Goal: Transaction & Acquisition: Purchase product/service

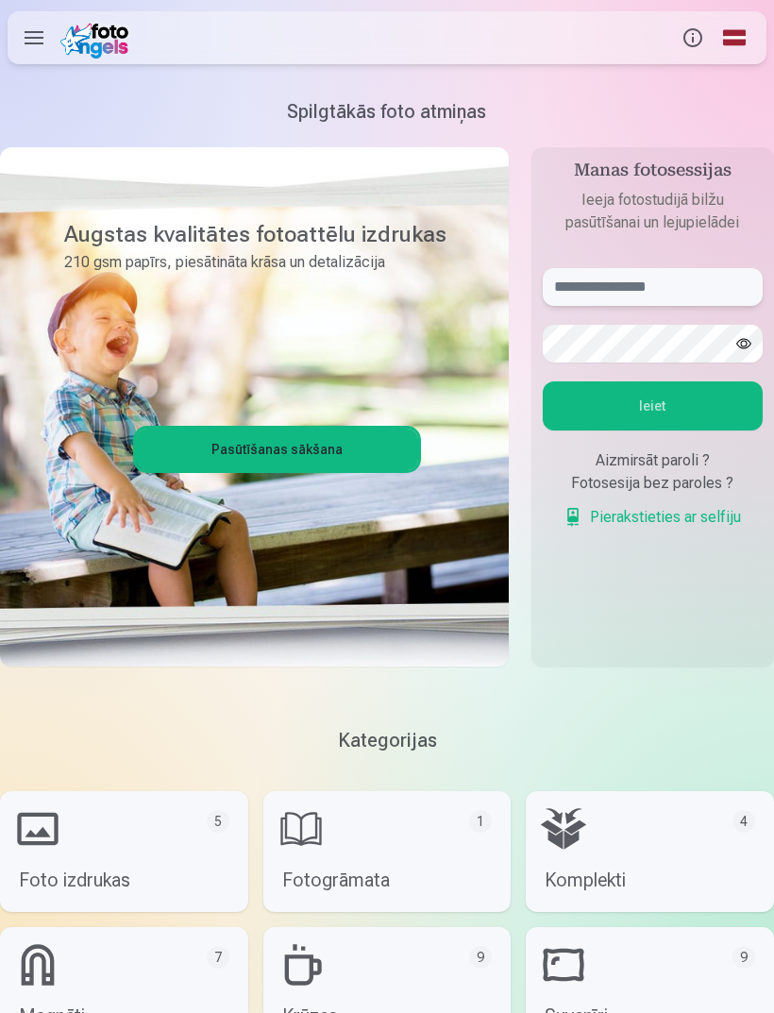
click at [569, 298] on input "text" at bounding box center [653, 287] width 220 height 38
type input "**********"
click at [656, 398] on button "Ieiet" at bounding box center [653, 405] width 220 height 49
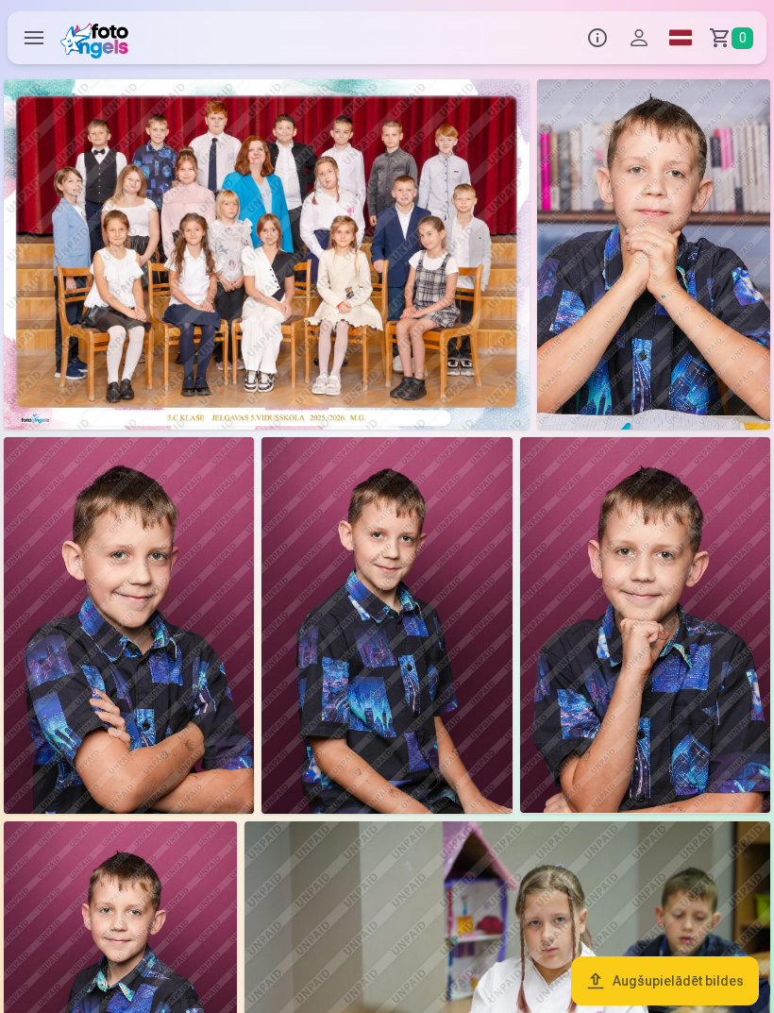
click at [34, 42] on label at bounding box center [34, 37] width 53 height 53
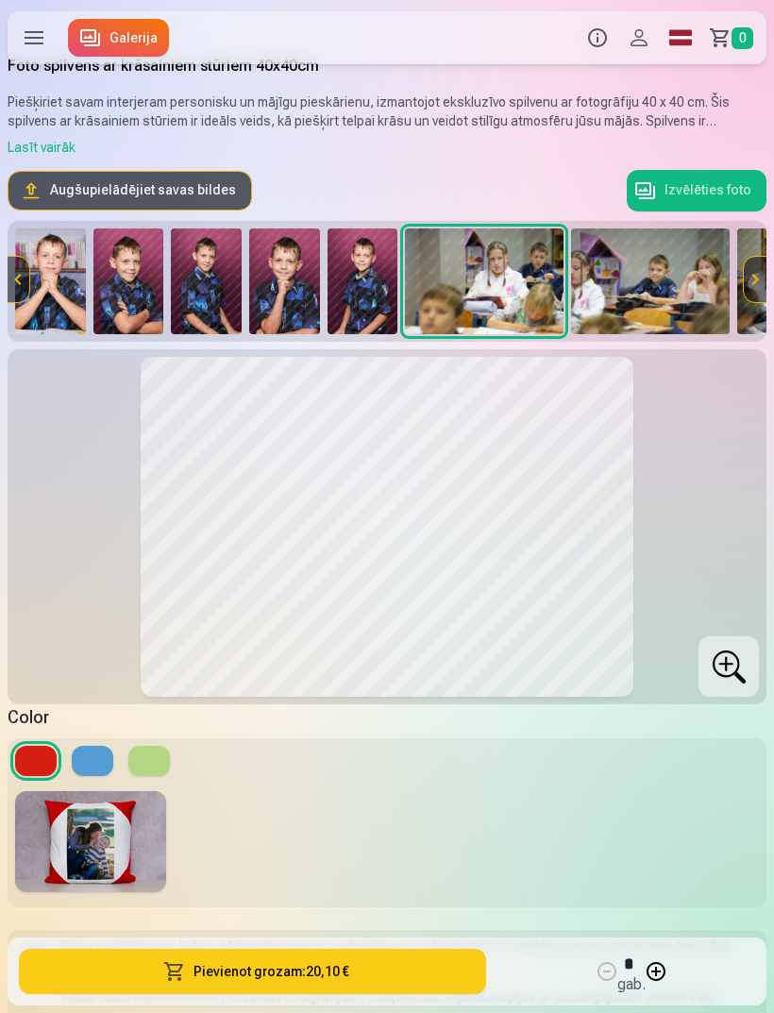
scroll to position [29, 0]
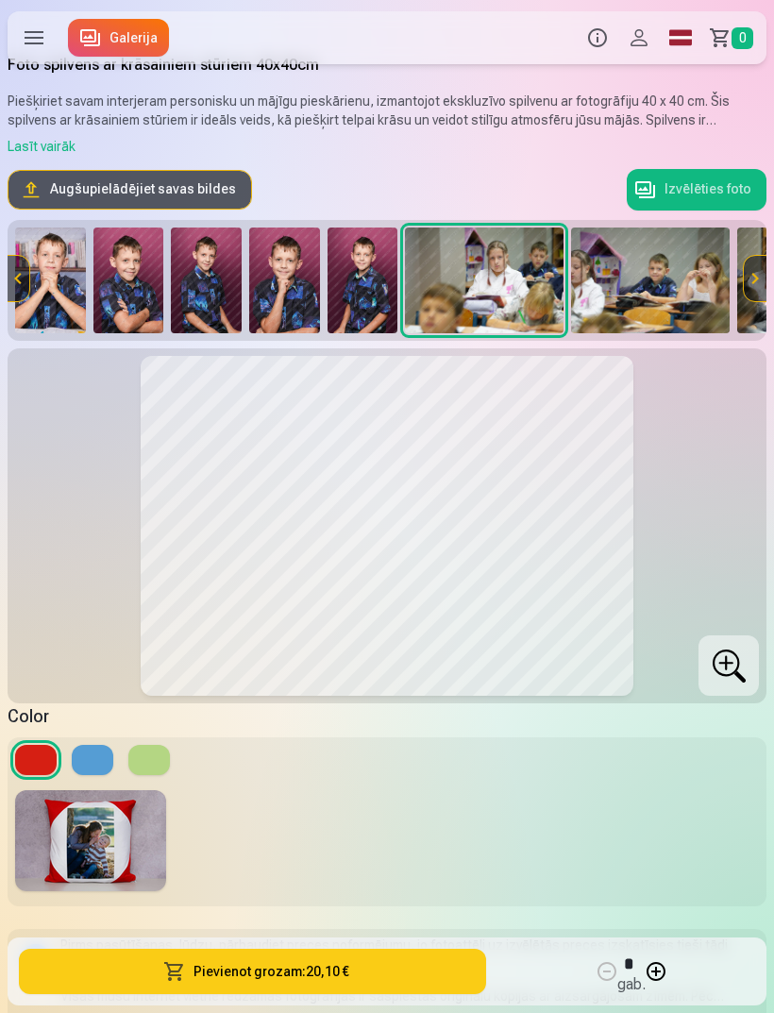
click at [96, 759] on button at bounding box center [93, 760] width 42 height 30
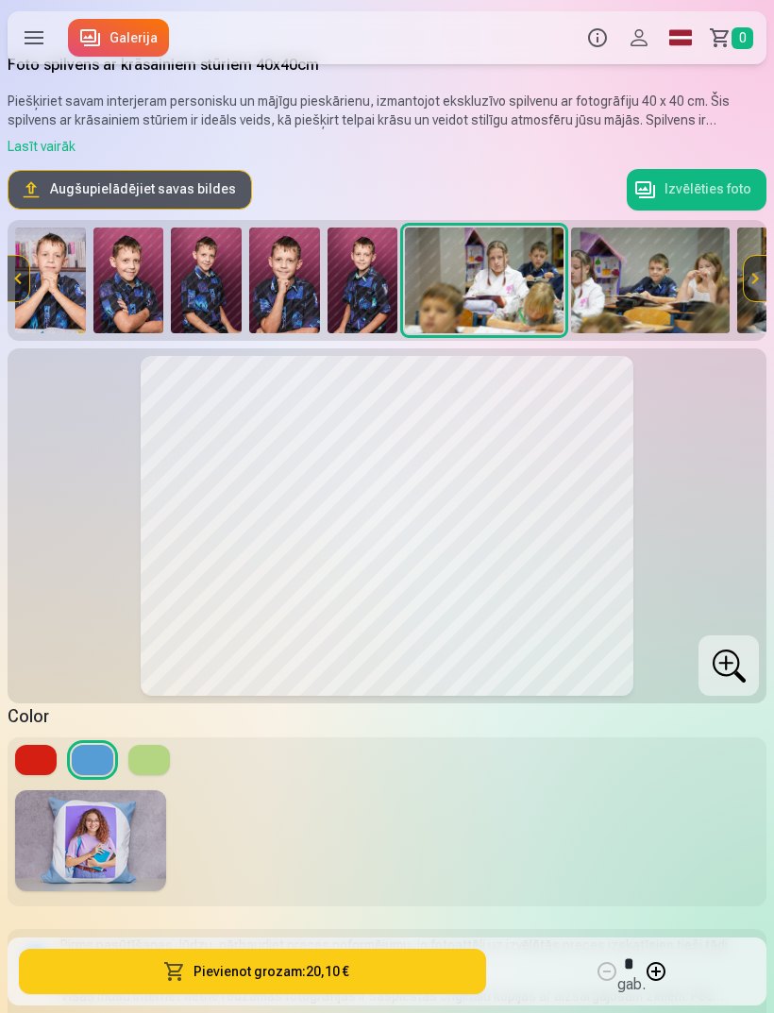
click at [144, 763] on button at bounding box center [149, 760] width 42 height 30
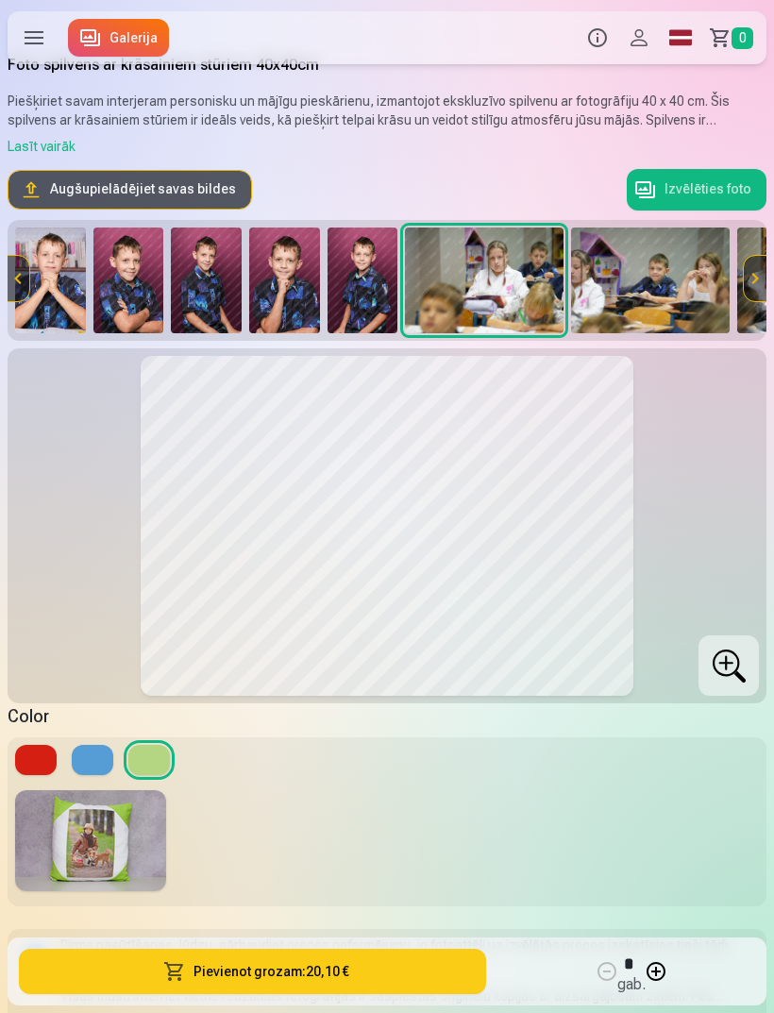
click at [87, 754] on button at bounding box center [93, 760] width 42 height 30
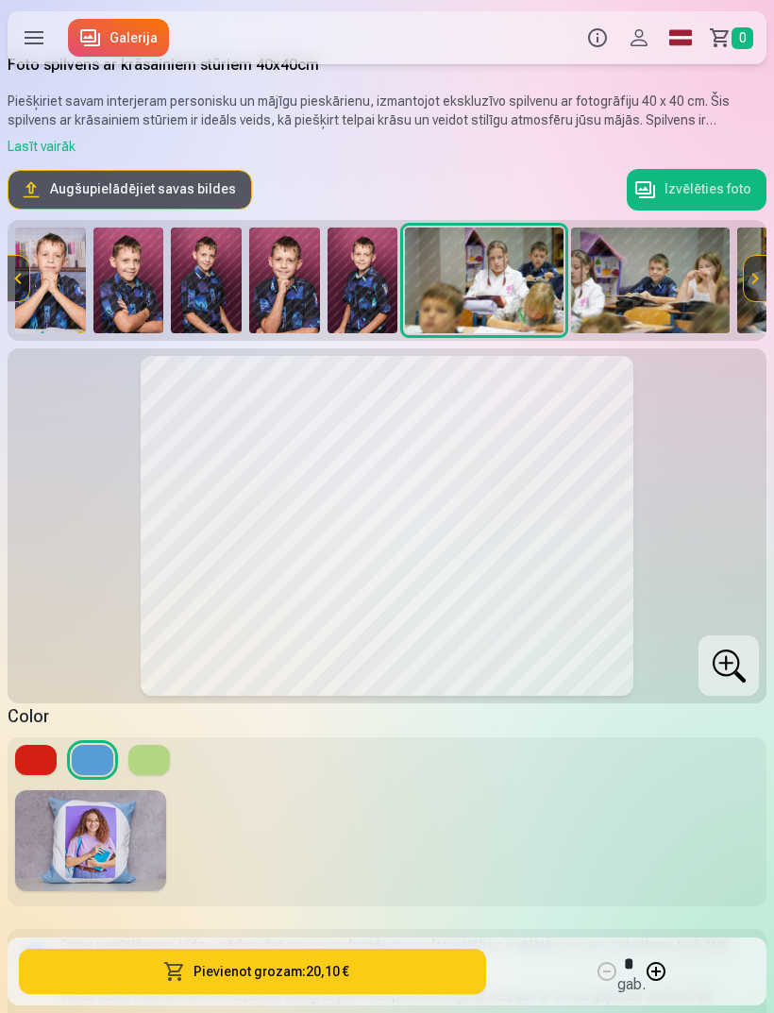
click at [87, 843] on img at bounding box center [90, 840] width 151 height 101
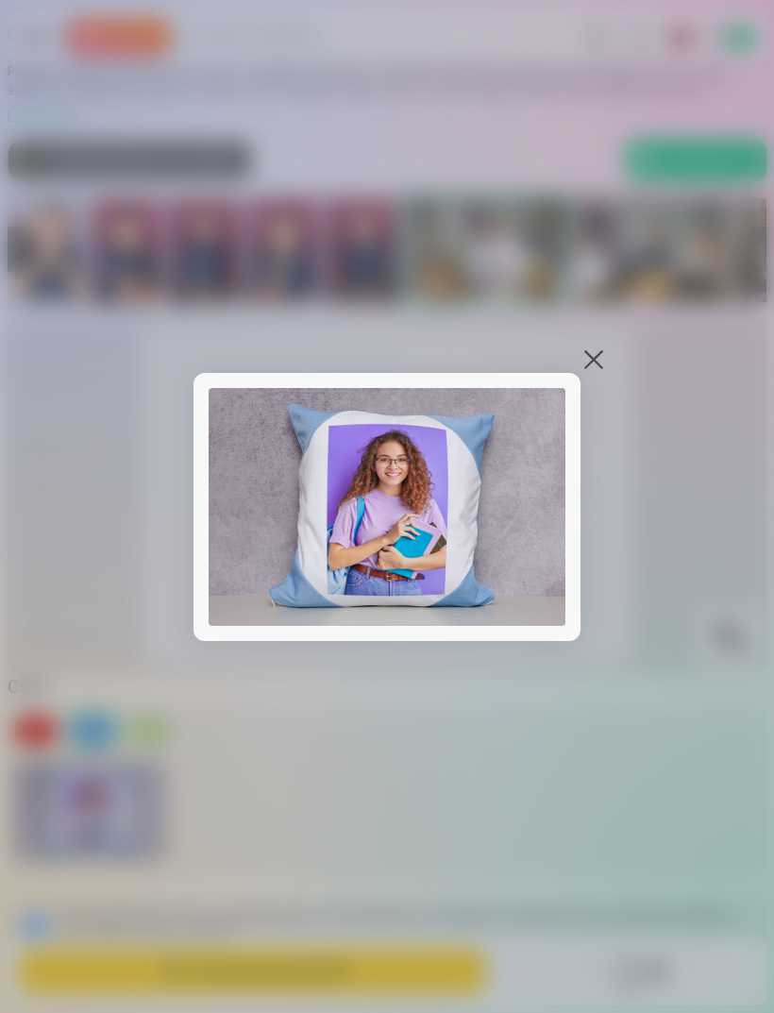
scroll to position [0, 0]
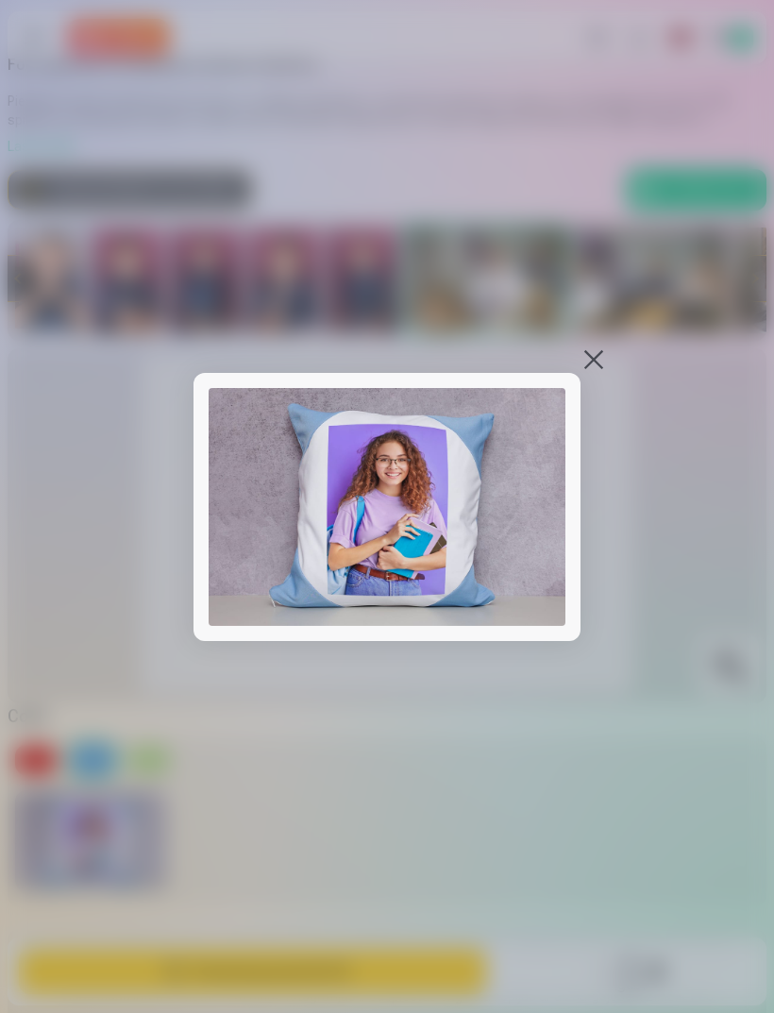
click at [600, 425] on div at bounding box center [387, 506] width 774 height 1013
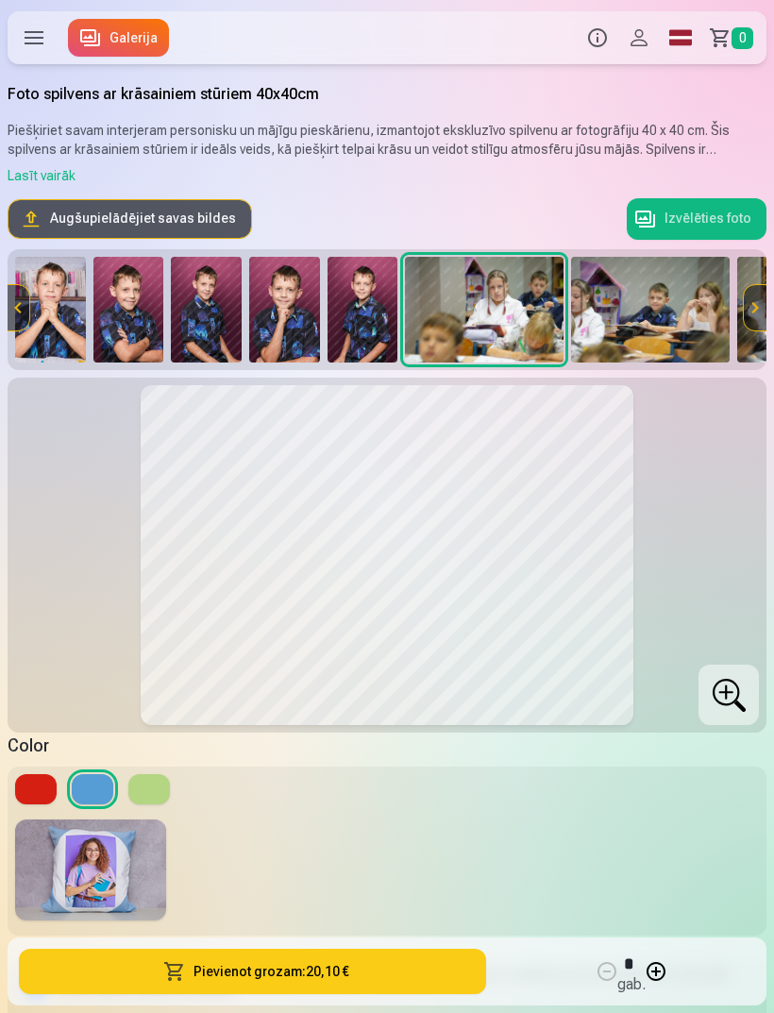
scroll to position [29, 0]
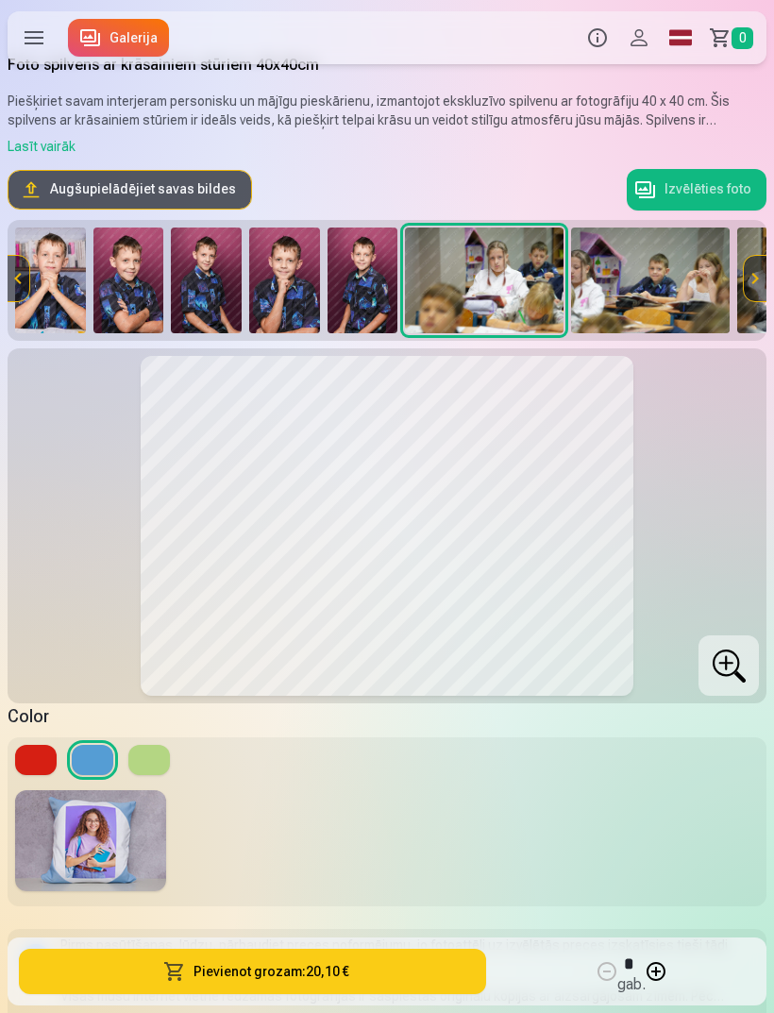
click at [360, 296] on img at bounding box center [363, 281] width 71 height 106
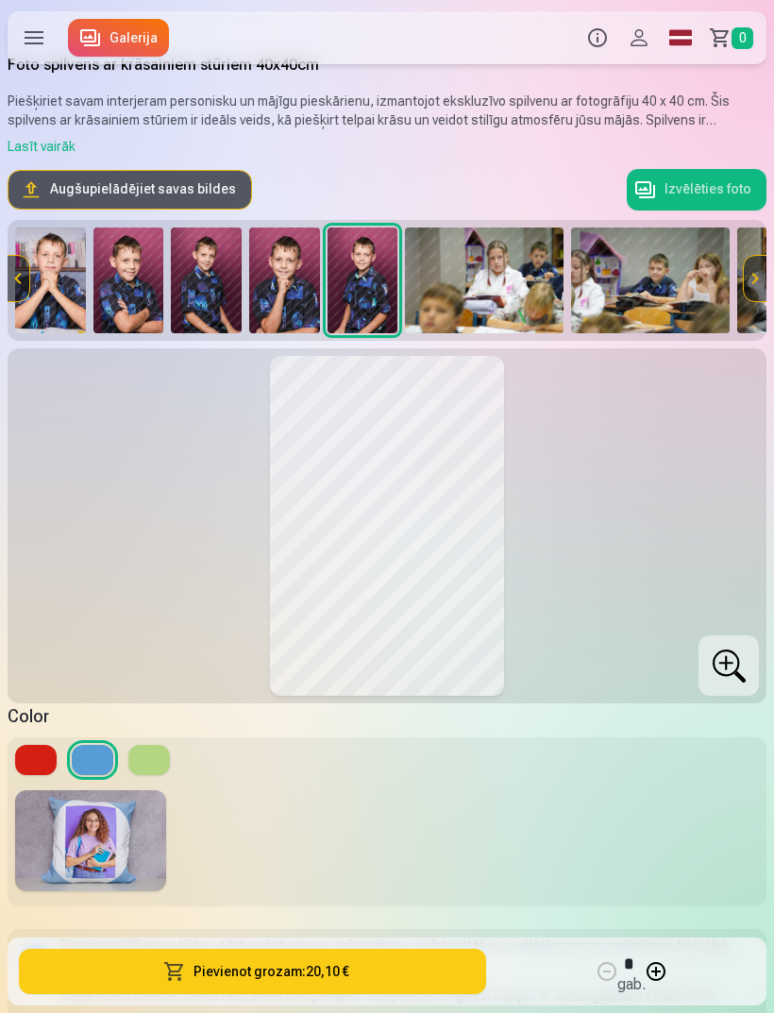
click at [86, 831] on img at bounding box center [90, 840] width 151 height 101
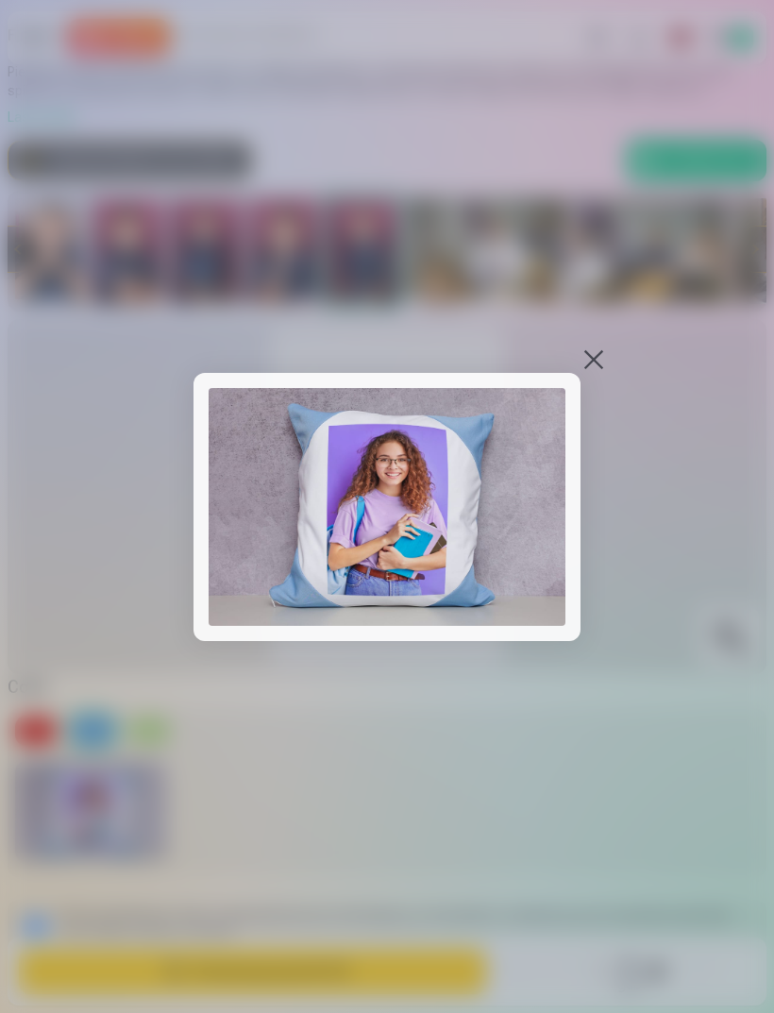
scroll to position [0, 0]
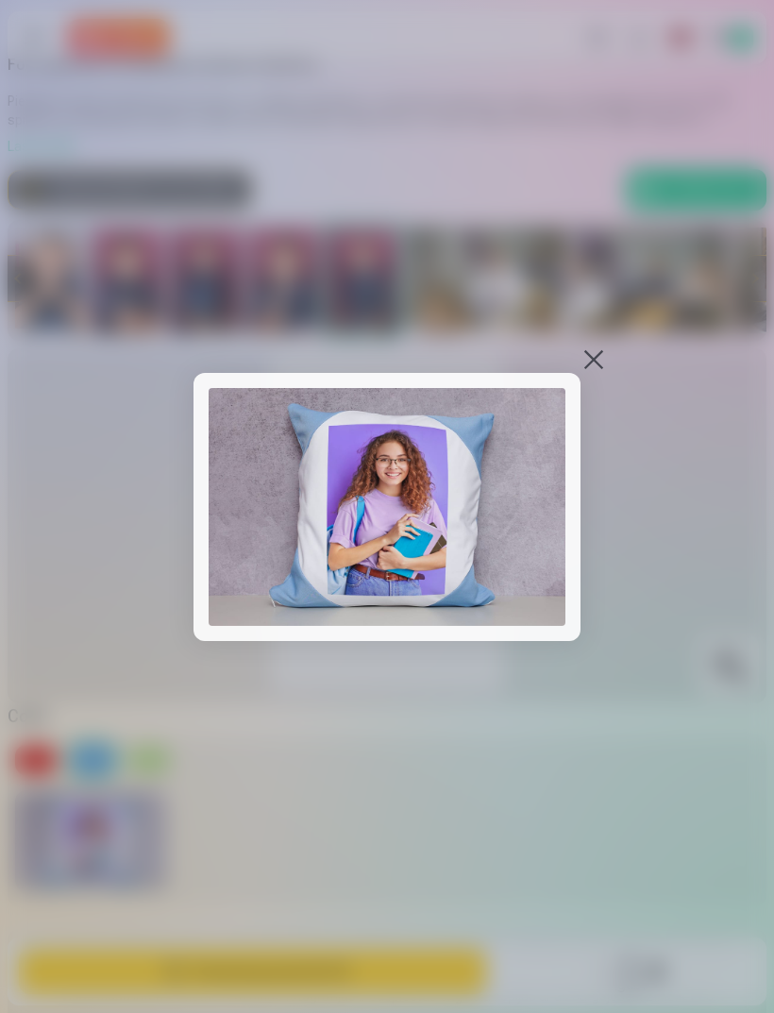
click at [603, 422] on div at bounding box center [387, 506] width 774 height 1013
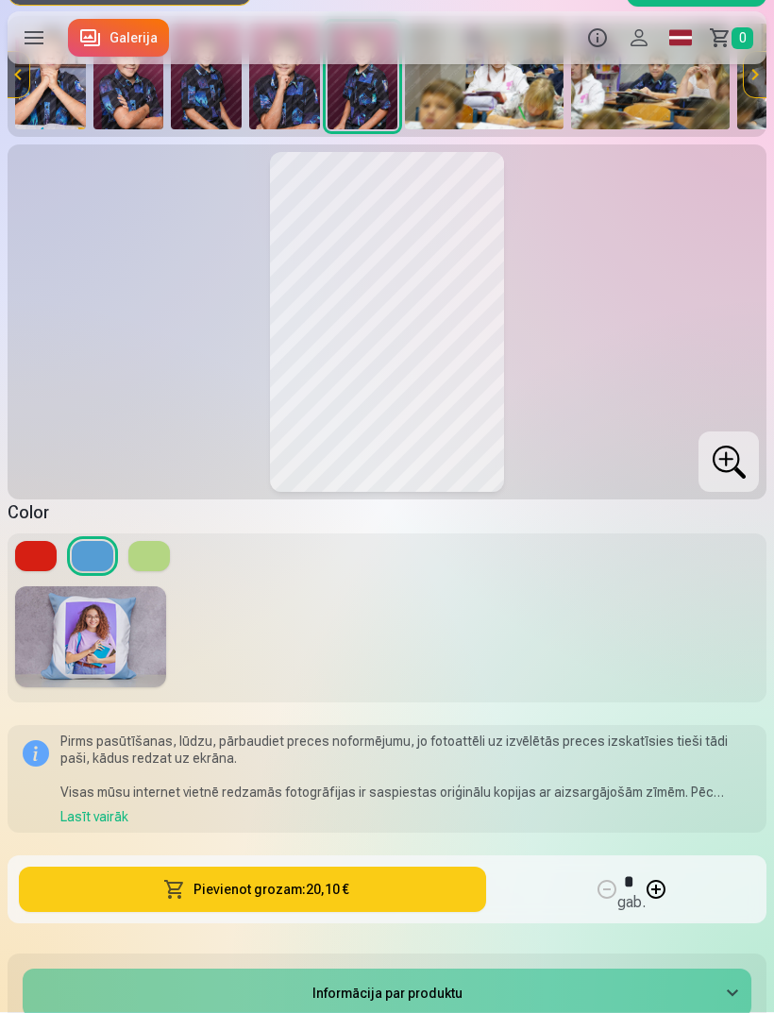
scroll to position [279, 0]
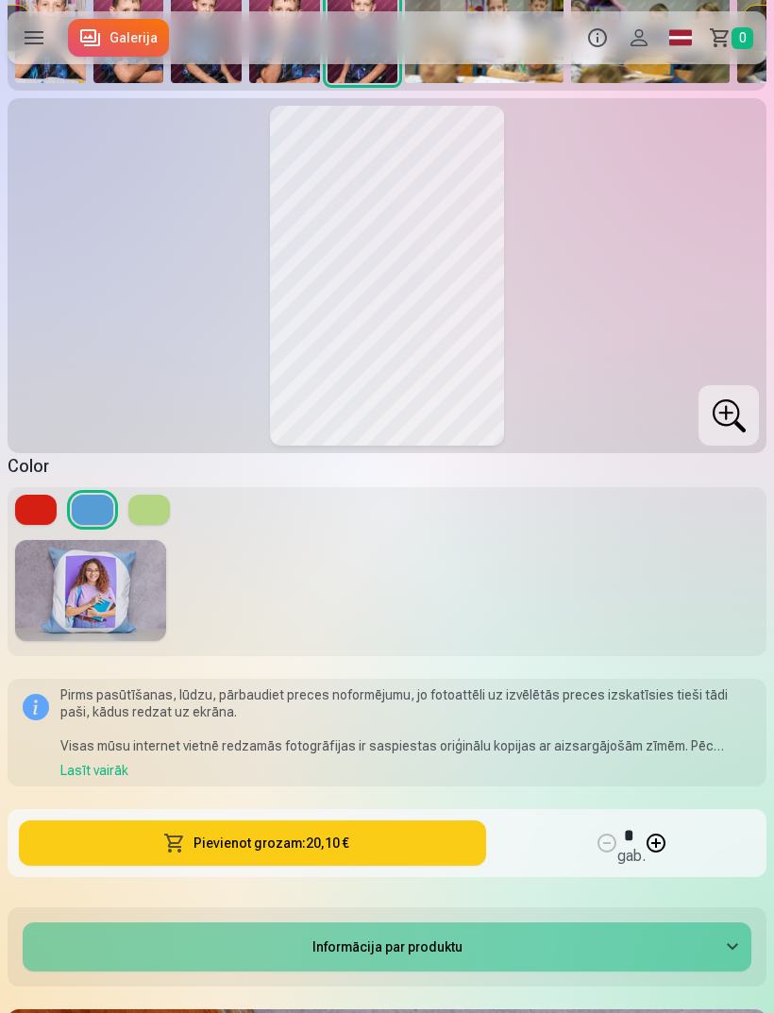
click at [30, 515] on button at bounding box center [36, 510] width 42 height 30
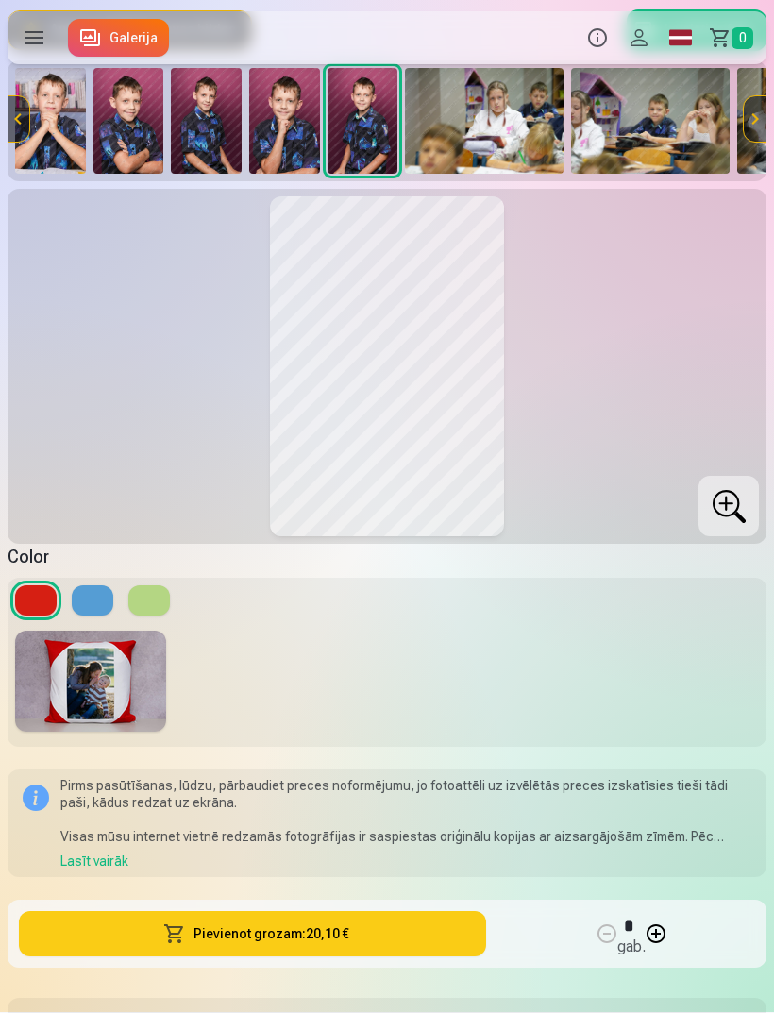
scroll to position [189, 0]
click at [89, 683] on img at bounding box center [90, 681] width 151 height 101
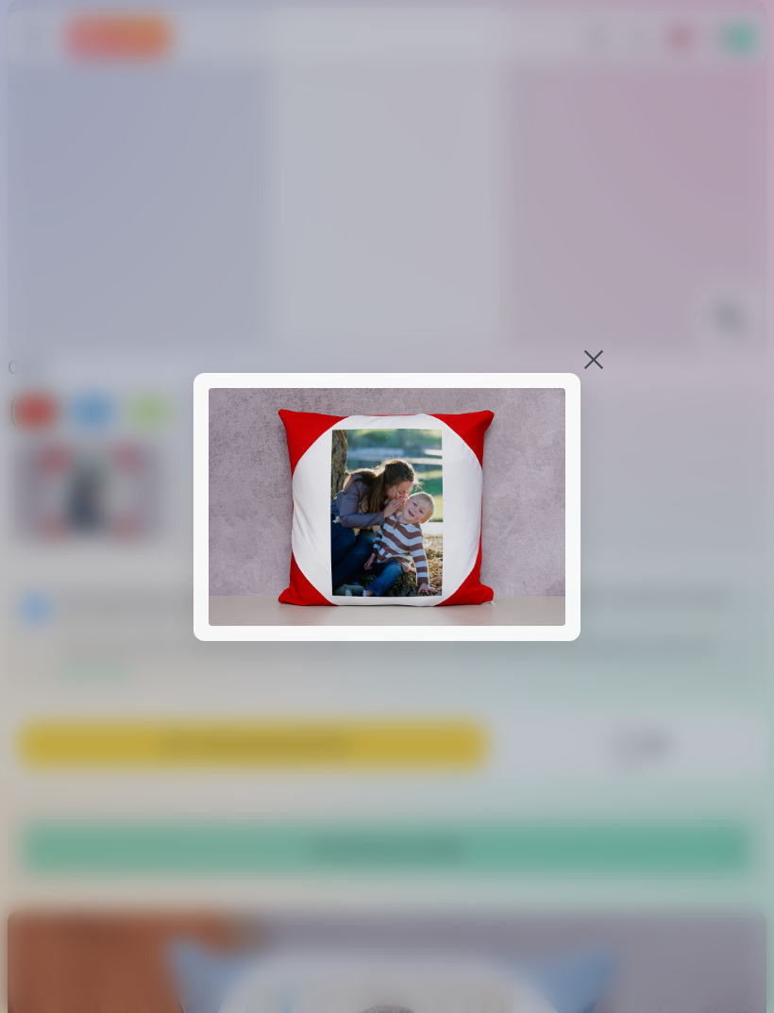
scroll to position [0, 0]
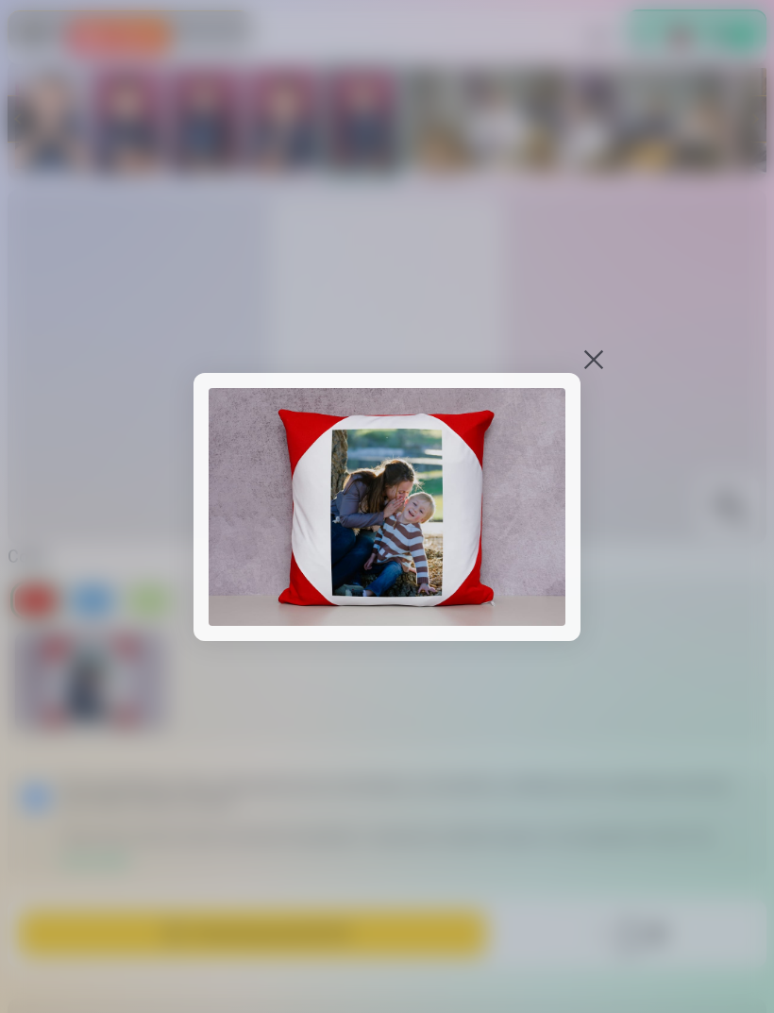
click at [603, 372] on div at bounding box center [594, 359] width 26 height 26
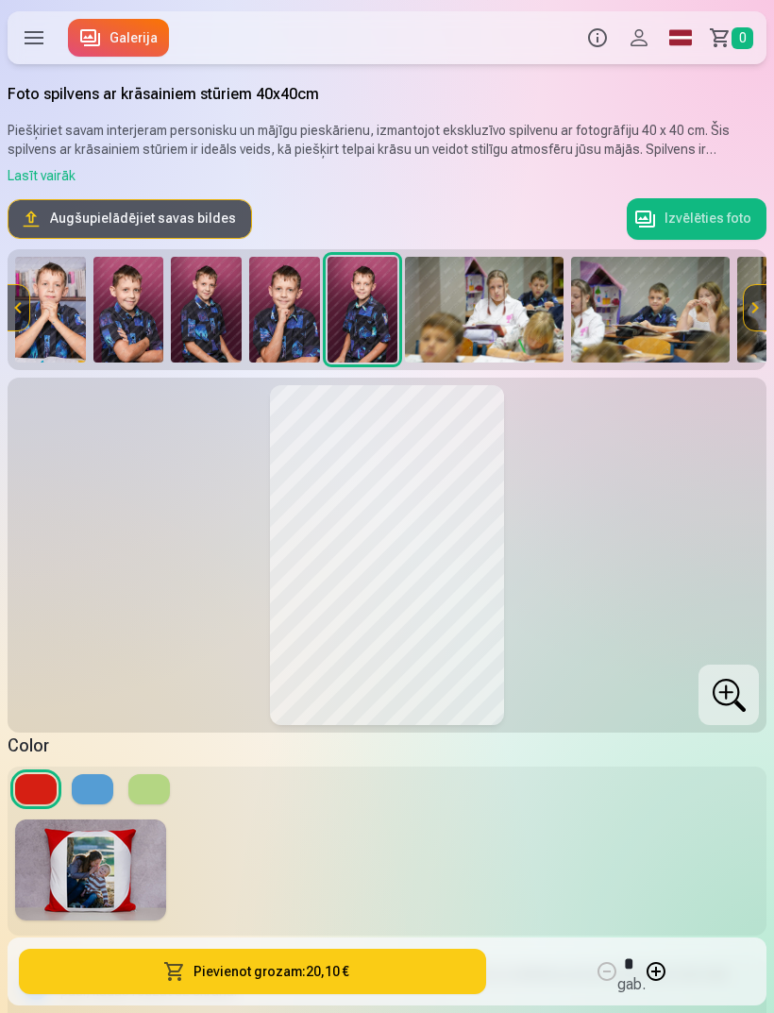
click at [65, 327] on img at bounding box center [50, 310] width 71 height 106
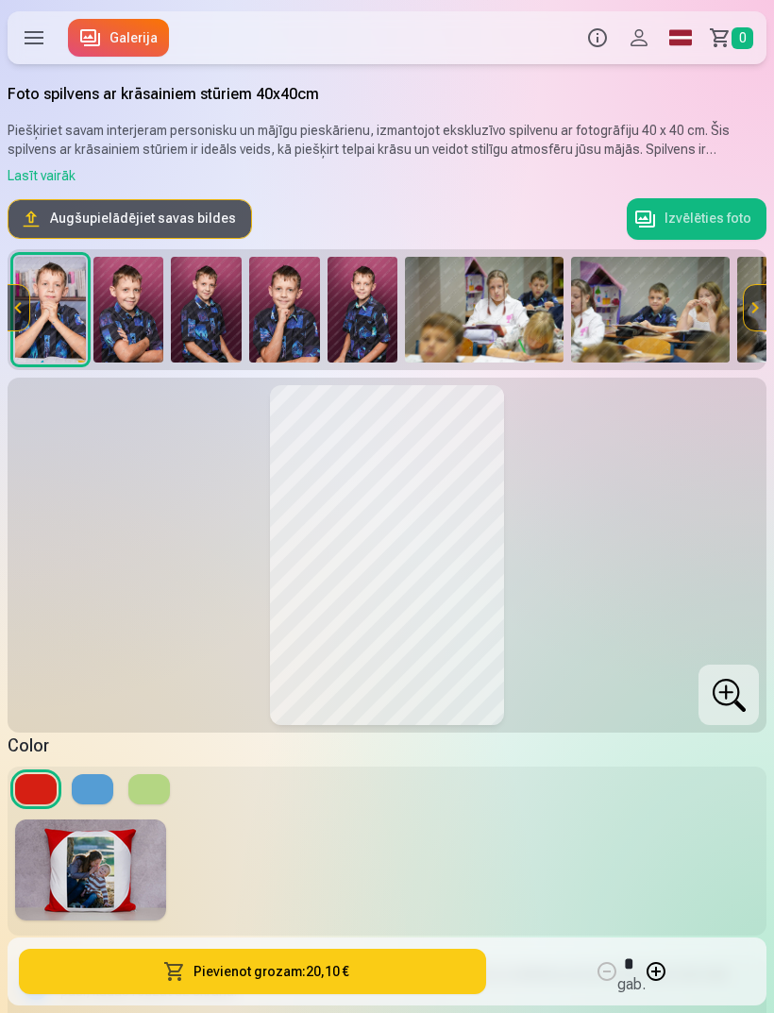
click at [125, 323] on img at bounding box center [128, 310] width 71 height 106
click at [209, 325] on img at bounding box center [206, 310] width 71 height 106
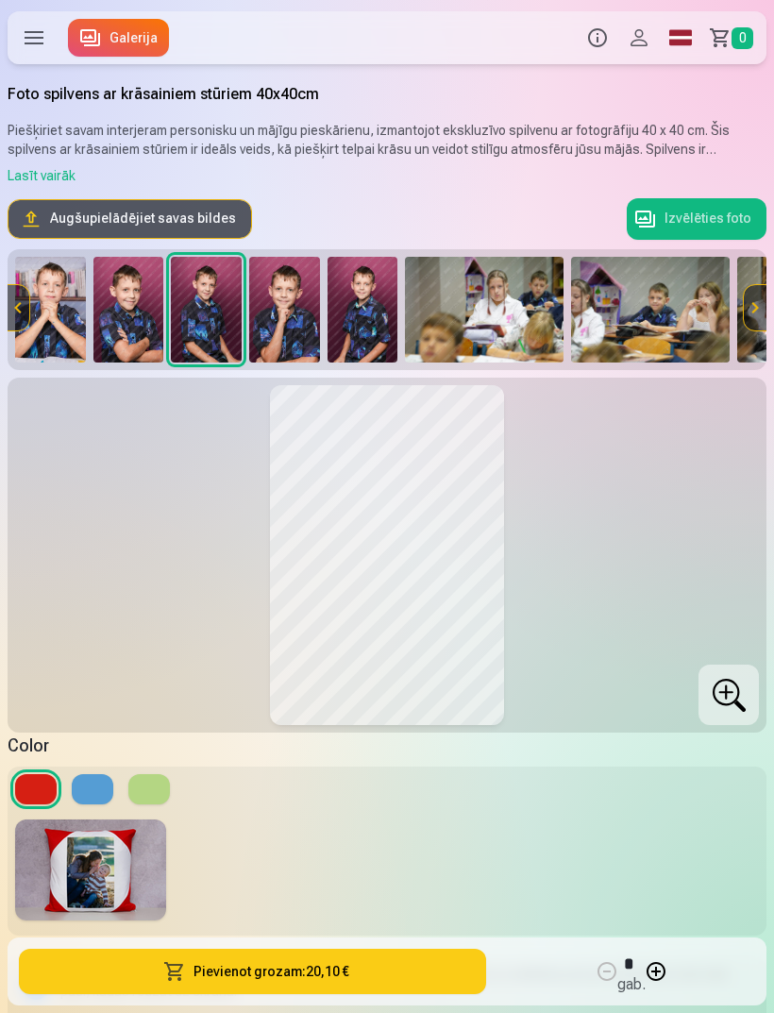
click at [138, 345] on img at bounding box center [128, 310] width 71 height 106
click at [668, 234] on button "Izvēlēties foto" at bounding box center [697, 219] width 140 height 42
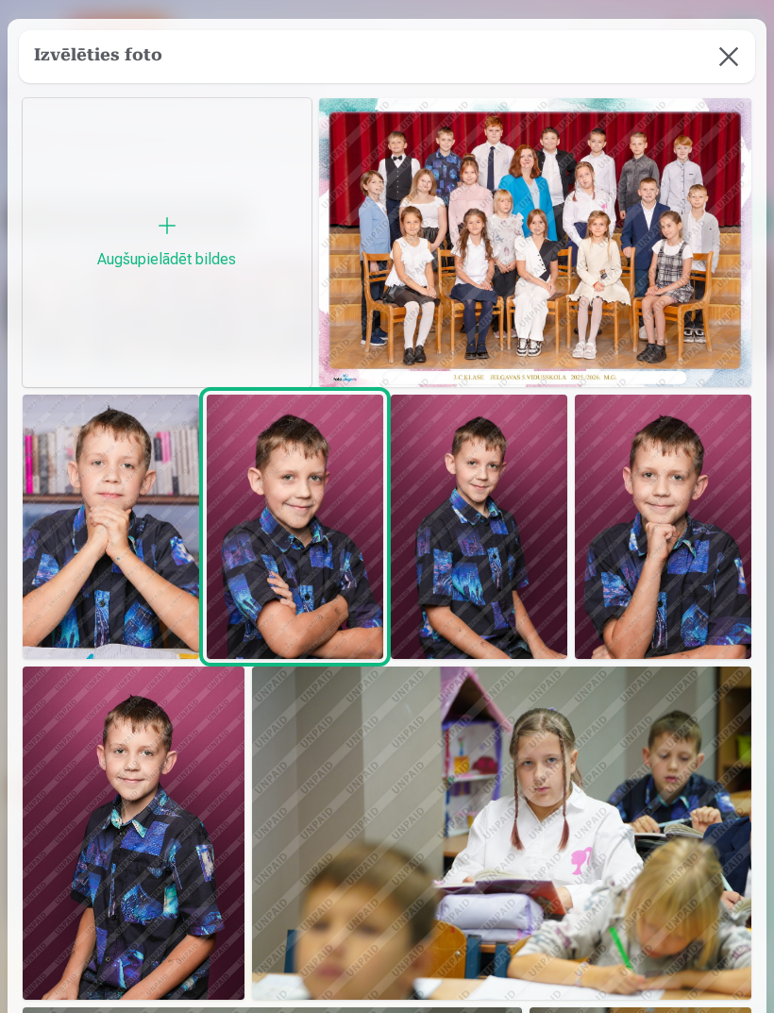
click at [489, 261] on img at bounding box center [535, 242] width 432 height 289
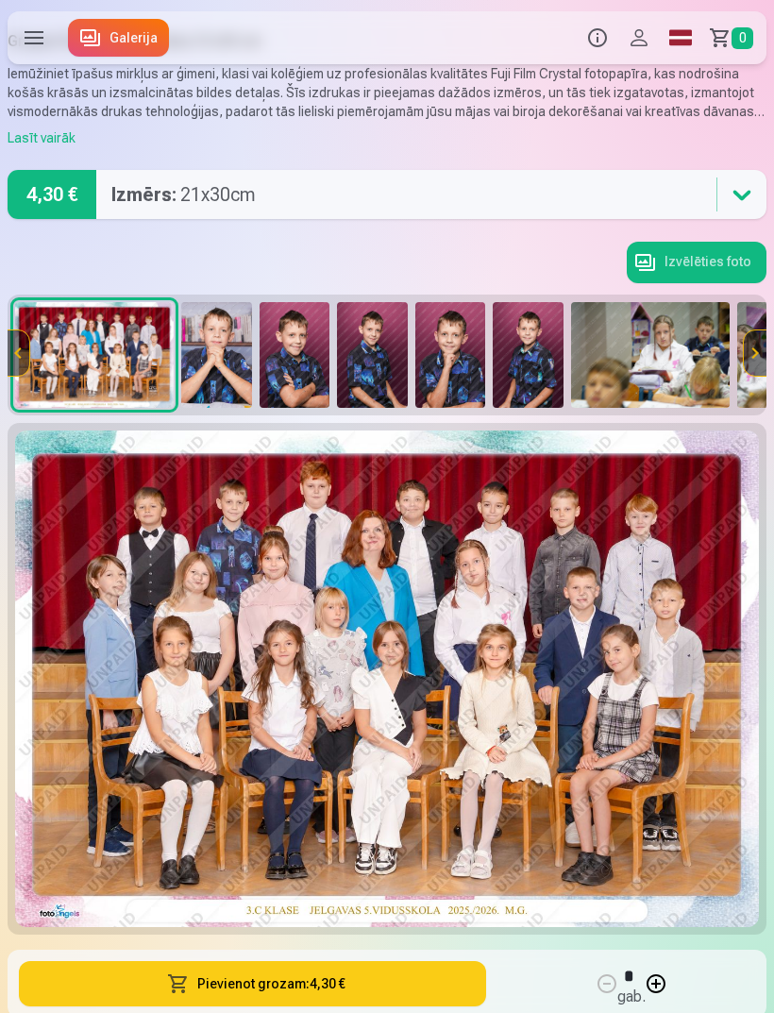
click at [216, 359] on img at bounding box center [216, 355] width 71 height 106
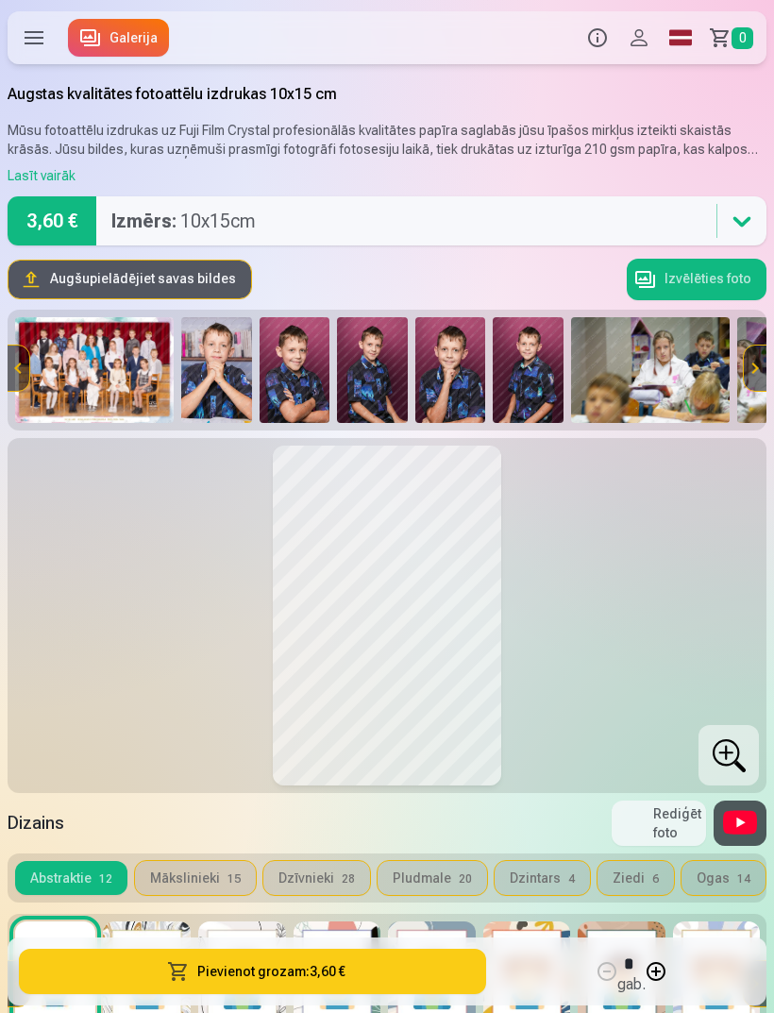
click at [225, 386] on img at bounding box center [216, 370] width 71 height 106
click at [301, 393] on img at bounding box center [295, 370] width 71 height 106
click at [370, 397] on img at bounding box center [372, 370] width 71 height 106
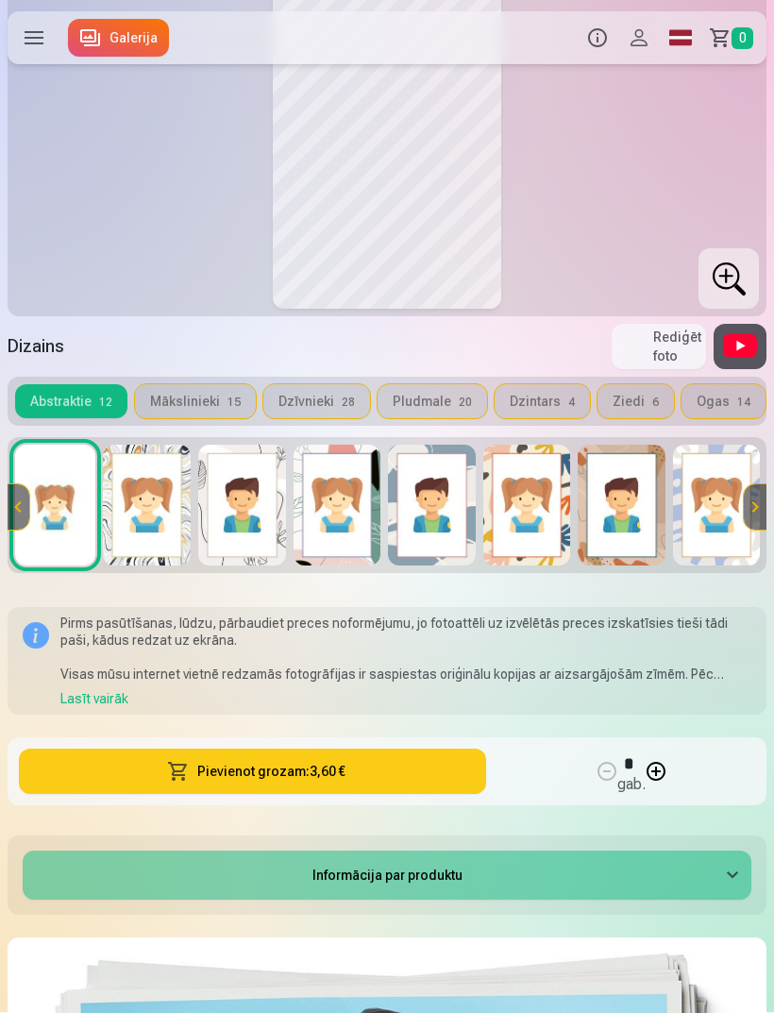
scroll to position [513, 0]
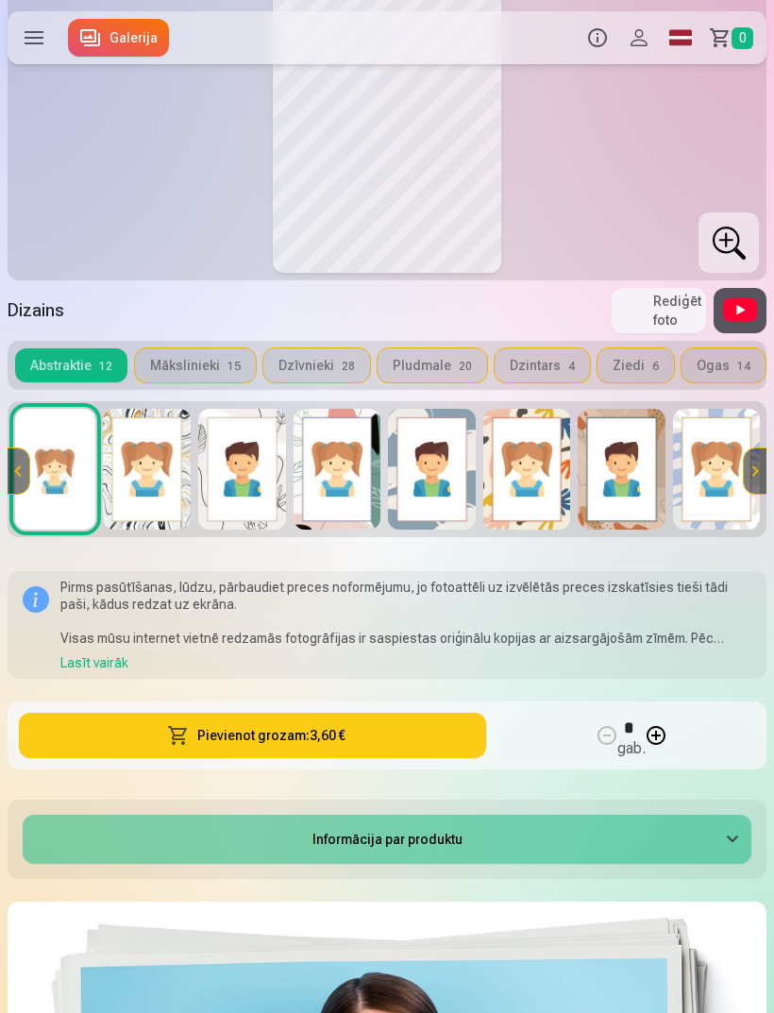
click at [192, 372] on button "Mākslinieki 15" at bounding box center [195, 365] width 121 height 34
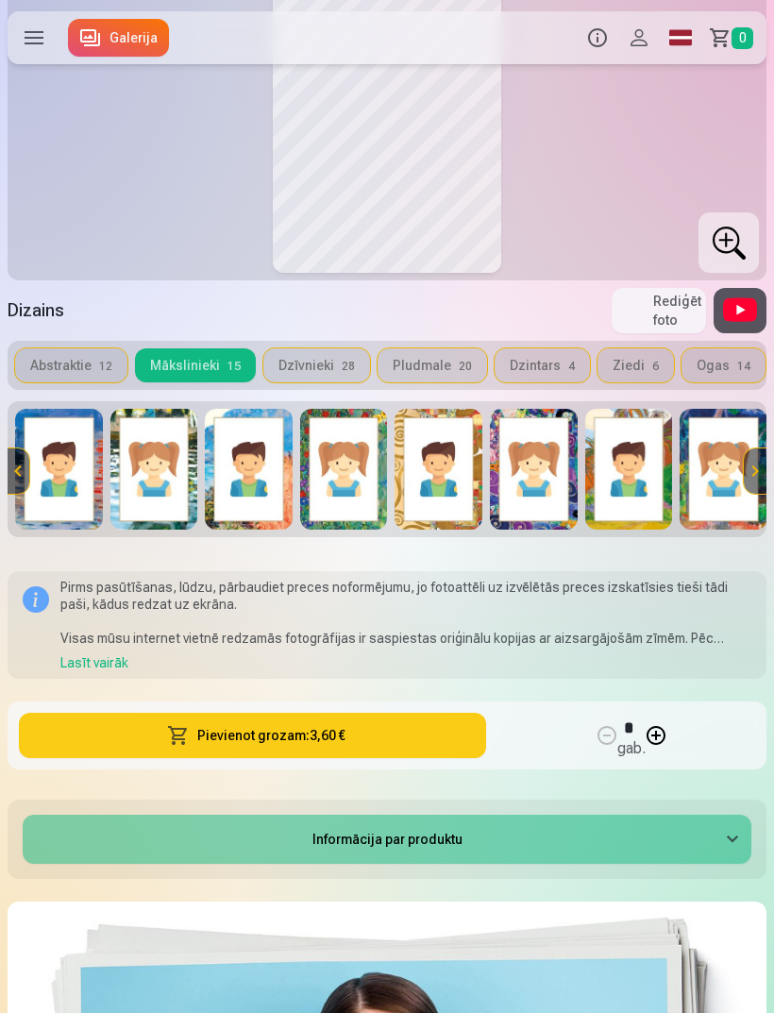
click at [151, 474] on img at bounding box center [154, 469] width 88 height 121
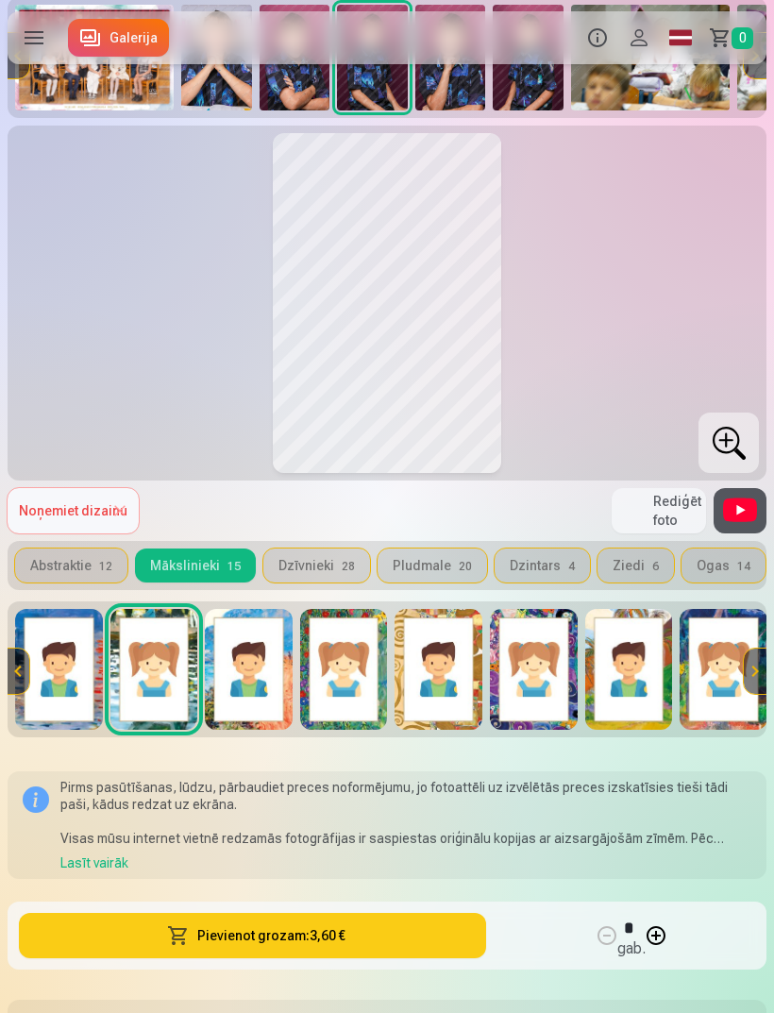
scroll to position [312, 0]
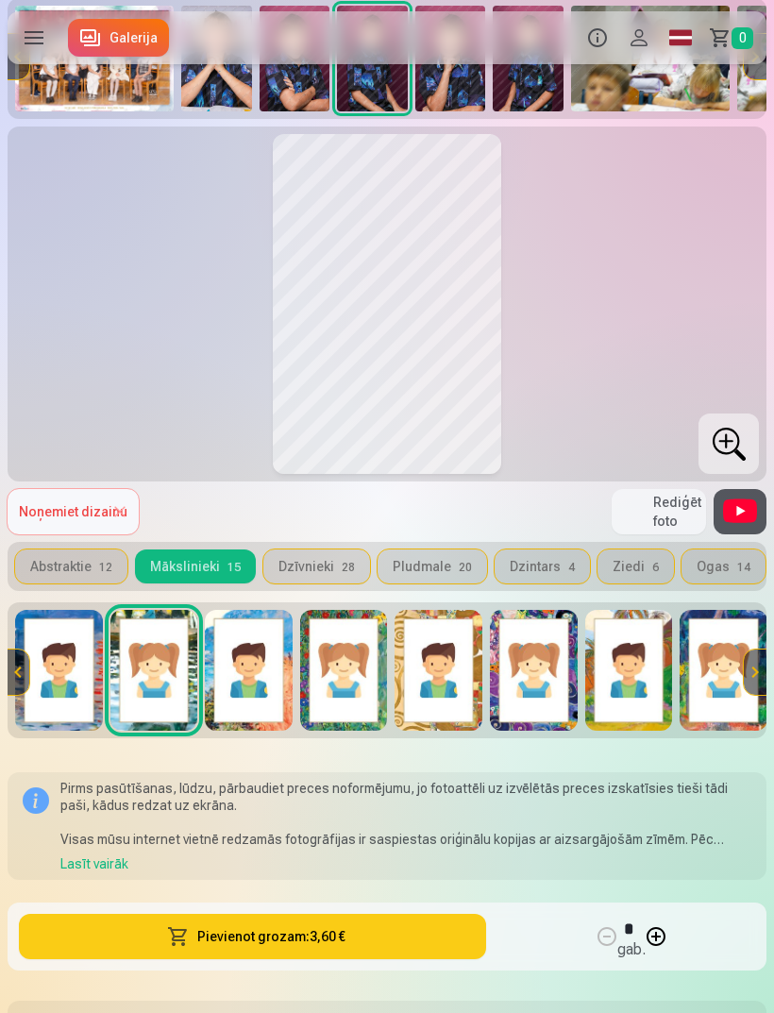
click at [267, 689] on img at bounding box center [249, 670] width 88 height 121
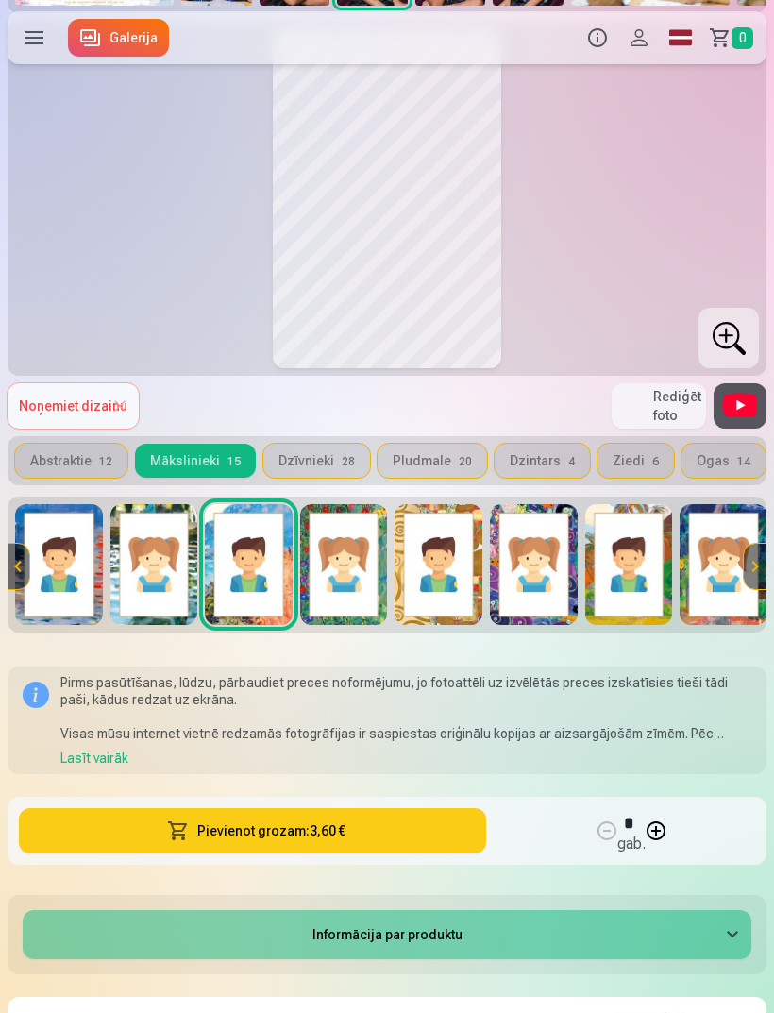
scroll to position [430, 0]
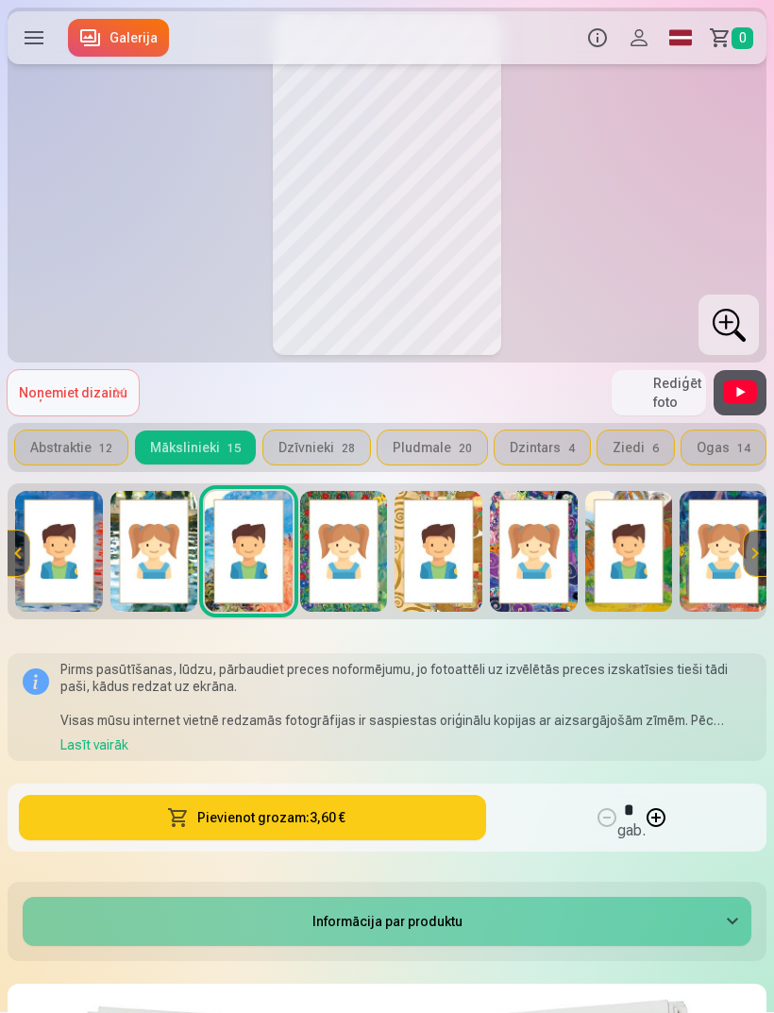
click at [337, 571] on img at bounding box center [344, 552] width 88 height 121
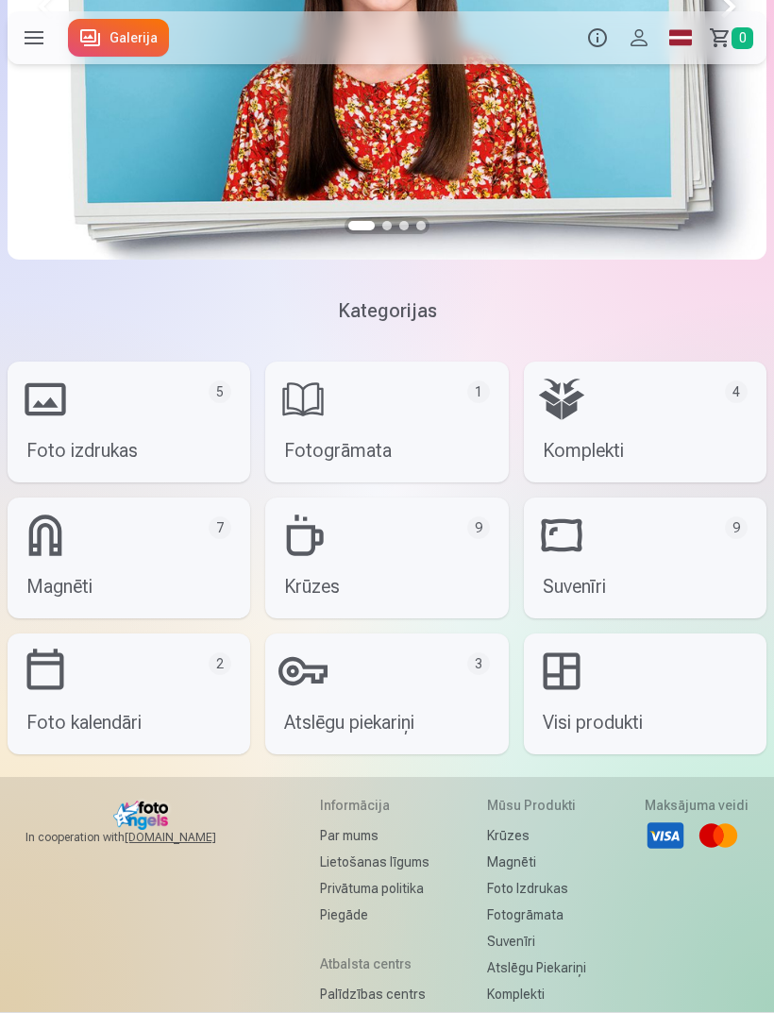
scroll to position [1696, 0]
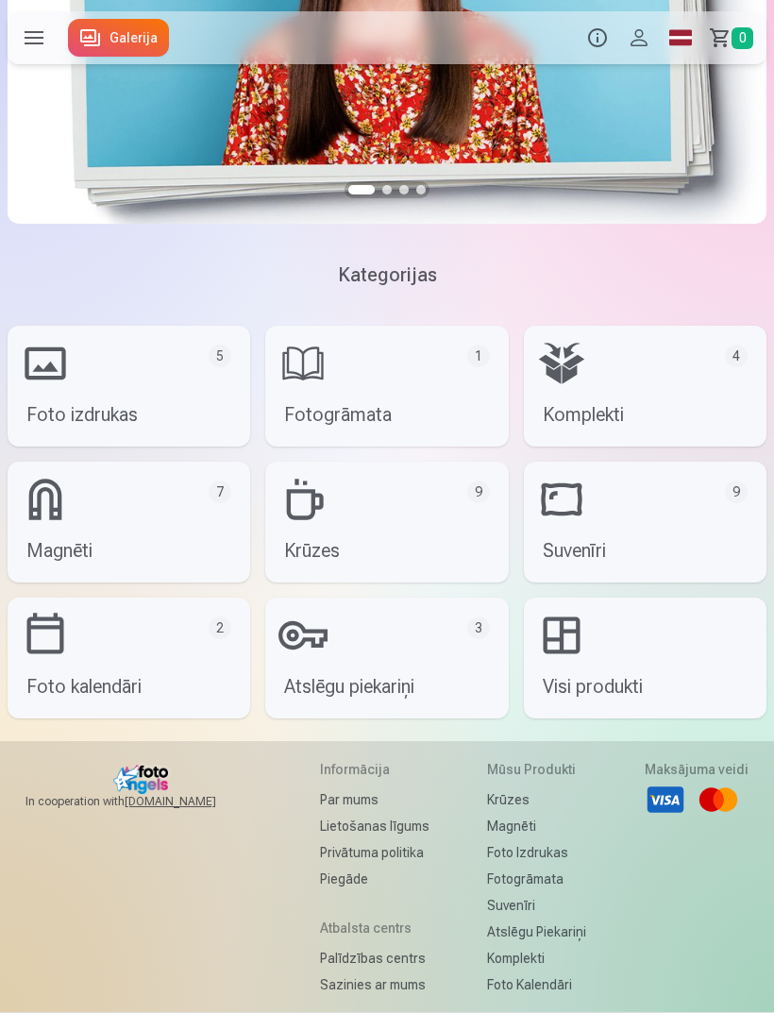
click at [615, 386] on link "Komplekti 4" at bounding box center [645, 387] width 243 height 121
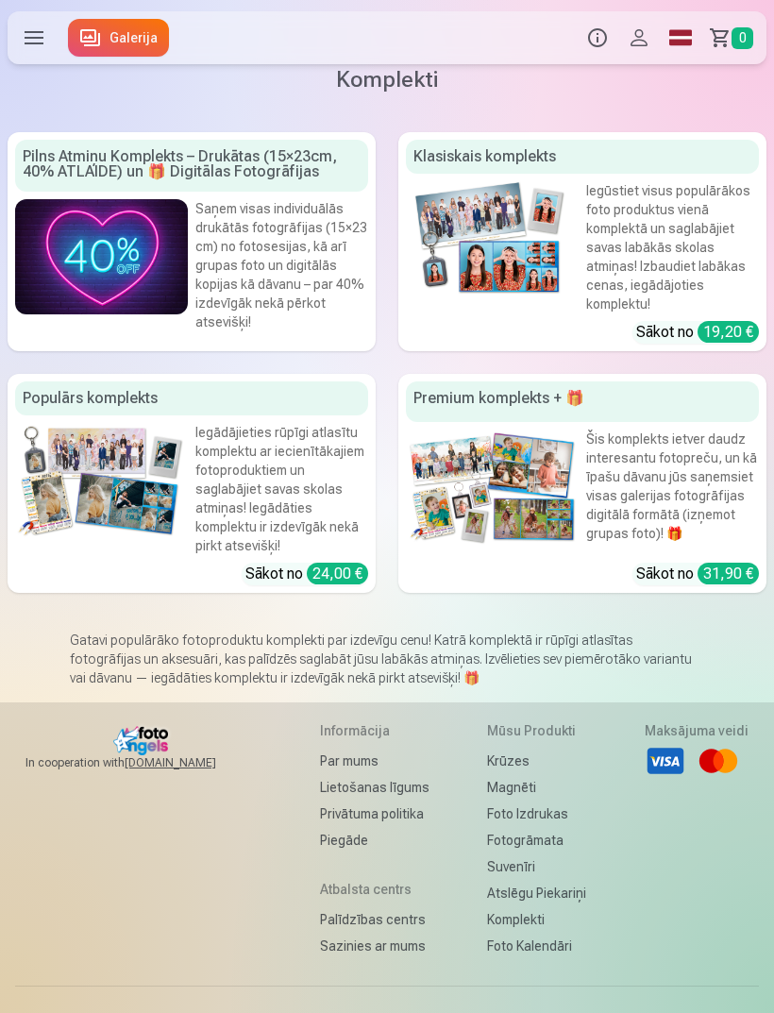
click at [92, 243] on img at bounding box center [101, 256] width 173 height 115
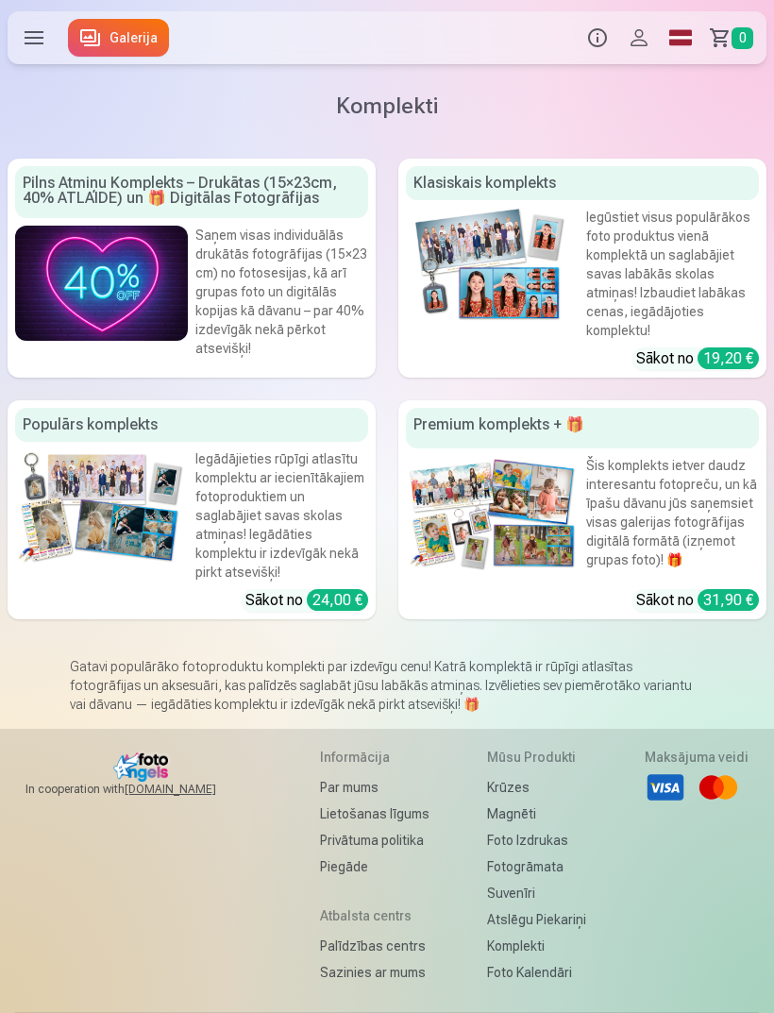
click at [42, 42] on label at bounding box center [34, 37] width 53 height 53
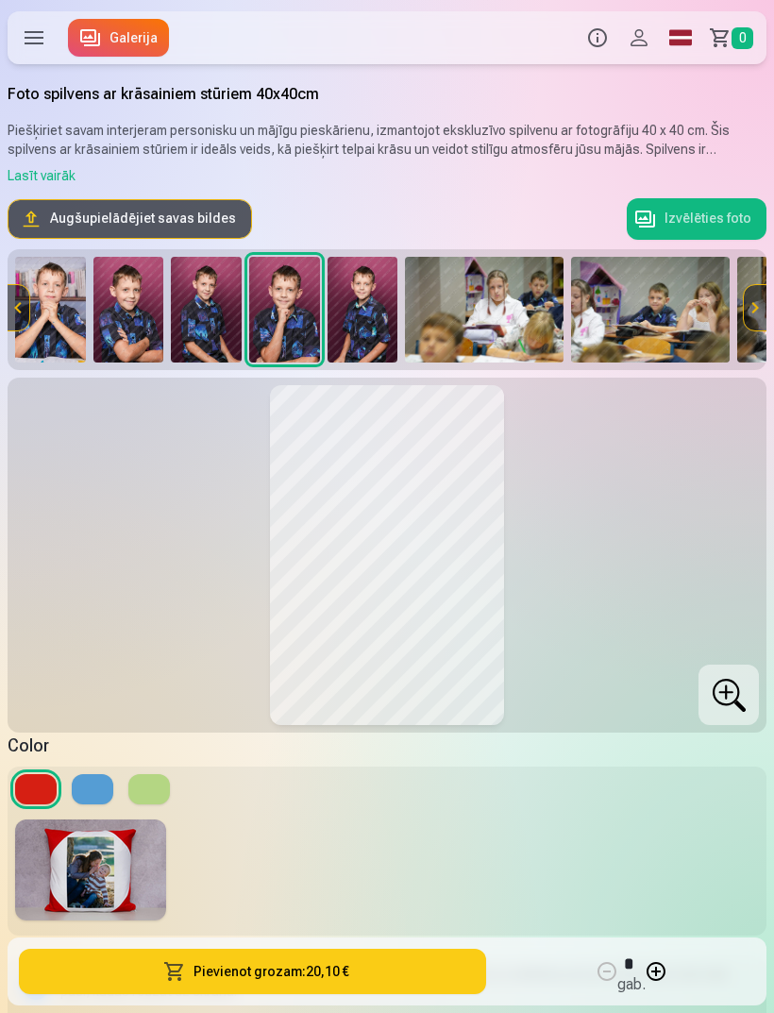
click at [120, 321] on img at bounding box center [128, 310] width 71 height 106
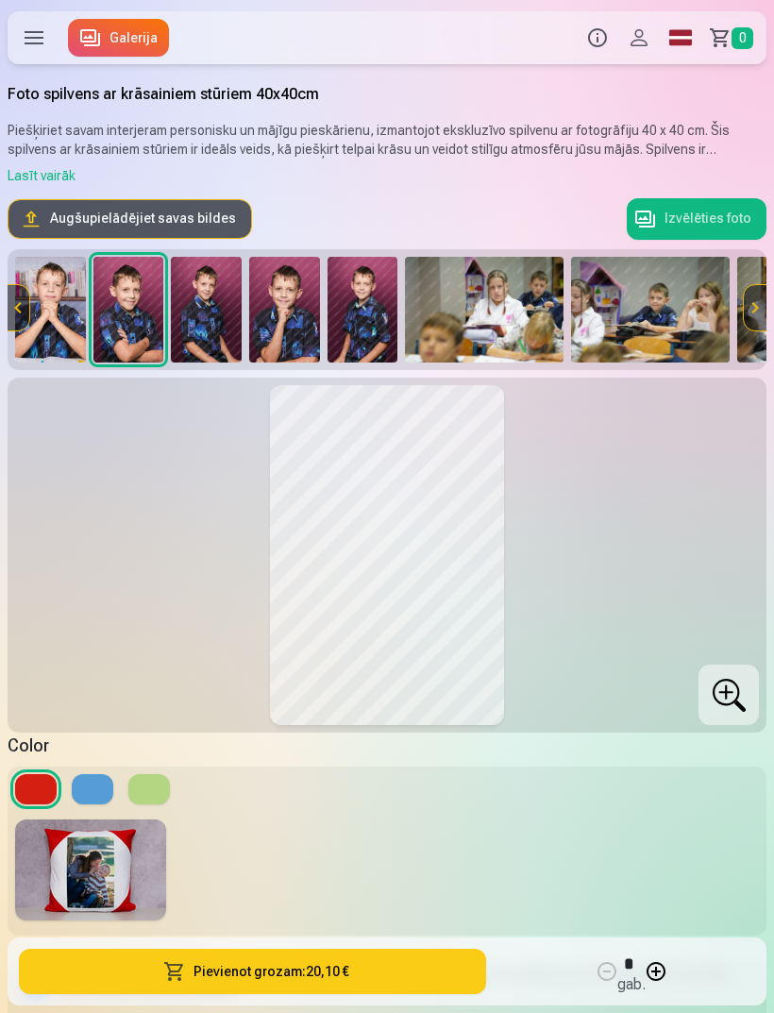
click at [125, 336] on img at bounding box center [128, 310] width 71 height 106
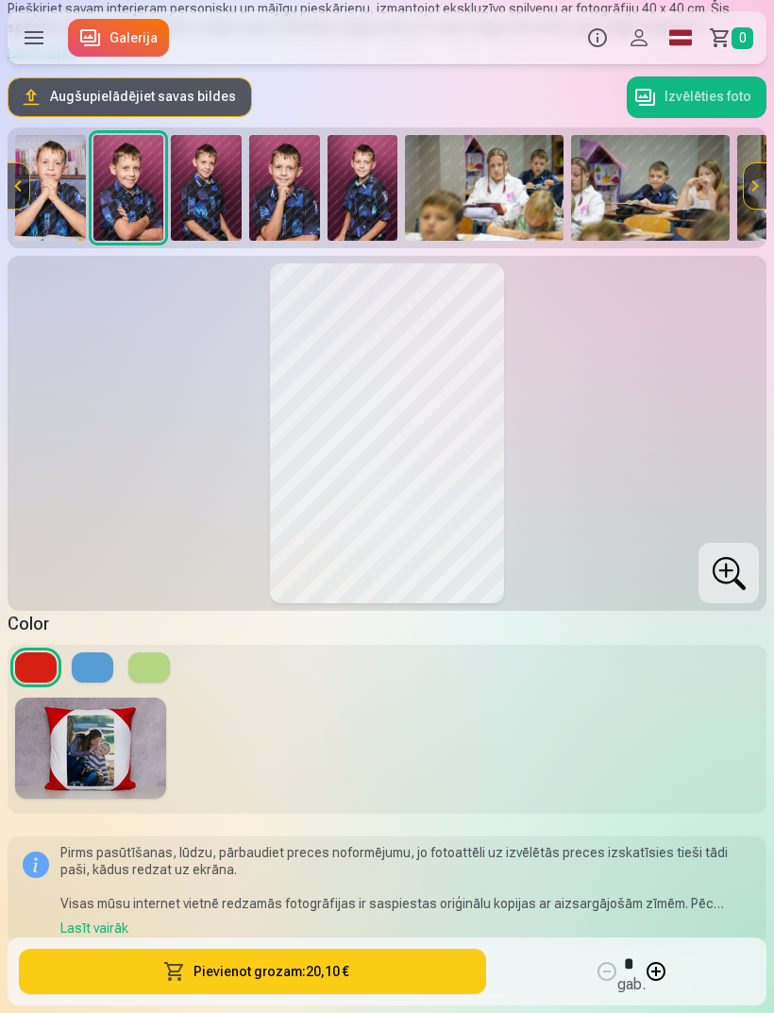
scroll to position [122, 0]
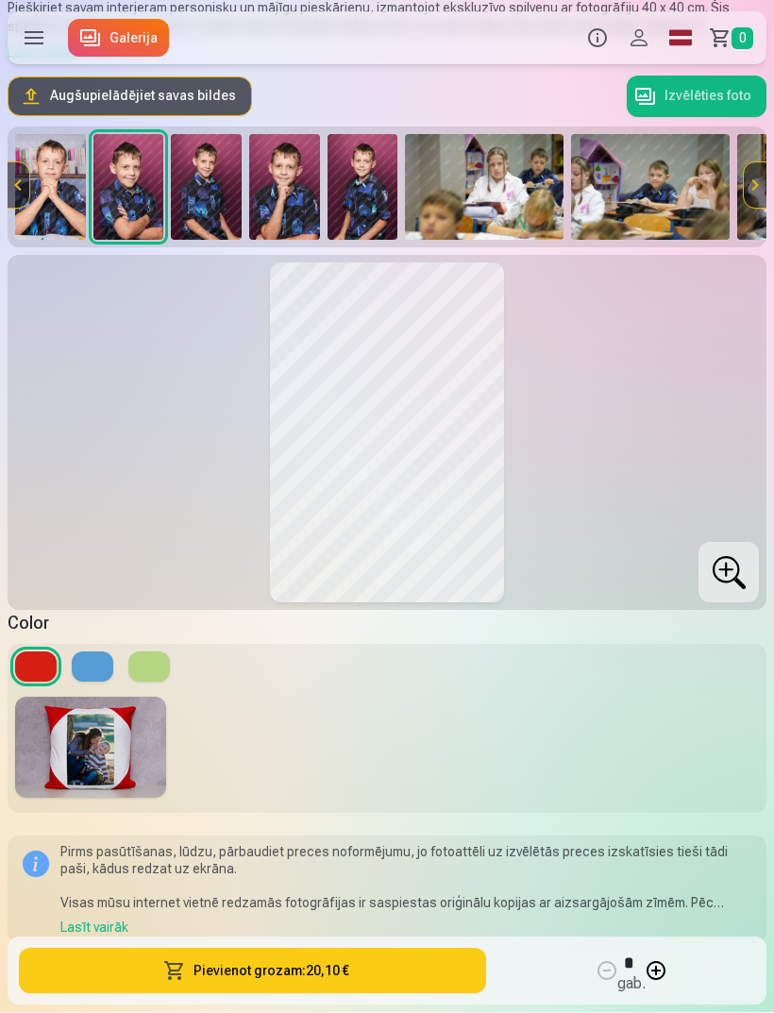
click at [302, 994] on button "Pievienot grozam : 20,10 €" at bounding box center [252, 971] width 467 height 45
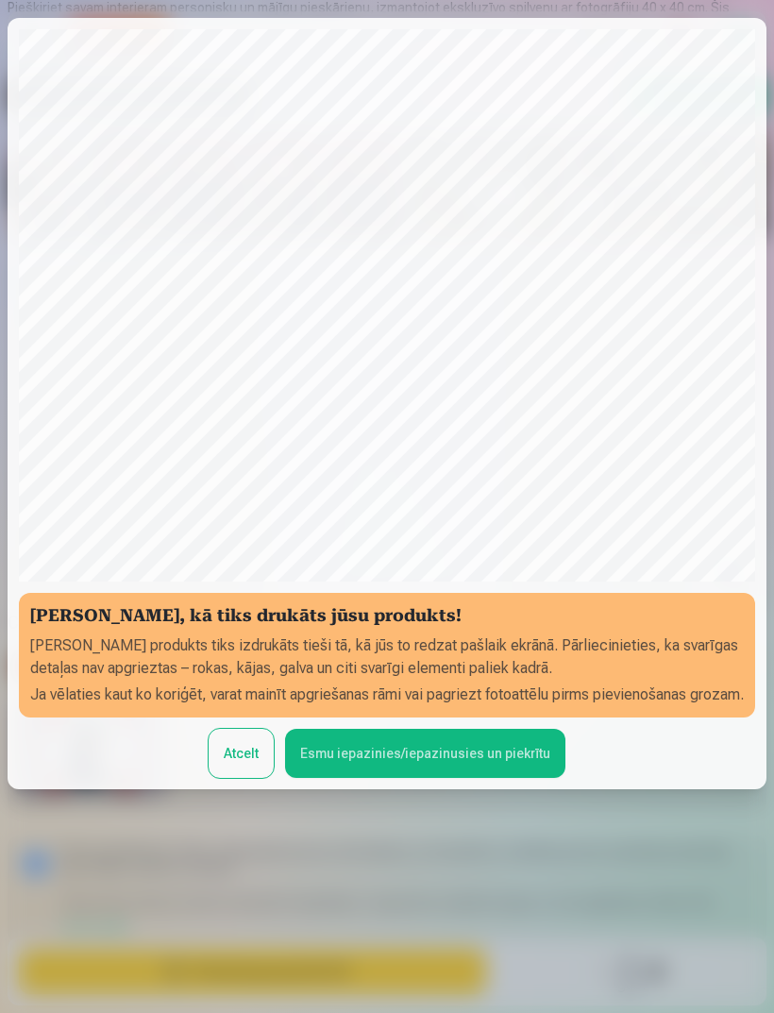
scroll to position [128, 0]
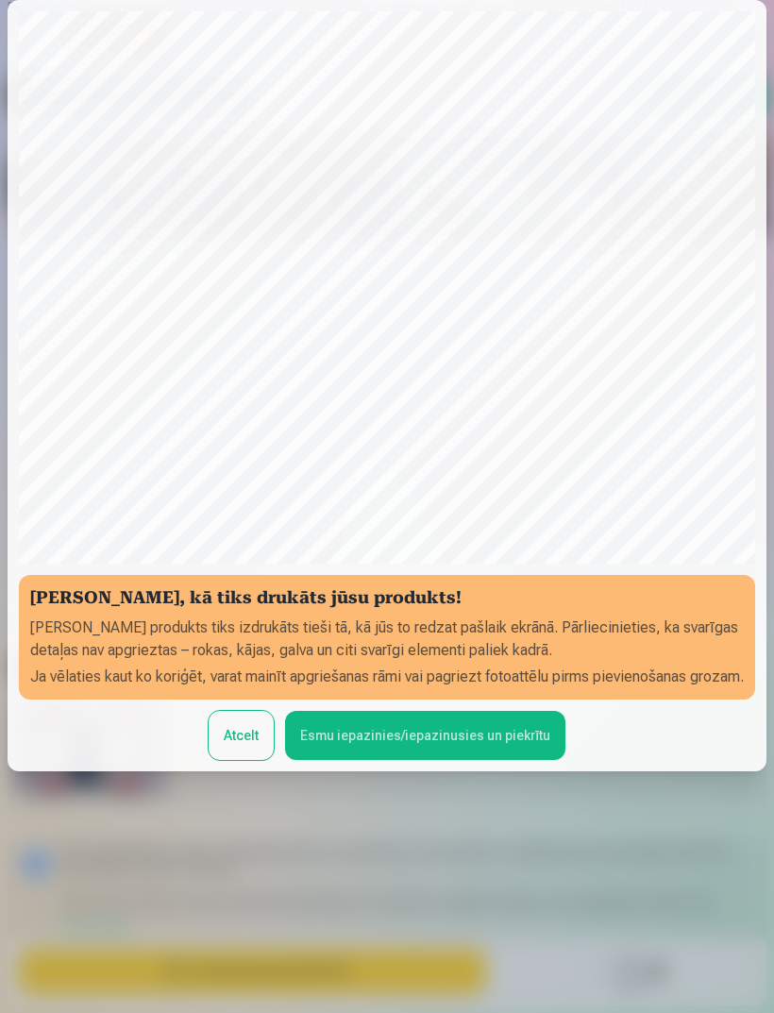
click at [472, 760] on button "Esmu iepazinies/iepazinusies un piekrītu" at bounding box center [425, 735] width 280 height 49
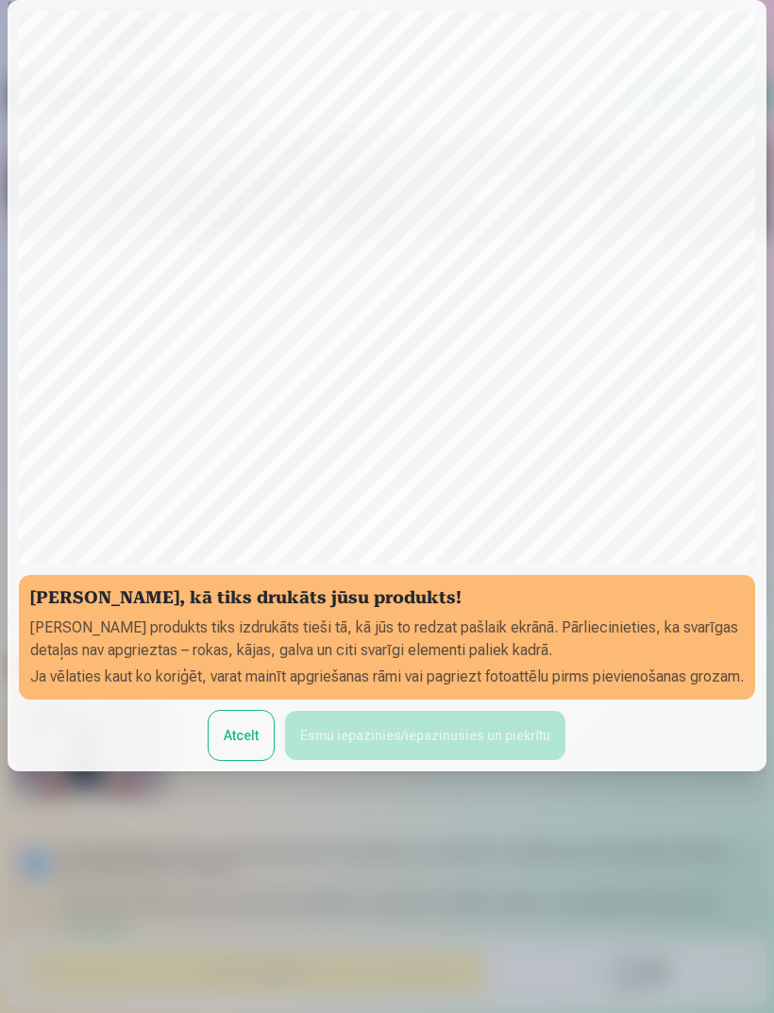
scroll to position [0, 0]
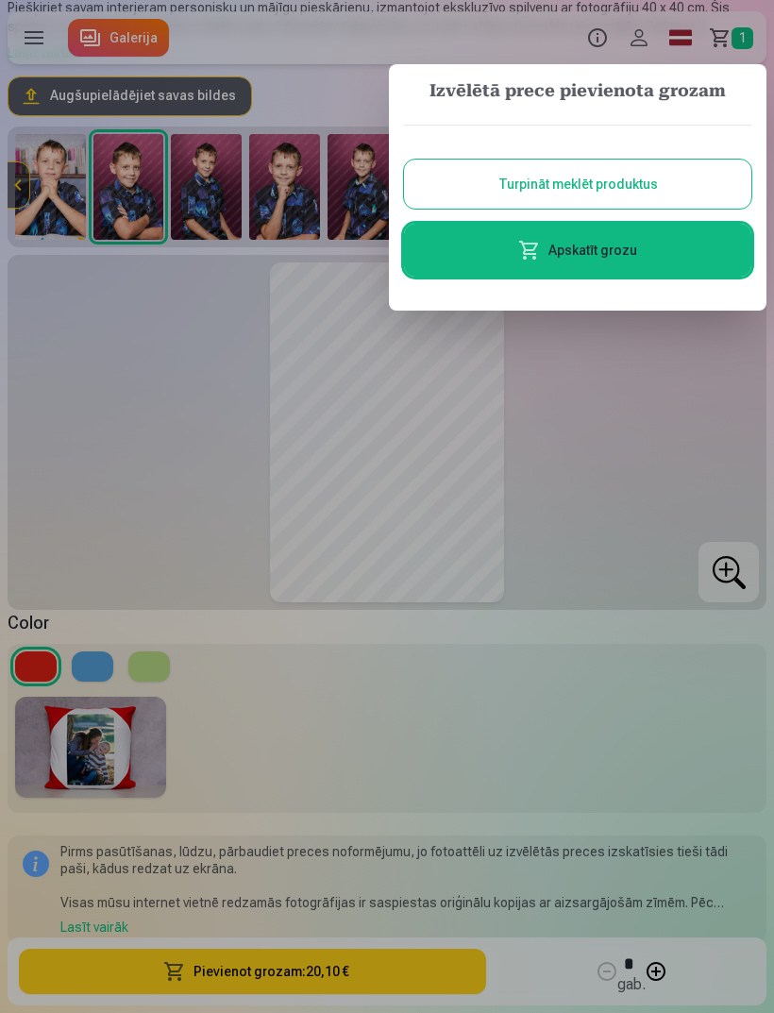
click at [597, 263] on link "Apskatīt grozu" at bounding box center [577, 250] width 347 height 53
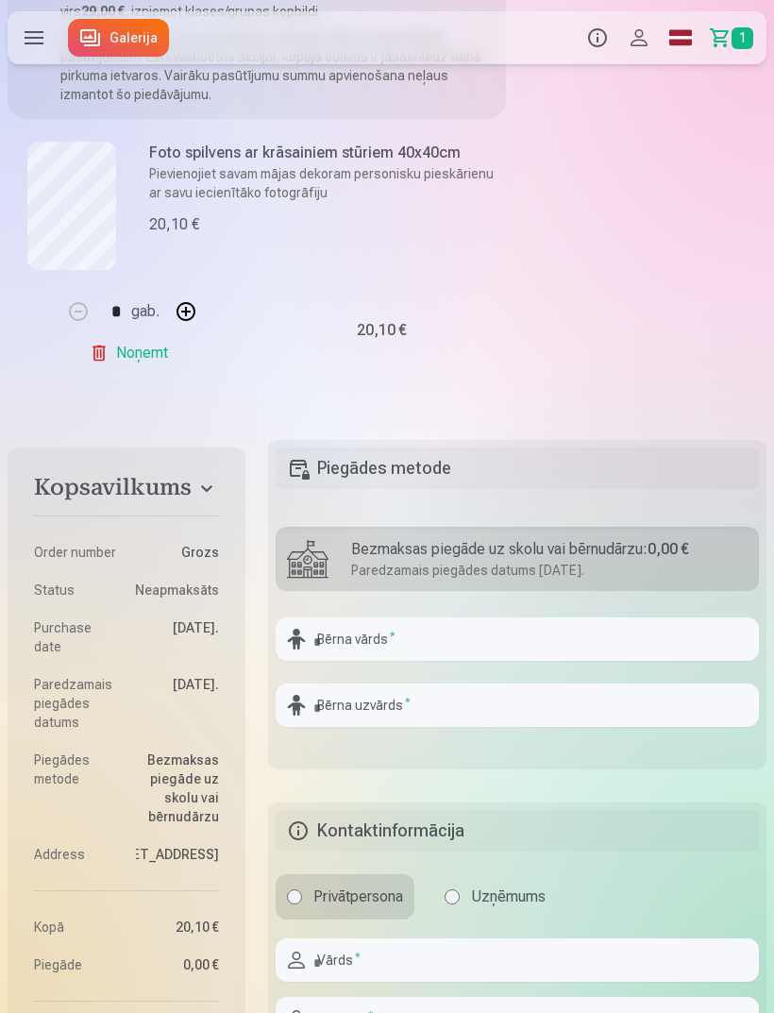
scroll to position [272, 0]
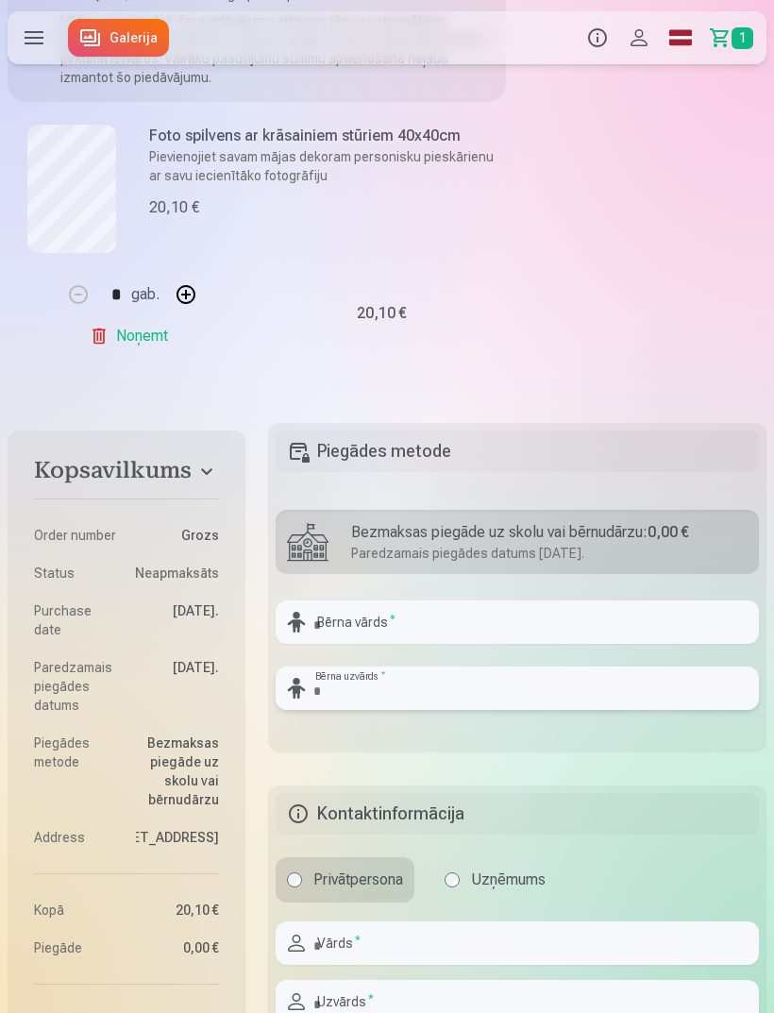
click at [706, 687] on input "text" at bounding box center [517, 688] width 483 height 43
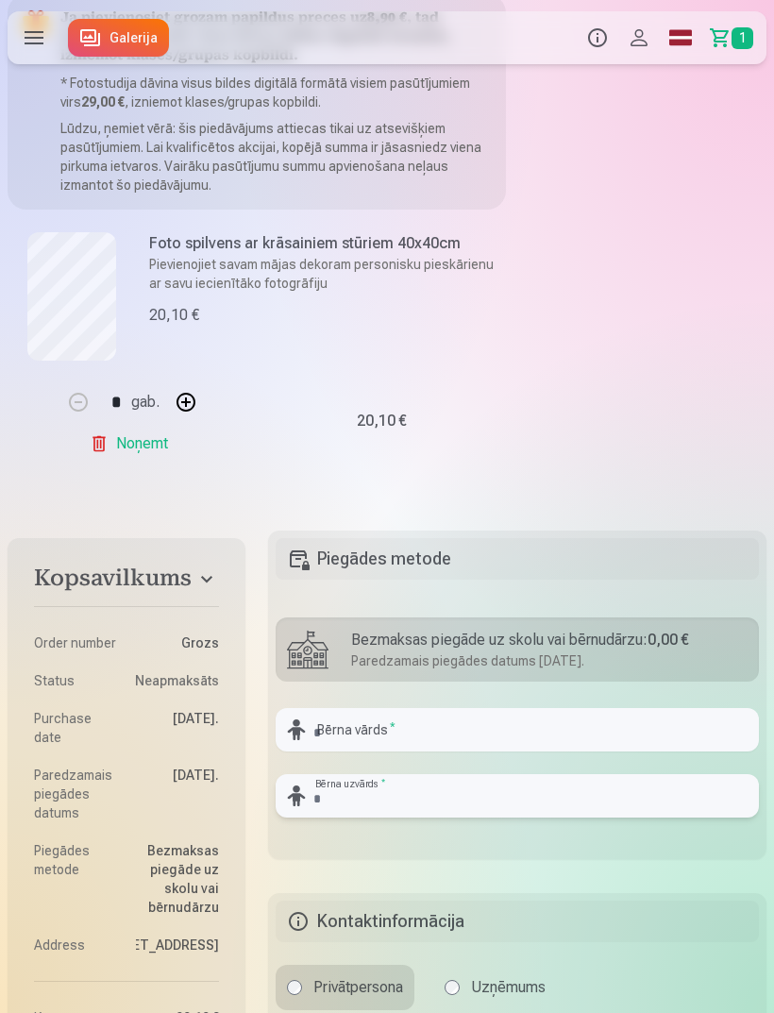
scroll to position [0, 0]
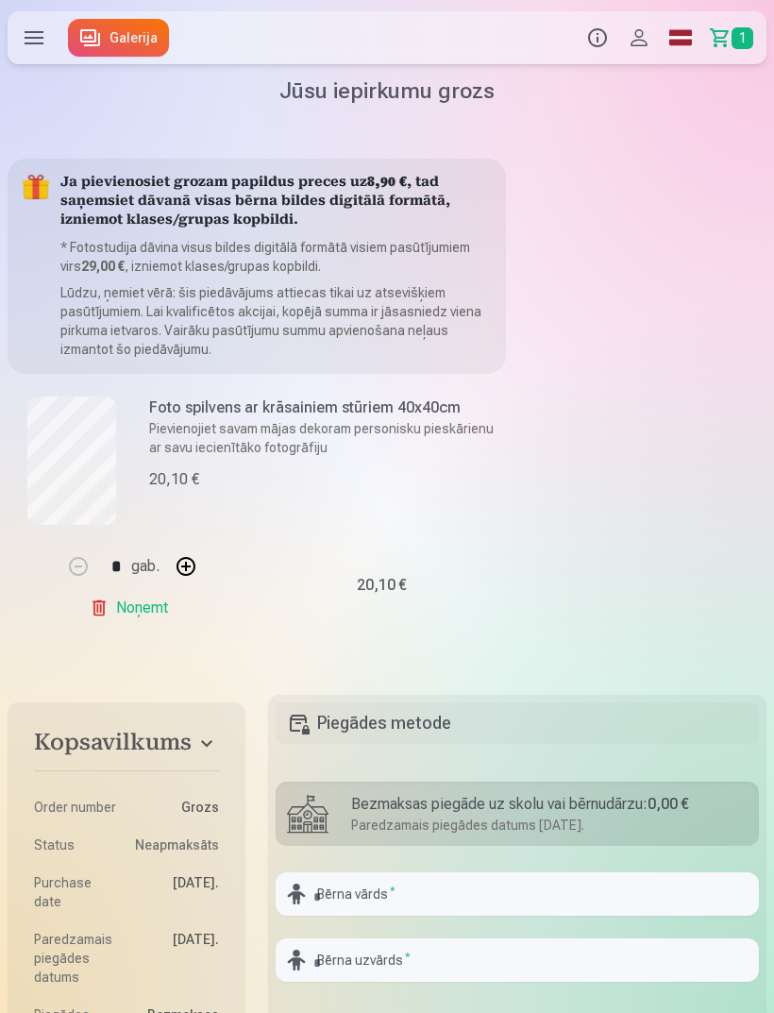
click at [107, 40] on link "Galerija" at bounding box center [118, 38] width 101 height 38
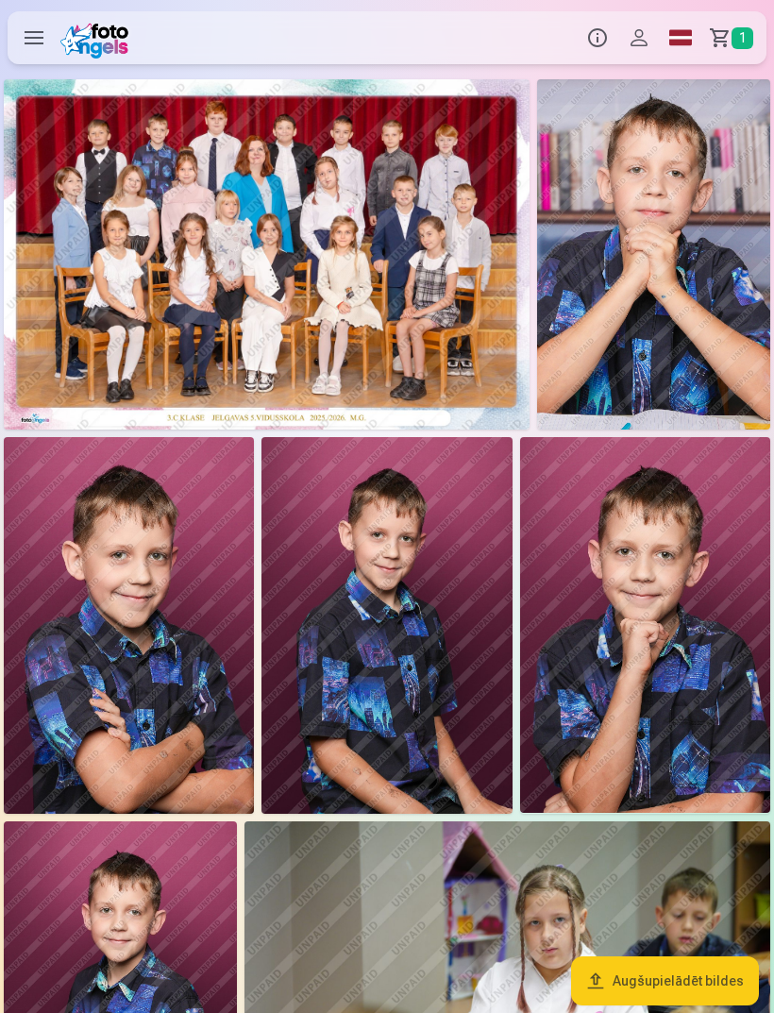
click at [161, 288] on img at bounding box center [267, 254] width 526 height 350
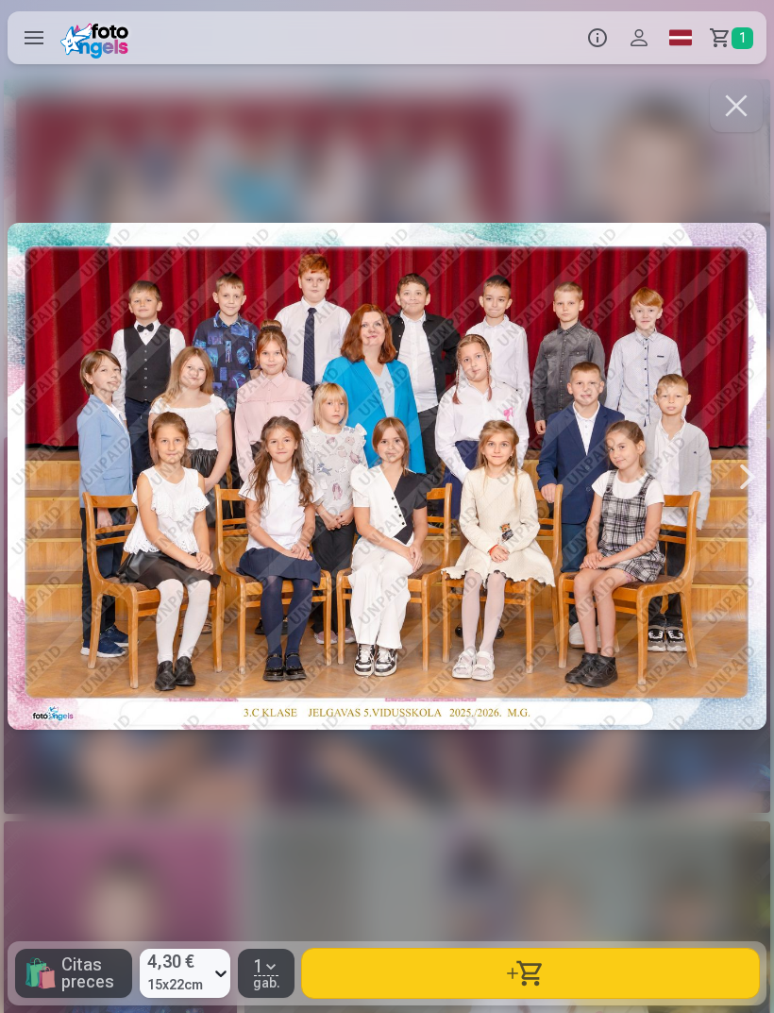
click at [730, 116] on button "button" at bounding box center [736, 105] width 53 height 53
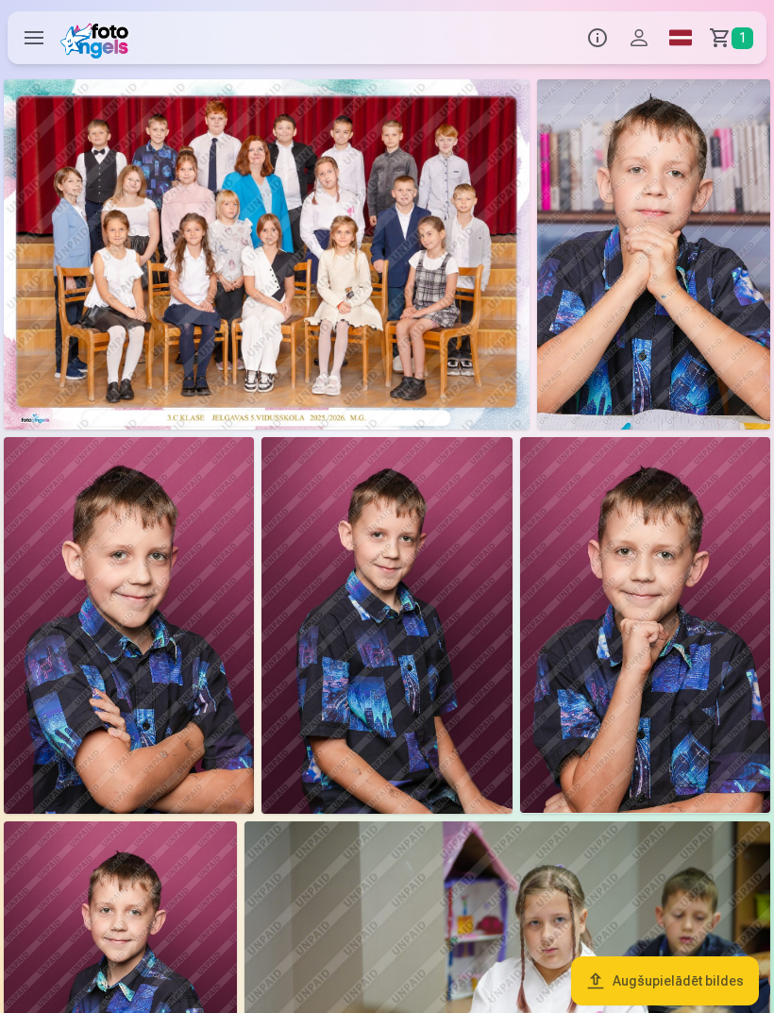
click at [653, 962] on button "Augšupielādēt bildes" at bounding box center [665, 980] width 188 height 49
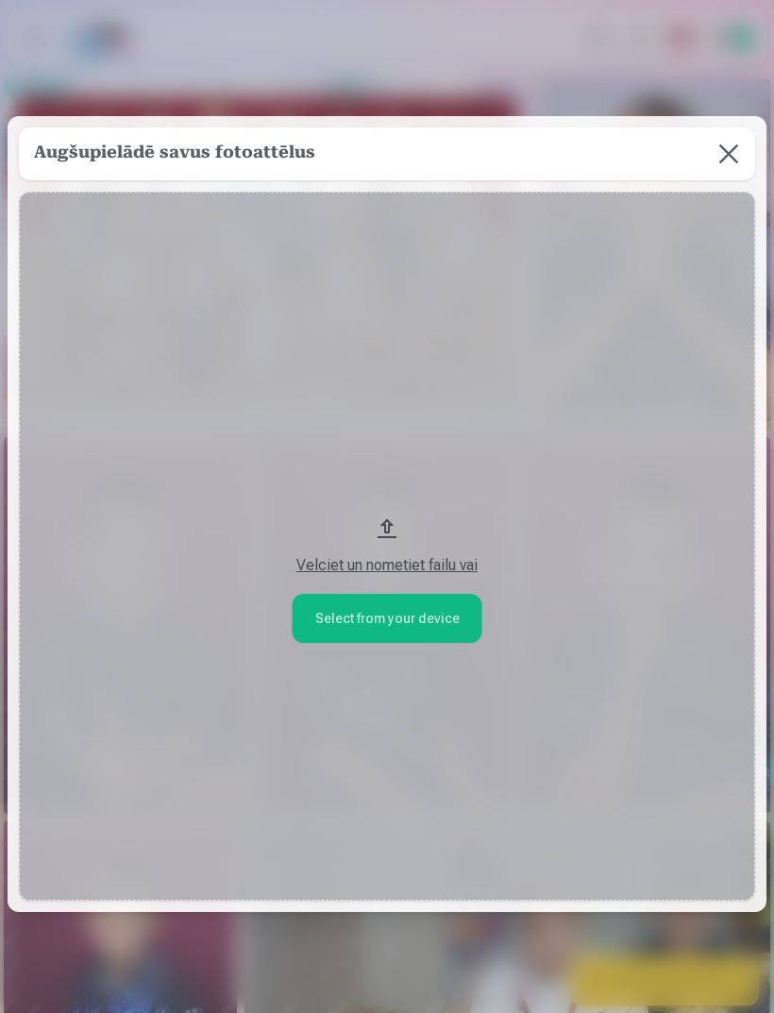
click at [739, 162] on button at bounding box center [728, 153] width 53 height 53
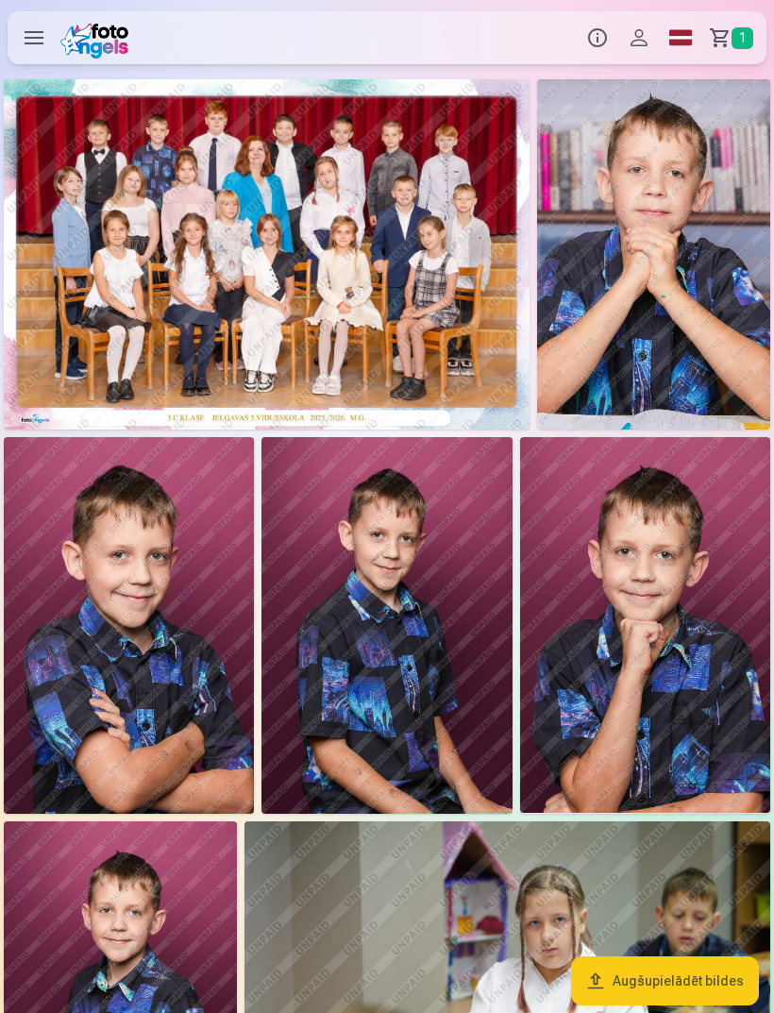
click at [42, 50] on label at bounding box center [34, 37] width 53 height 53
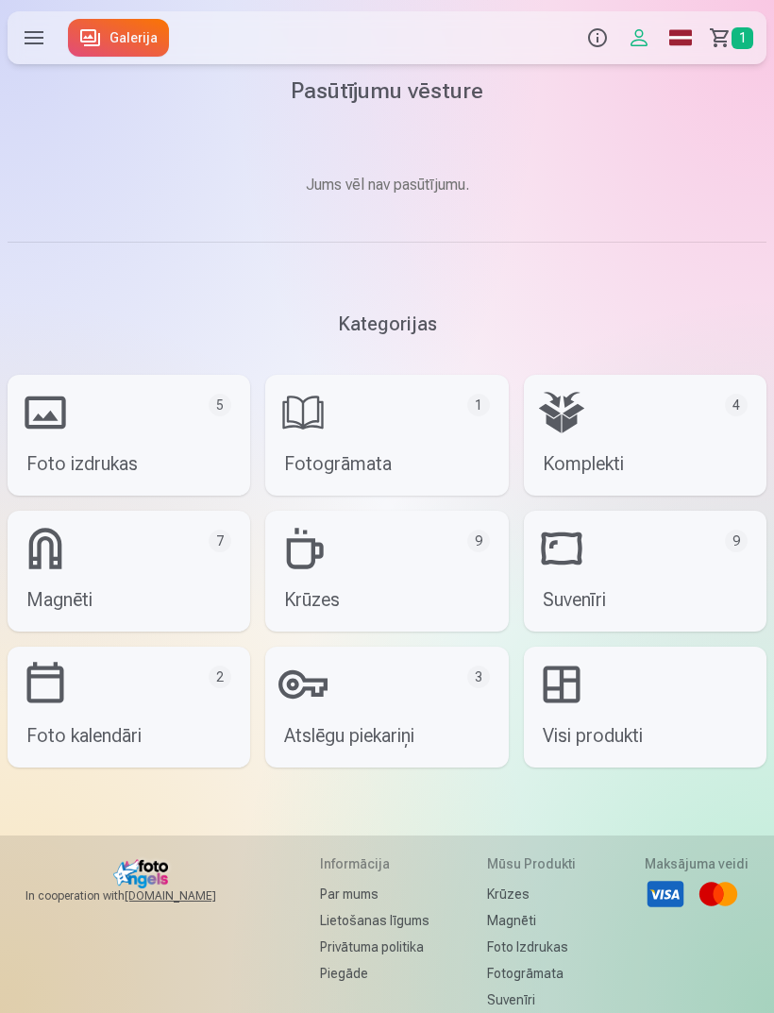
click at [112, 43] on link "Galerija" at bounding box center [118, 38] width 101 height 38
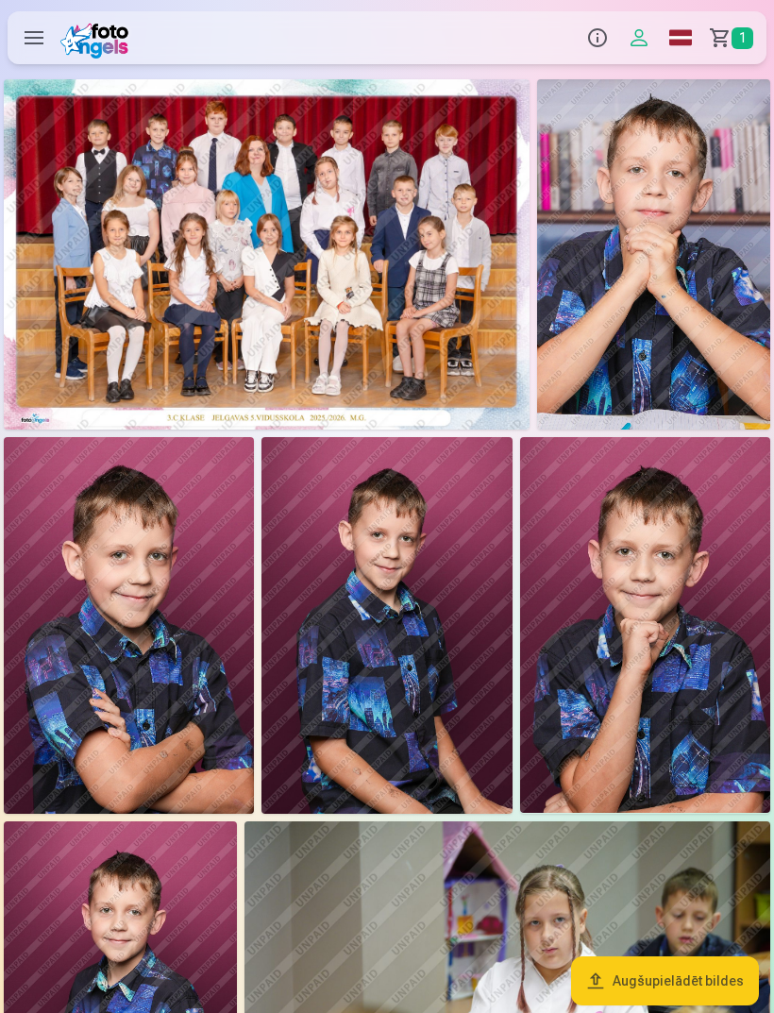
click at [162, 290] on img at bounding box center [267, 254] width 526 height 350
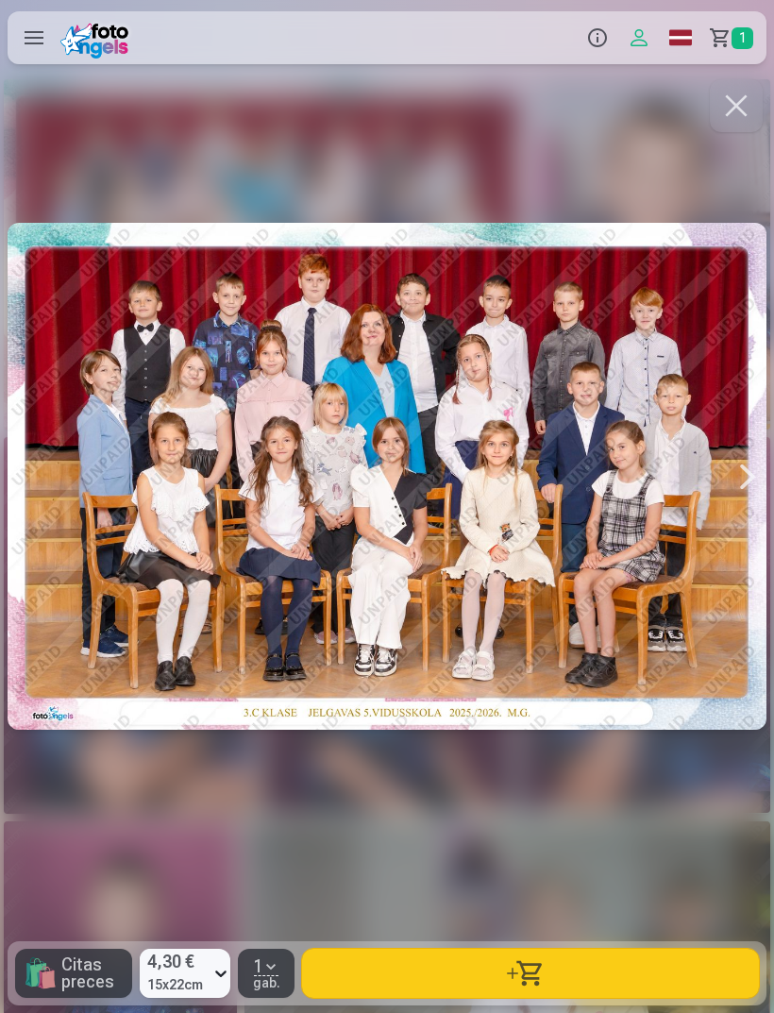
click at [481, 971] on button "button" at bounding box center [530, 973] width 457 height 49
click at [739, 107] on button "button" at bounding box center [736, 105] width 53 height 53
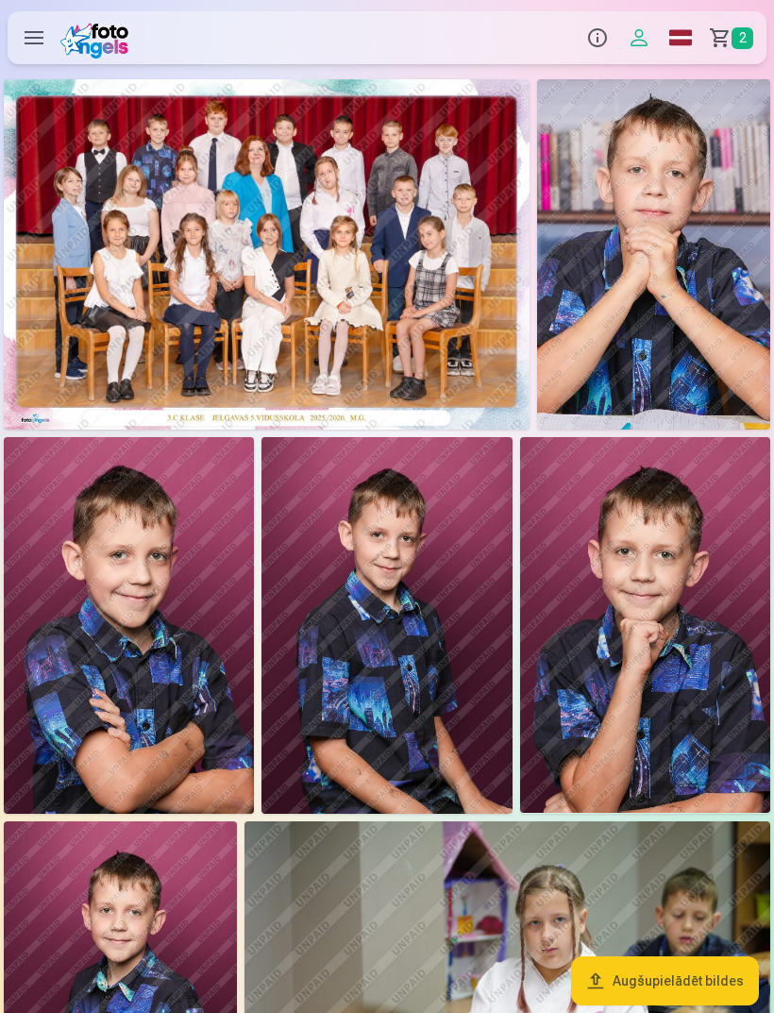
click at [330, 315] on img at bounding box center [267, 254] width 526 height 350
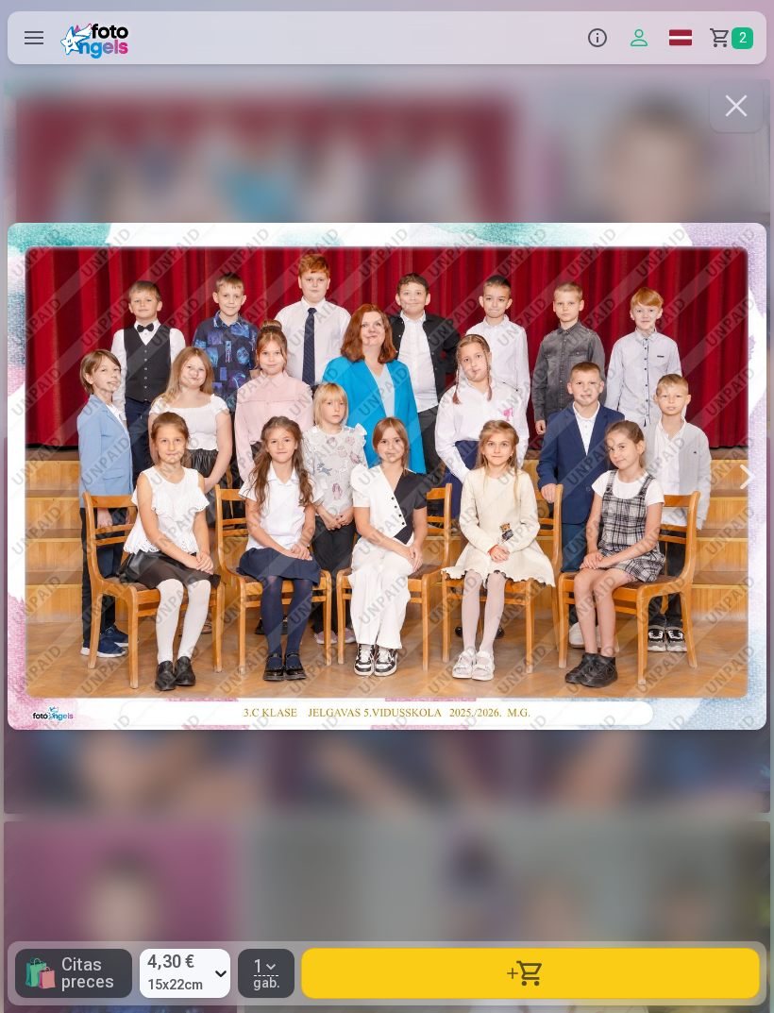
click at [268, 972] on span "button" at bounding box center [270, 966] width 15 height 15
click at [267, 971] on span "button" at bounding box center [270, 966] width 15 height 15
click at [722, 131] on button "button" at bounding box center [736, 105] width 53 height 53
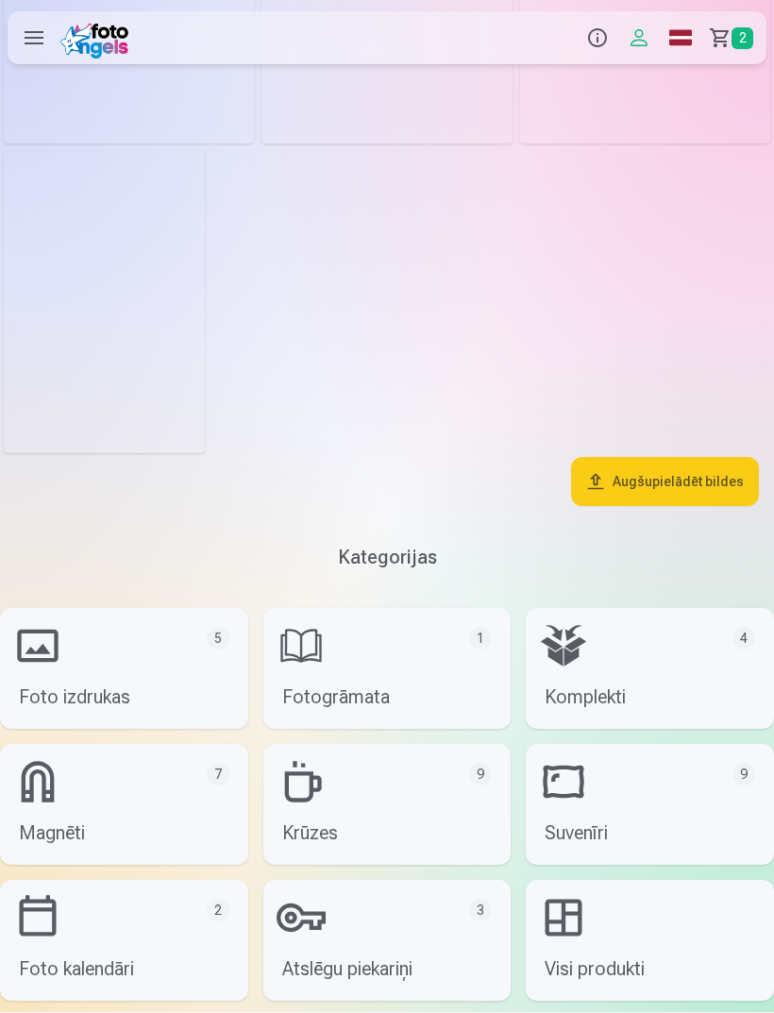
scroll to position [5717, 0]
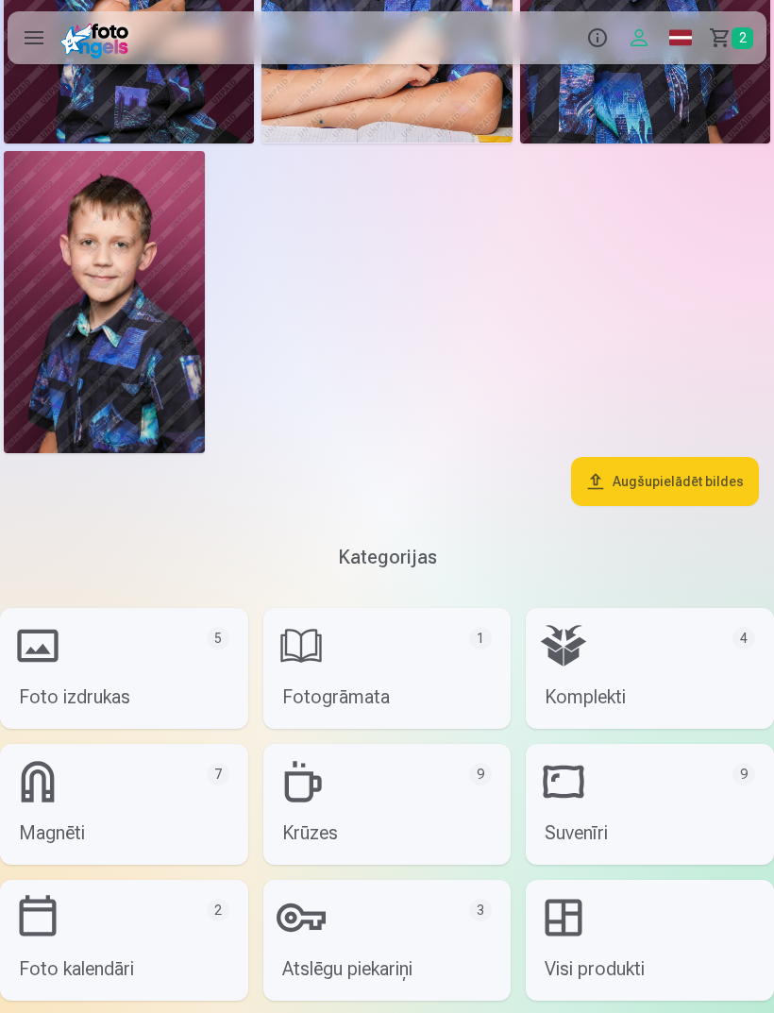
click at [325, 684] on link "Fotogrāmata 1" at bounding box center [387, 668] width 248 height 121
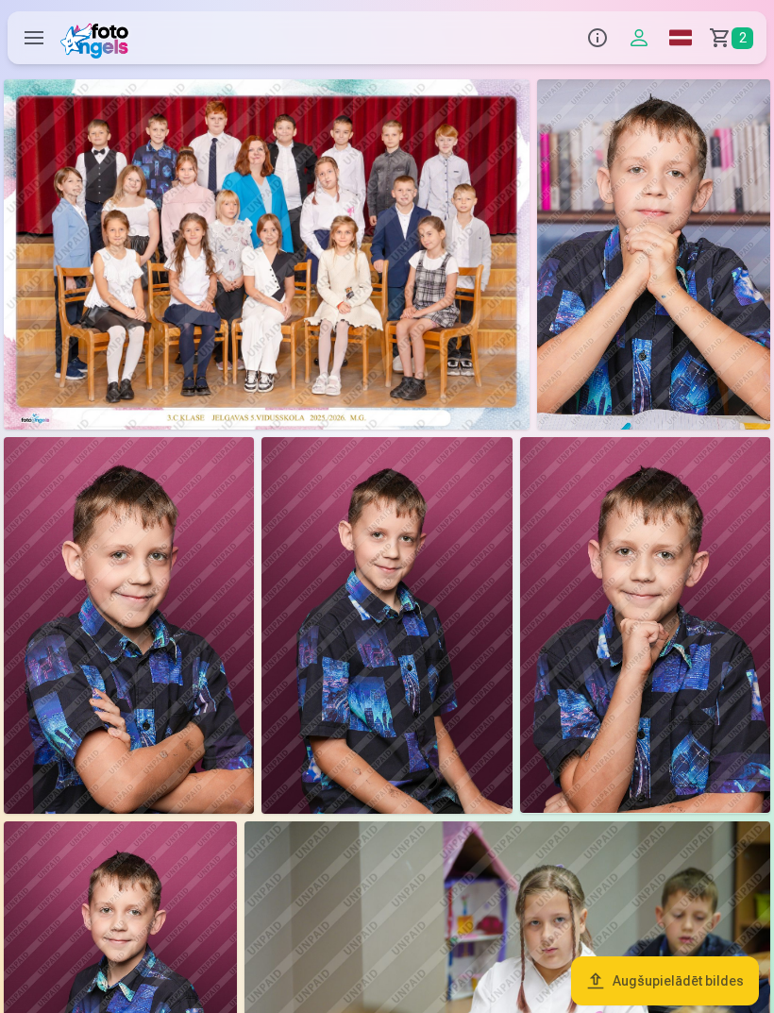
scroll to position [5778, 0]
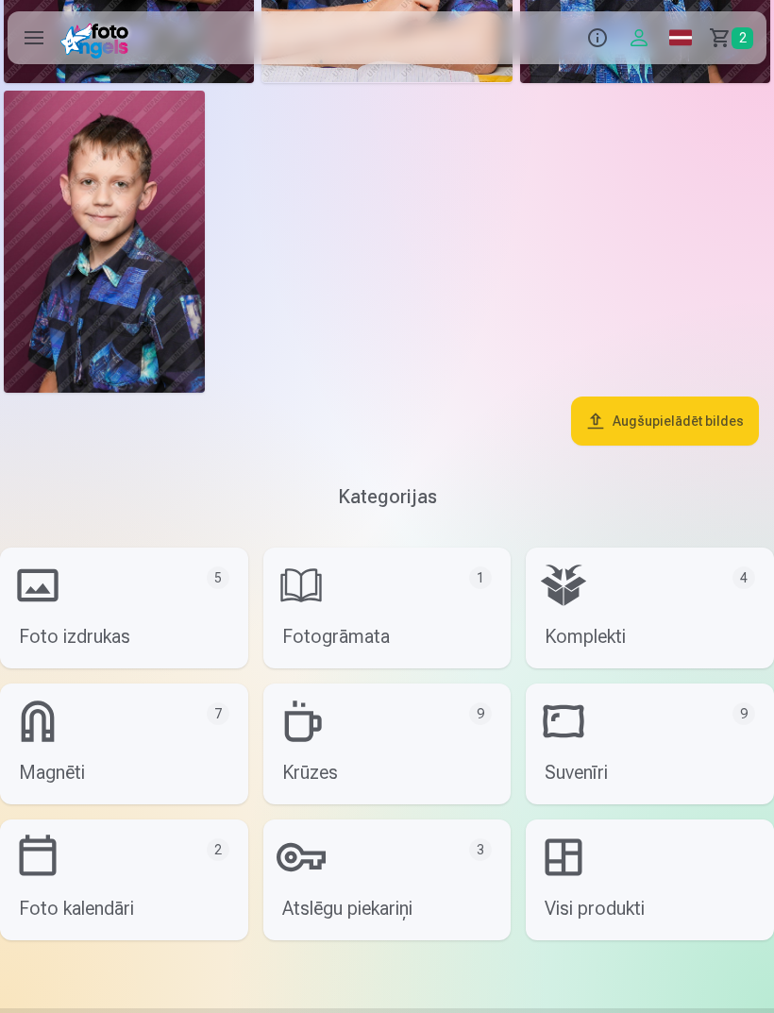
click at [746, 38] on span "2" at bounding box center [743, 38] width 22 height 22
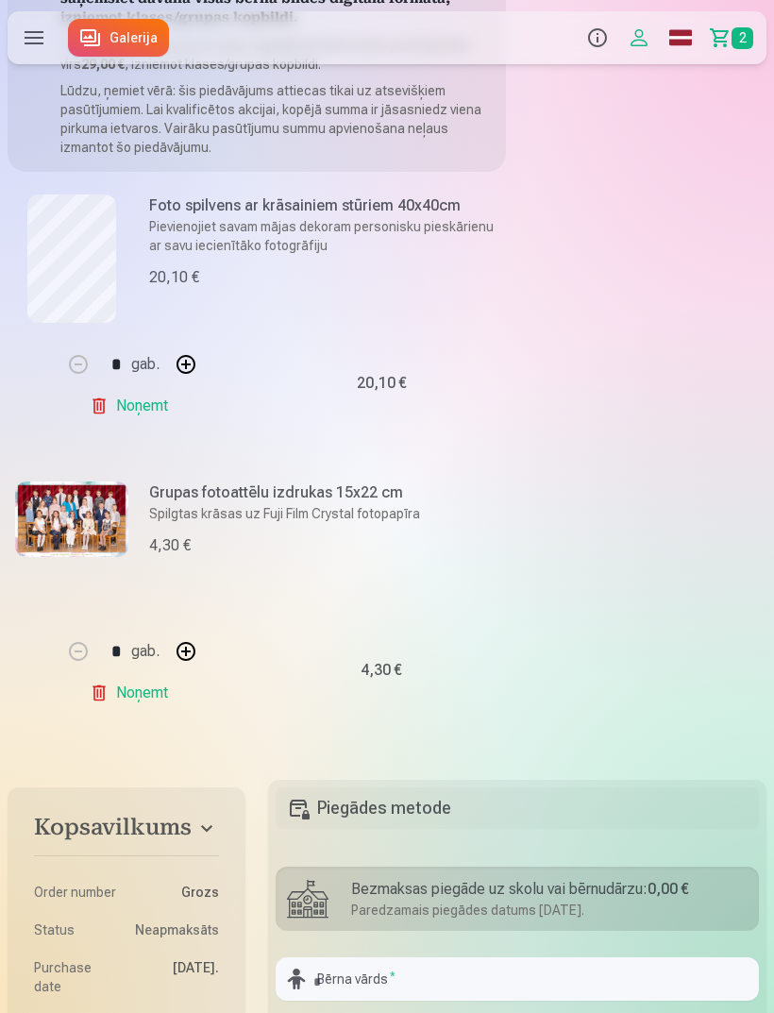
scroll to position [201, 0]
click at [103, 43] on link "Galerija" at bounding box center [118, 38] width 101 height 38
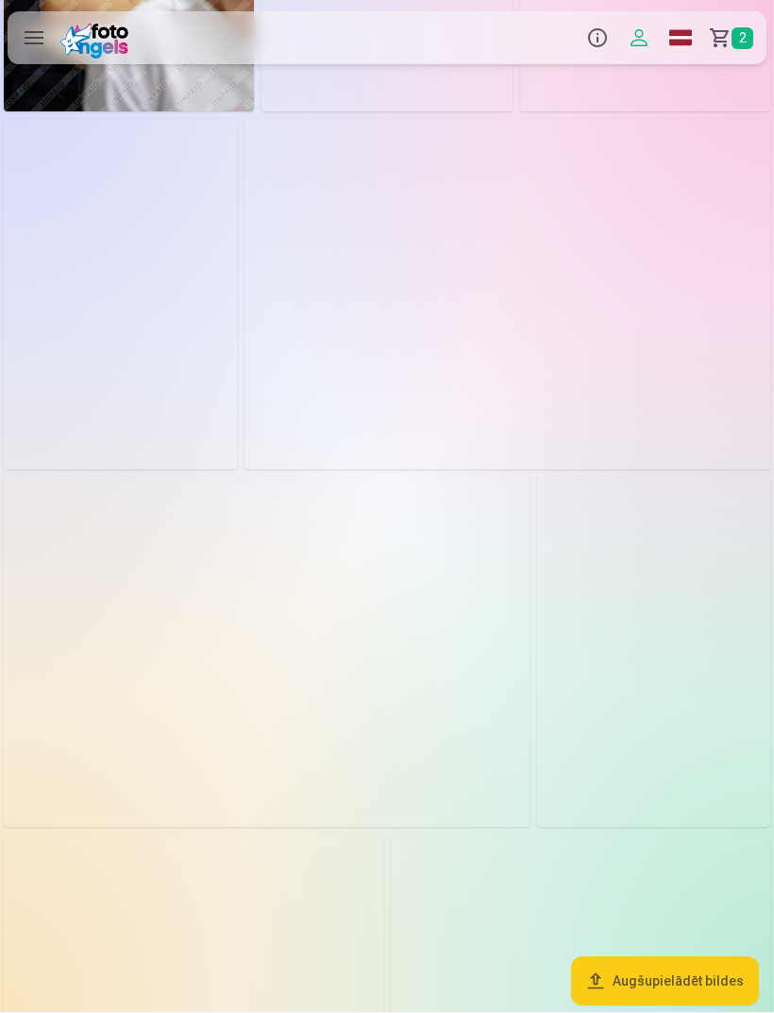
scroll to position [3715, 0]
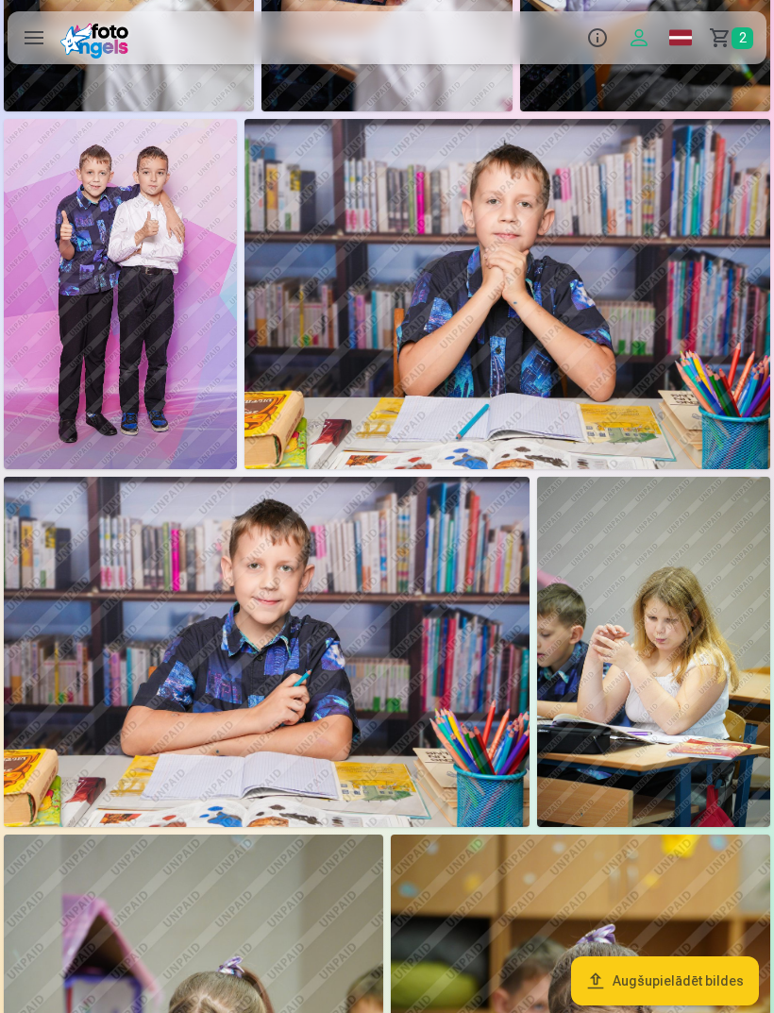
click at [224, 643] on img at bounding box center [267, 652] width 526 height 350
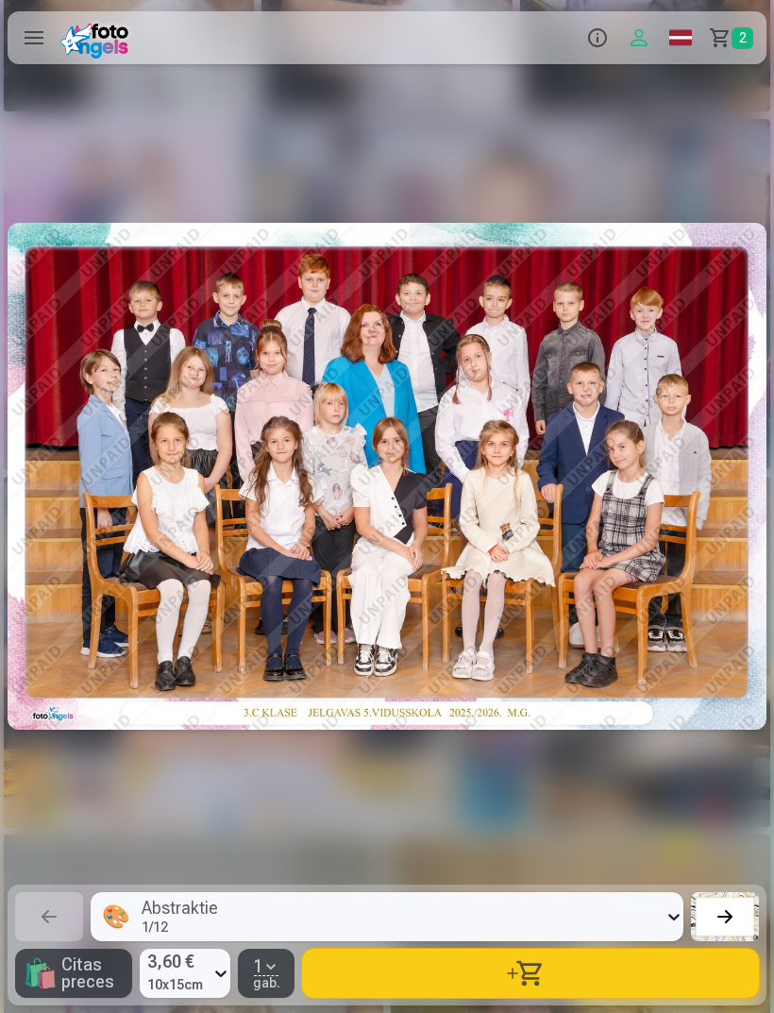
scroll to position [0, 14709]
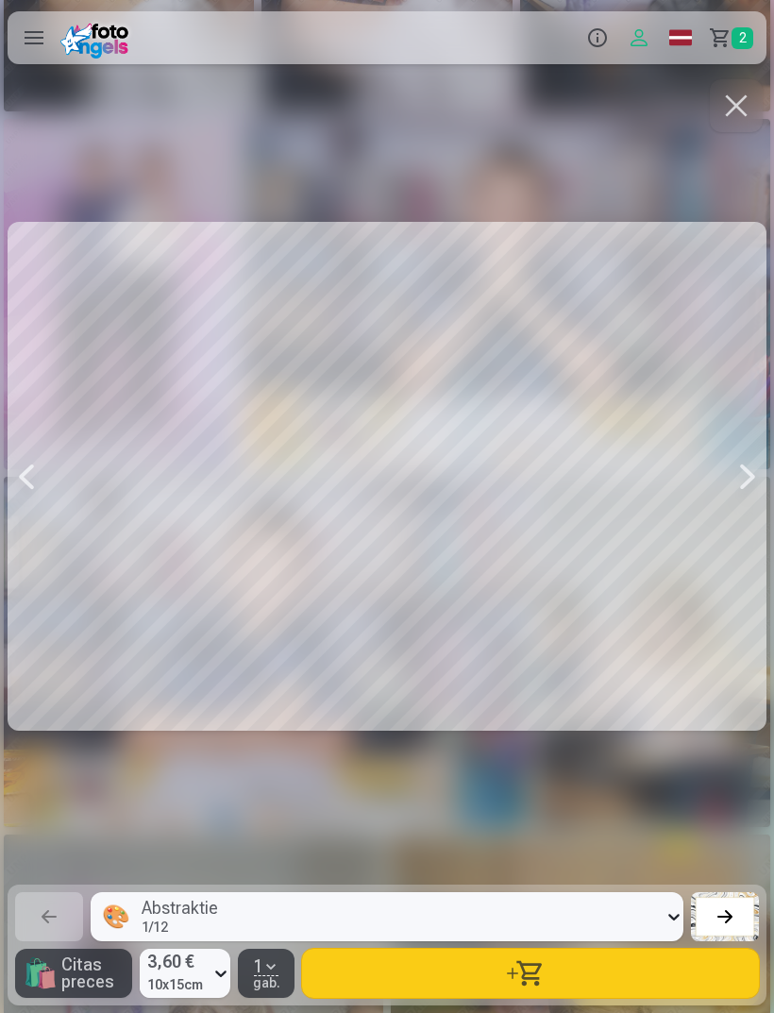
click at [509, 998] on button "button" at bounding box center [530, 973] width 457 height 49
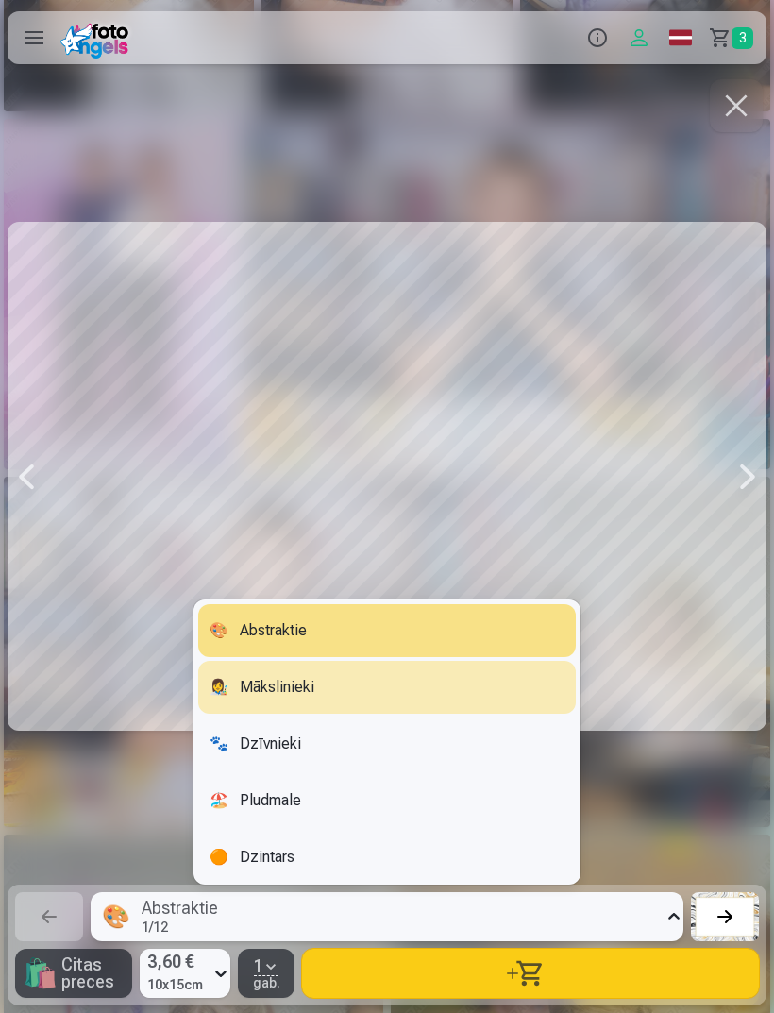
click at [263, 714] on div "👩‍🎨 Mākslinieki" at bounding box center [387, 687] width 378 height 53
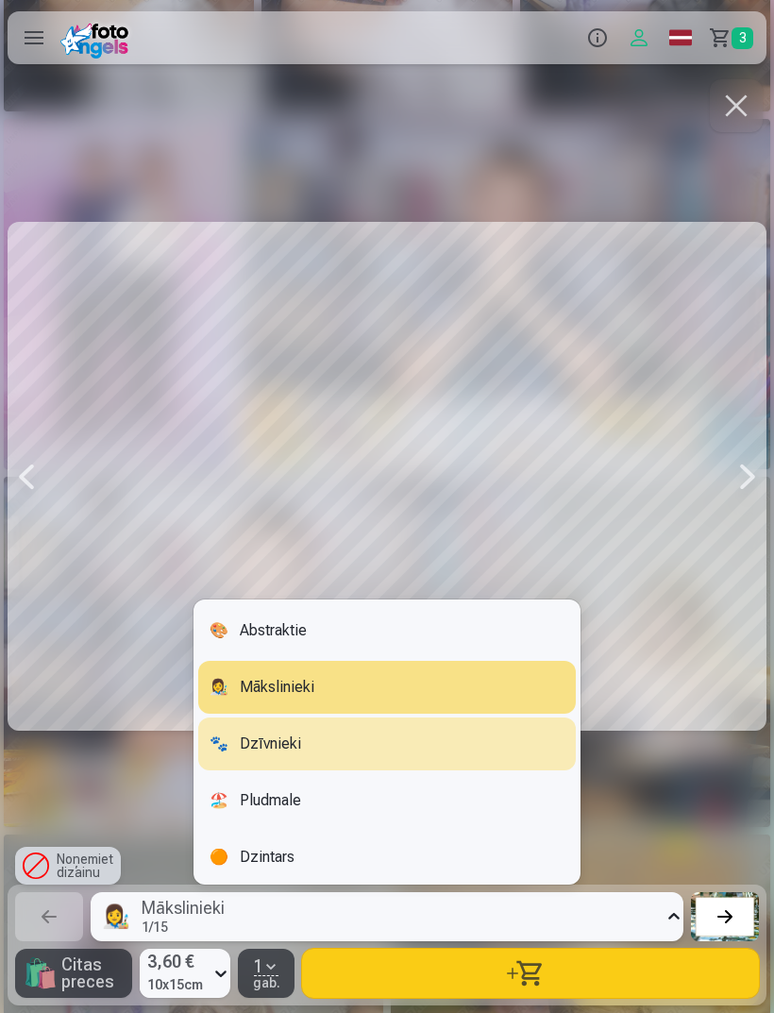
click at [279, 770] on div "🐾 Dzīvnieki" at bounding box center [387, 744] width 378 height 53
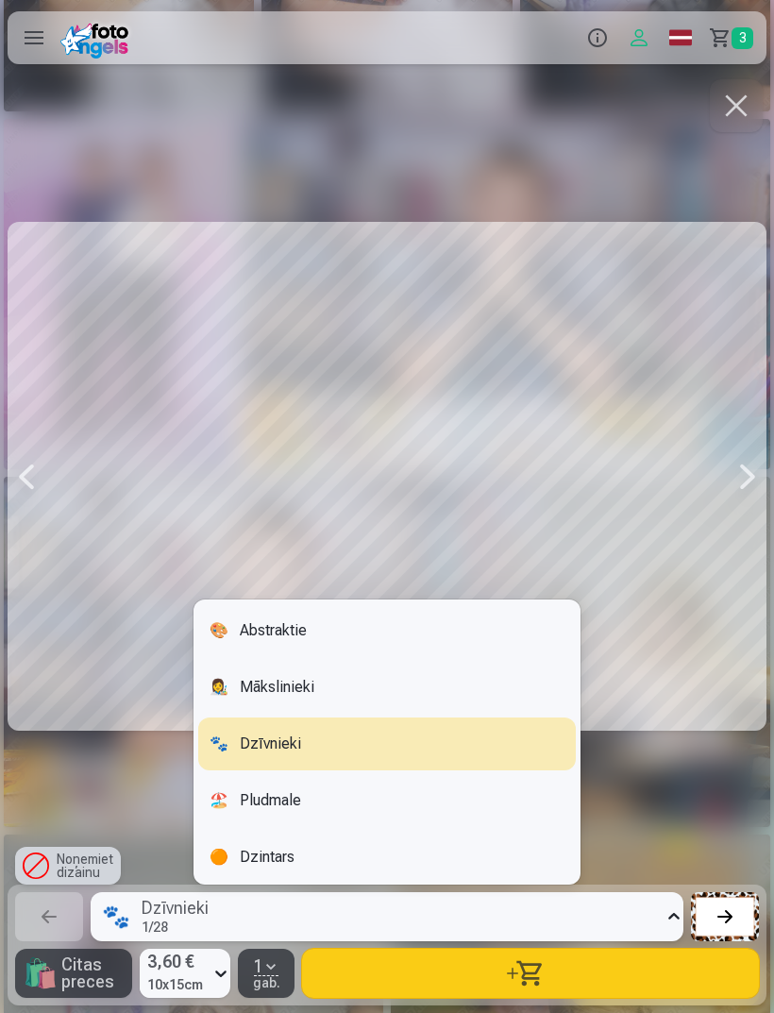
click at [286, 827] on div "🏖️ Pludmale" at bounding box center [387, 800] width 378 height 53
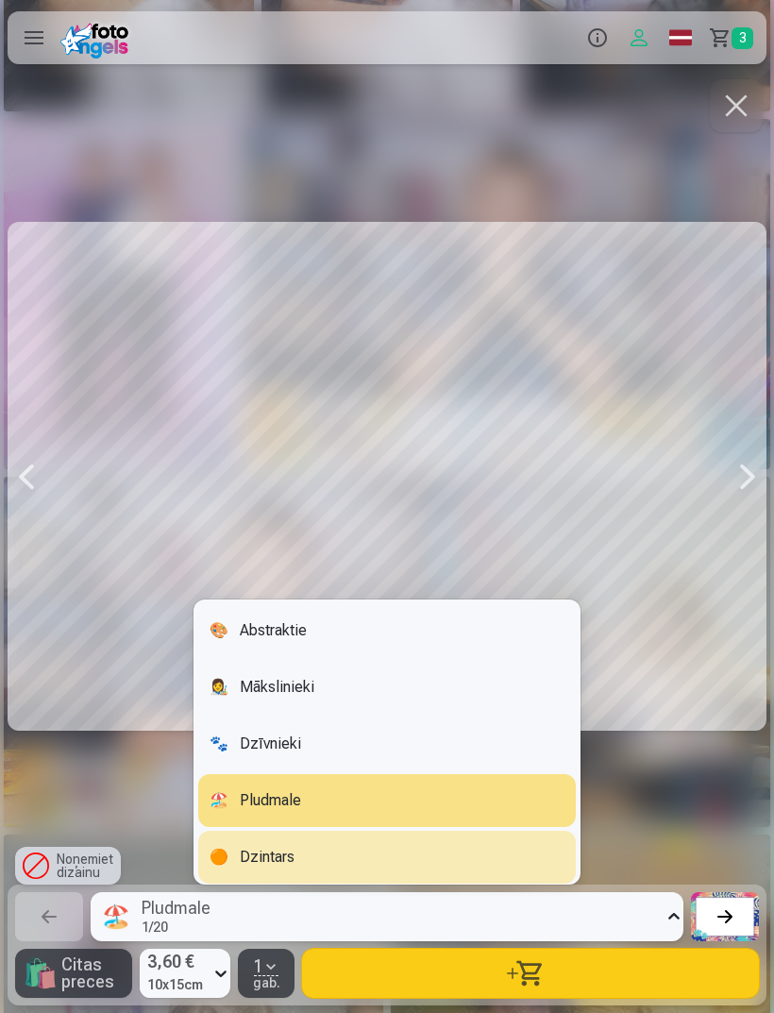
click at [299, 884] on div "🟠 Dzintars" at bounding box center [387, 857] width 378 height 53
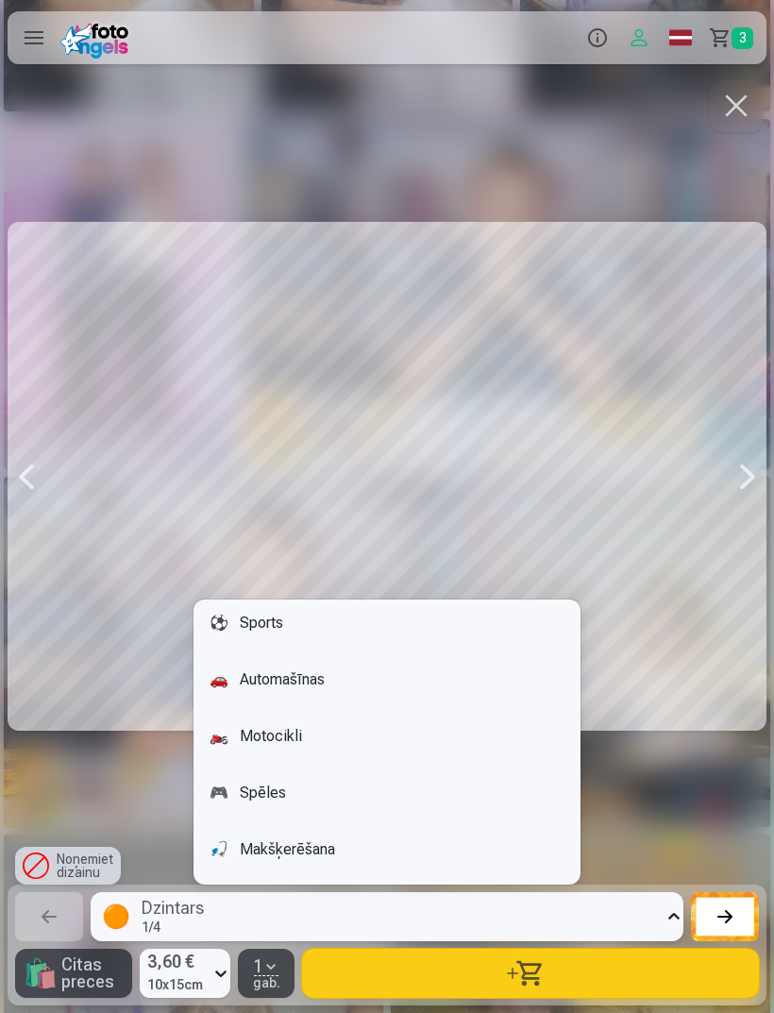
scroll to position [574, 0]
click at [256, 706] on div "🚗 Automašīnas" at bounding box center [387, 679] width 378 height 53
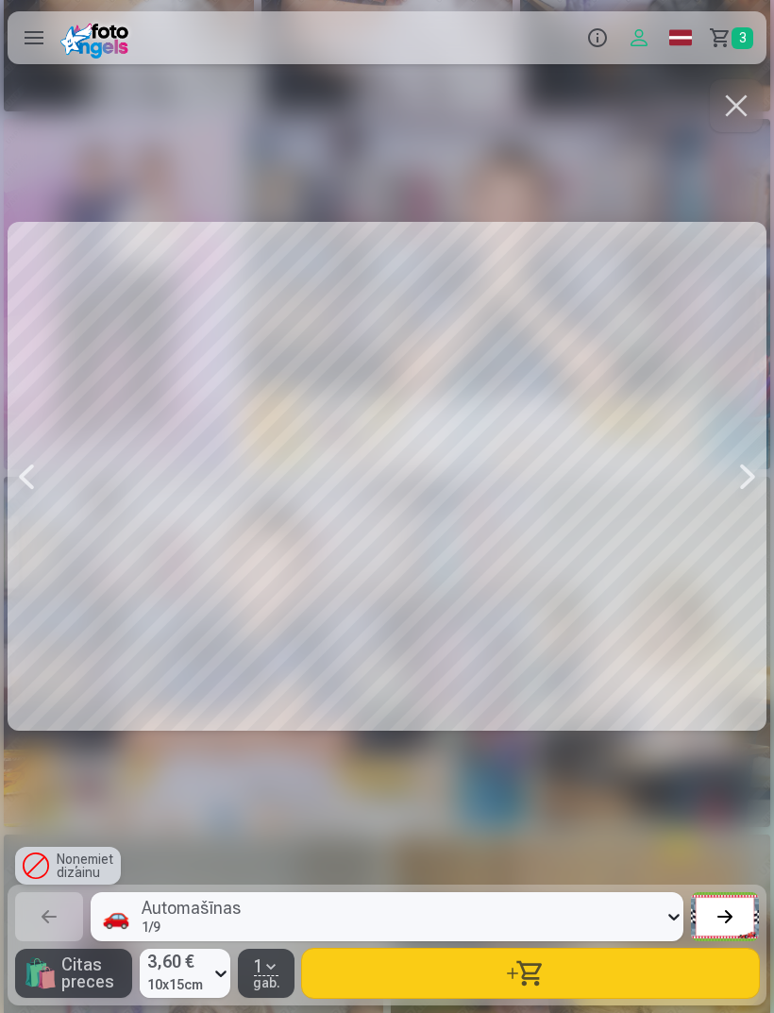
click at [733, 111] on button "button" at bounding box center [736, 105] width 53 height 53
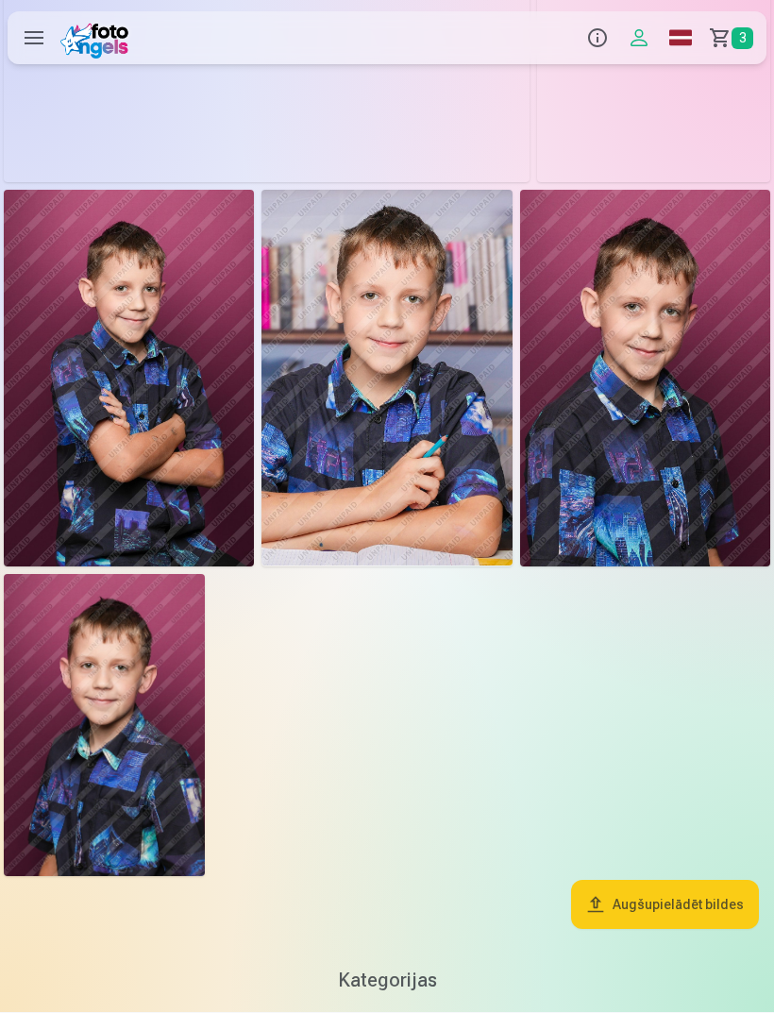
scroll to position [5294, 0]
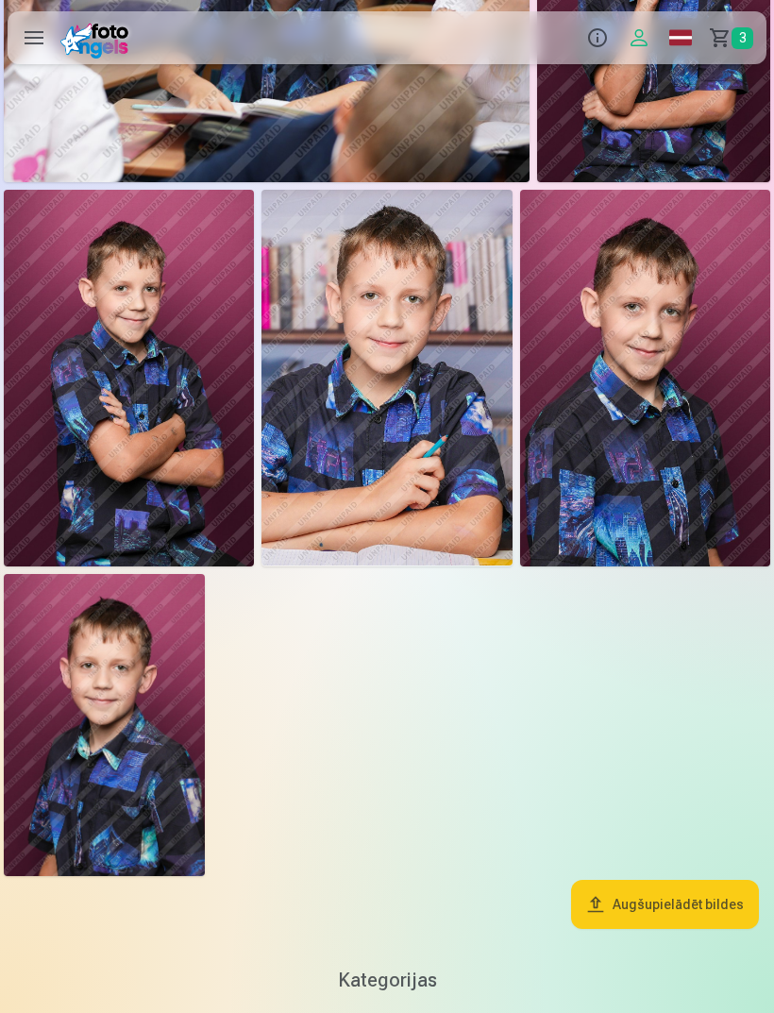
click at [122, 405] on img at bounding box center [129, 378] width 250 height 376
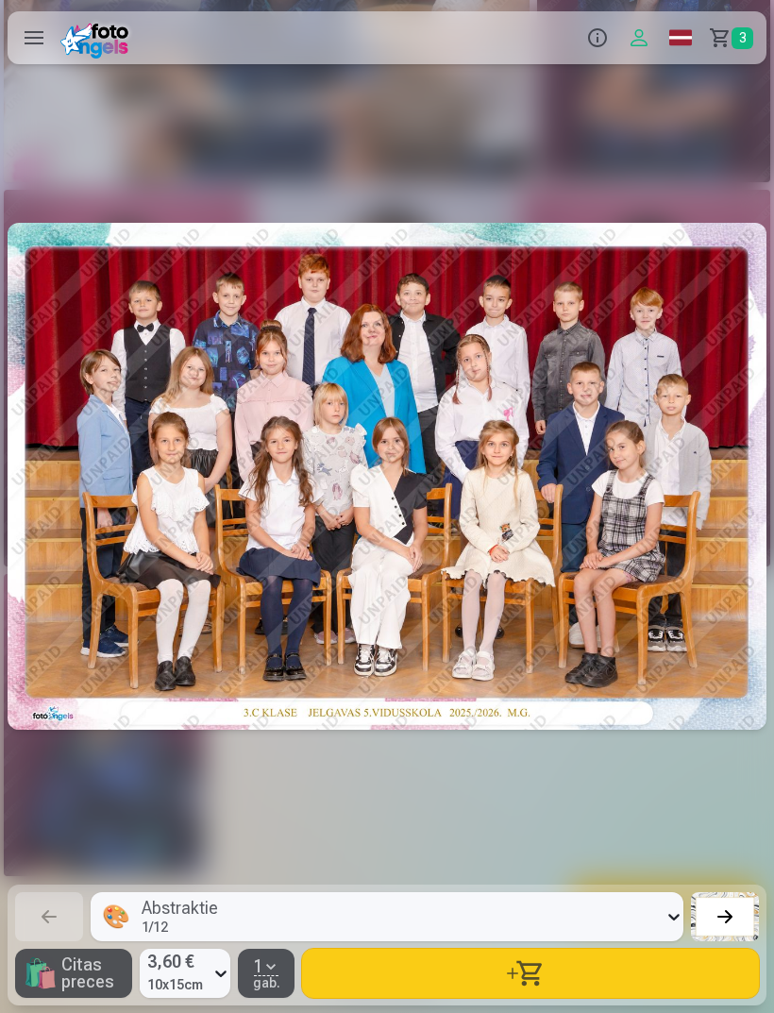
scroll to position [0, 19354]
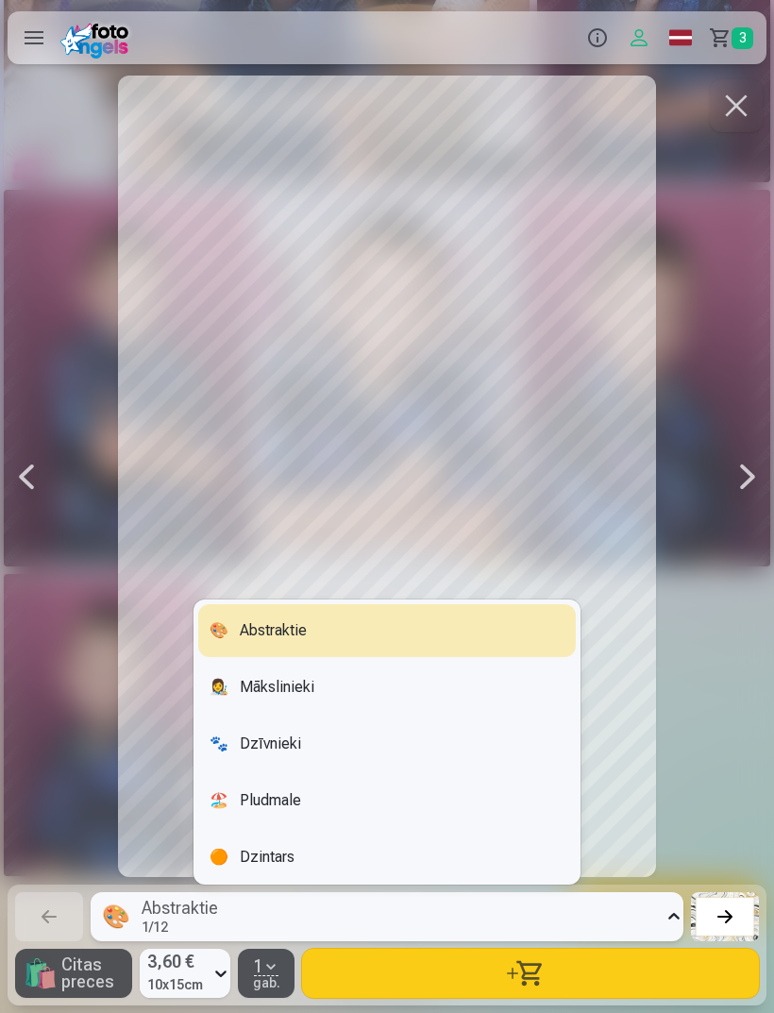
click at [245, 631] on div "🎨 Abstraktie" at bounding box center [387, 630] width 378 height 53
click at [255, 682] on div "👩‍🎨 Mākslinieki" at bounding box center [387, 687] width 378 height 53
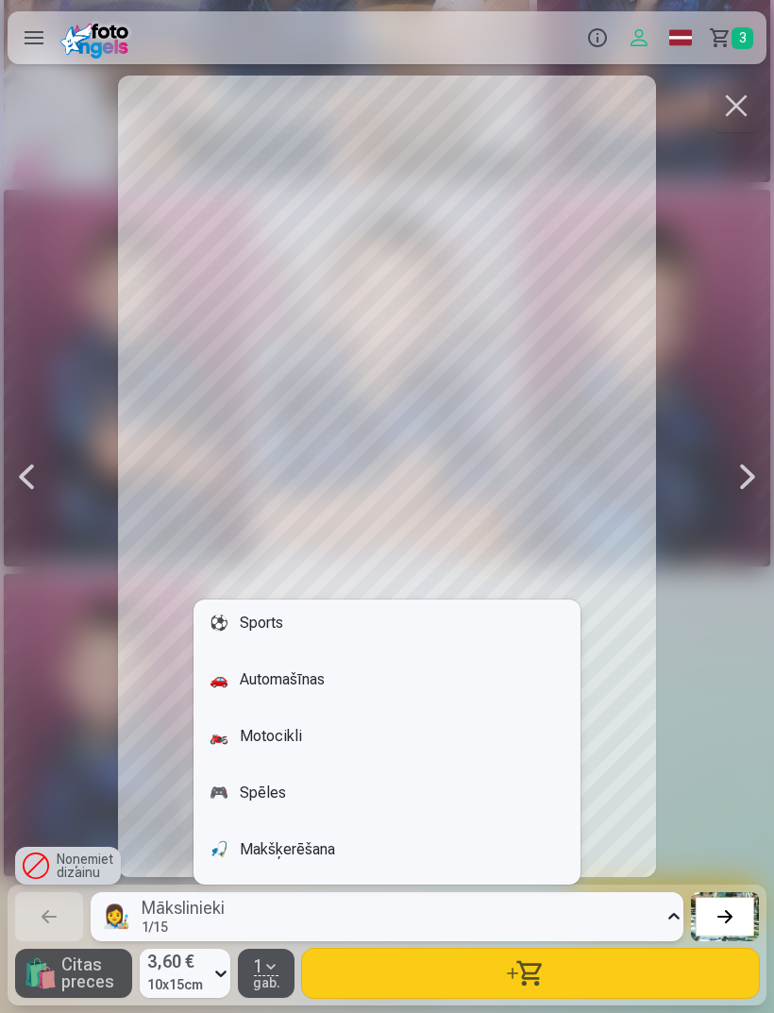
scroll to position [574, 0]
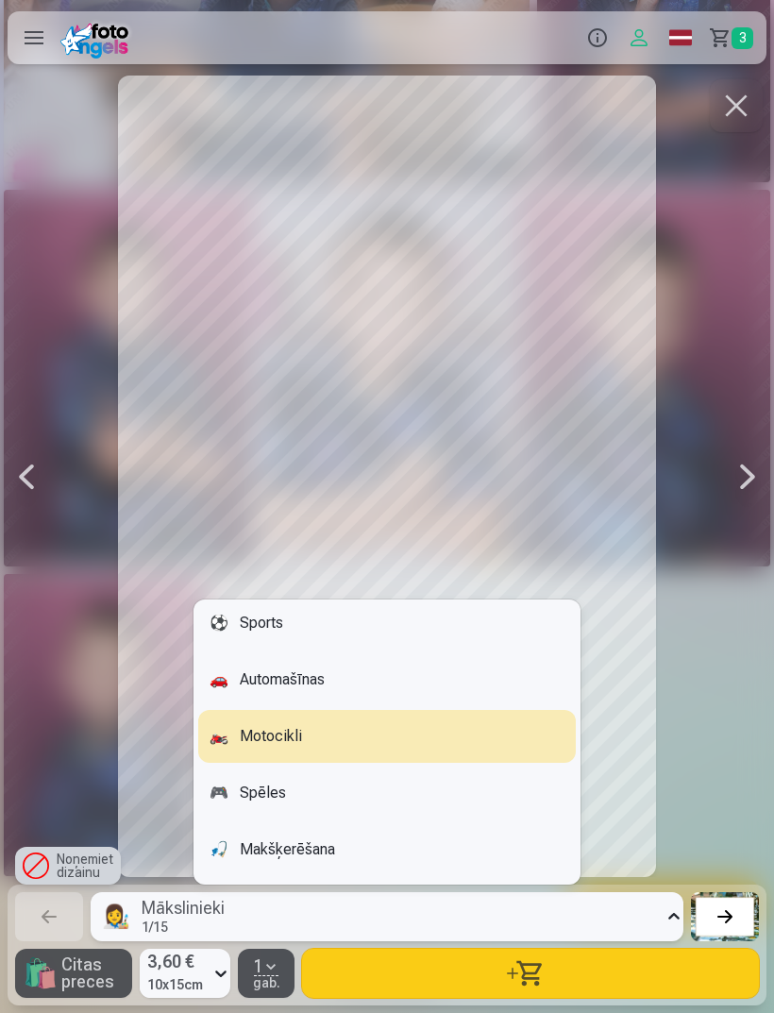
click at [255, 739] on div "🏍️ Motocikli" at bounding box center [387, 736] width 378 height 53
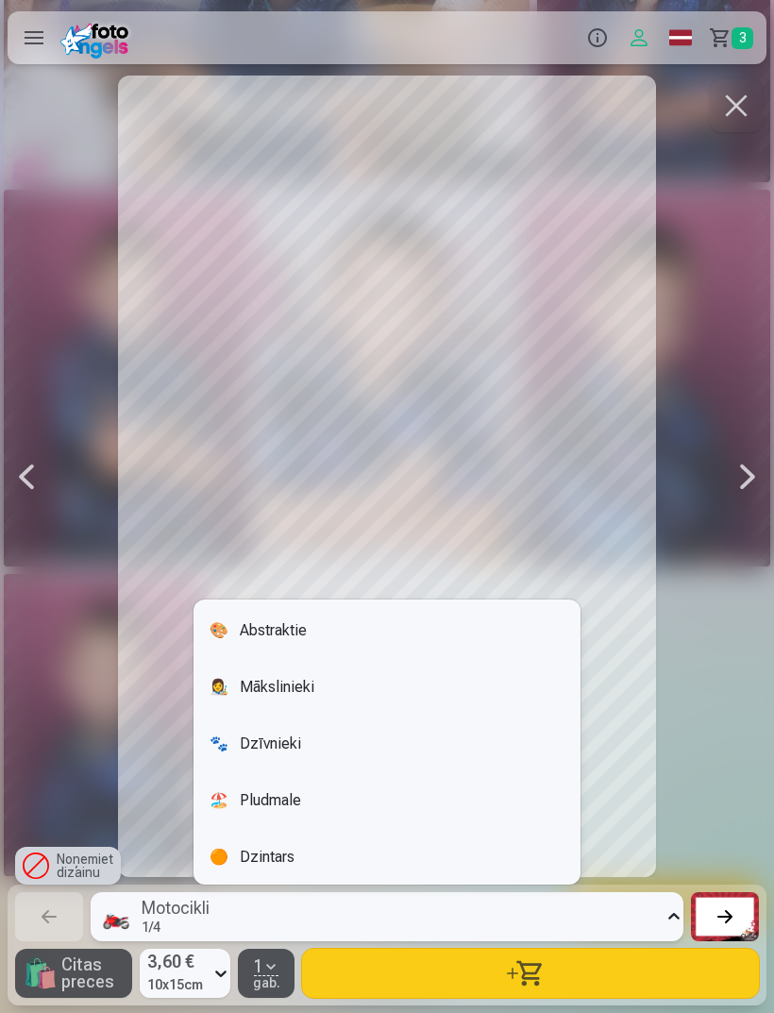
scroll to position [470, 0]
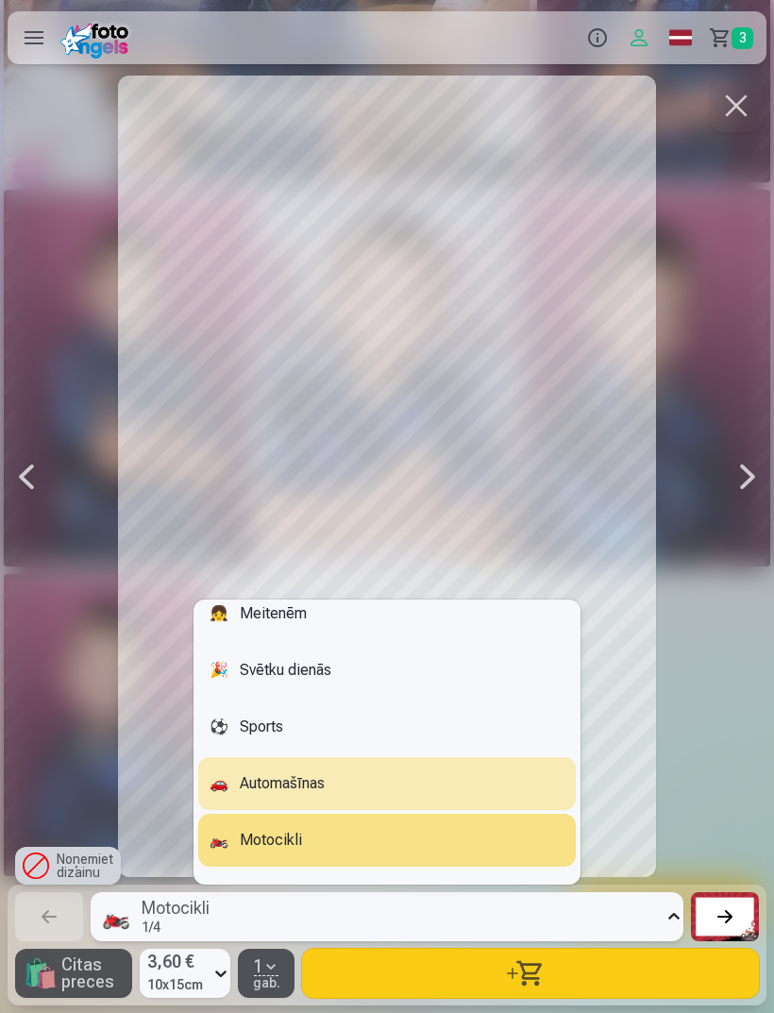
click at [257, 777] on div "🚗 Automašīnas" at bounding box center [387, 783] width 378 height 53
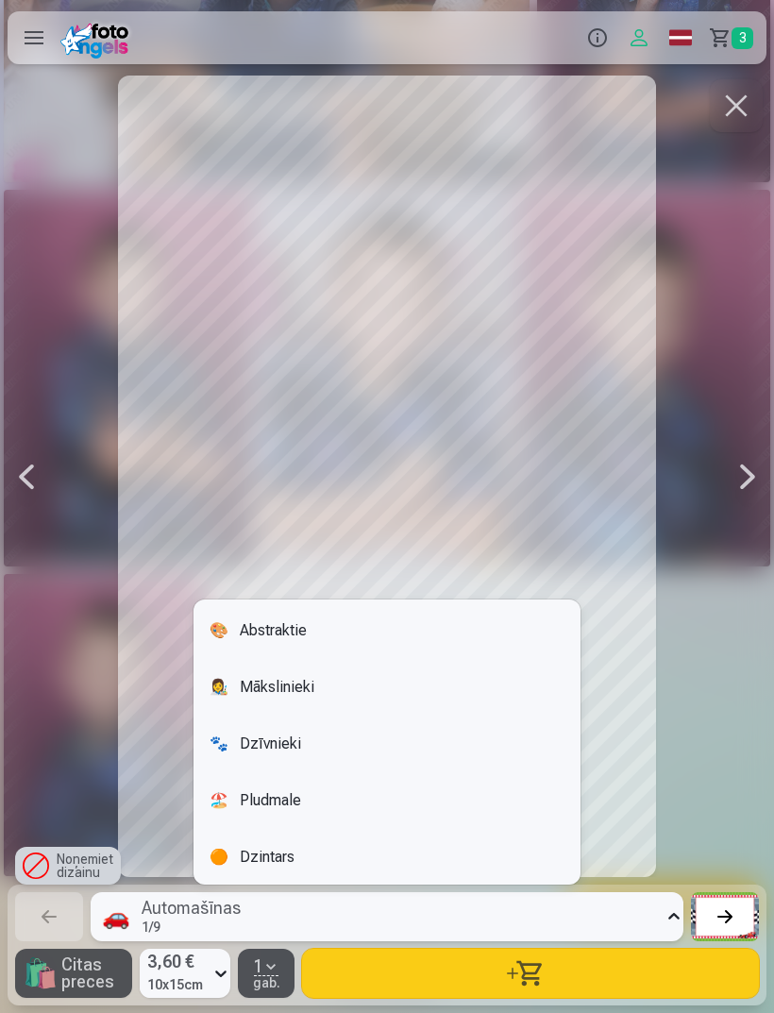
scroll to position [414, 0]
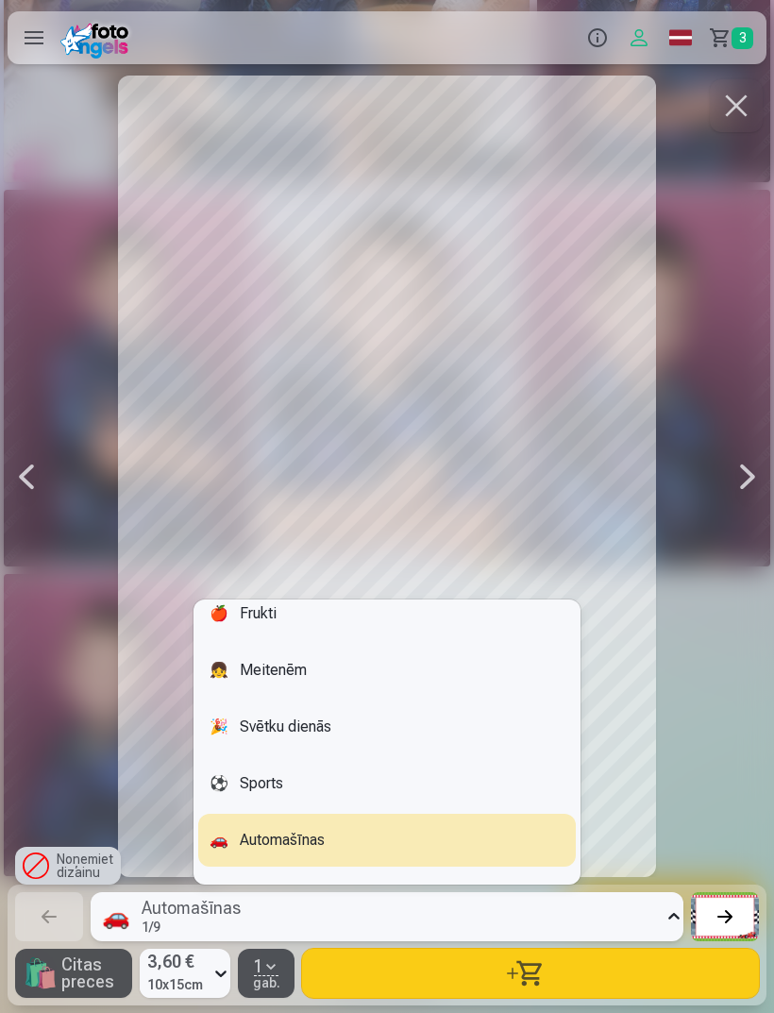
click at [71, 872] on div "Noņemiet dizainu" at bounding box center [68, 866] width 106 height 38
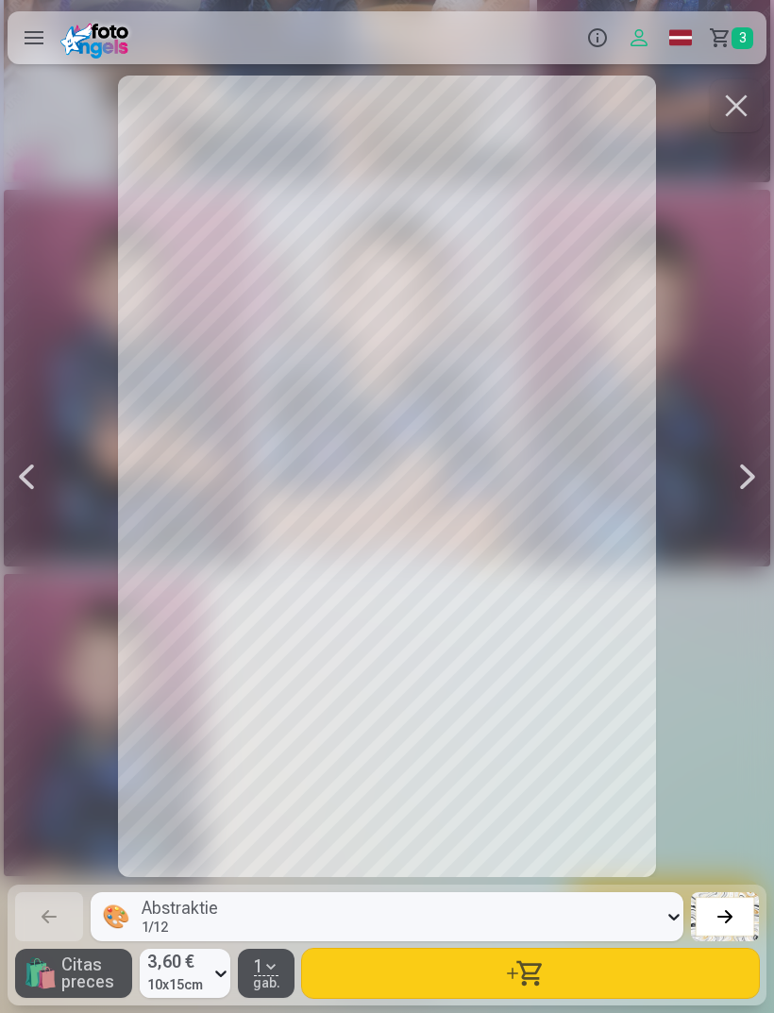
click at [728, 123] on button "button" at bounding box center [736, 105] width 53 height 53
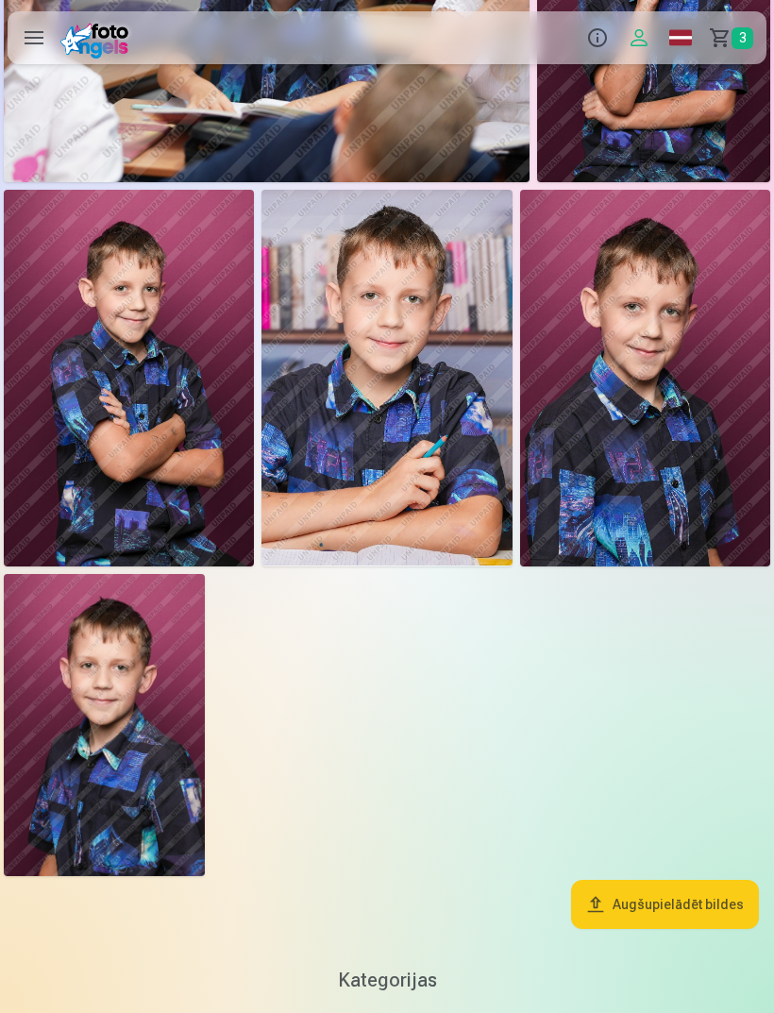
click at [746, 33] on span "3" at bounding box center [743, 38] width 22 height 22
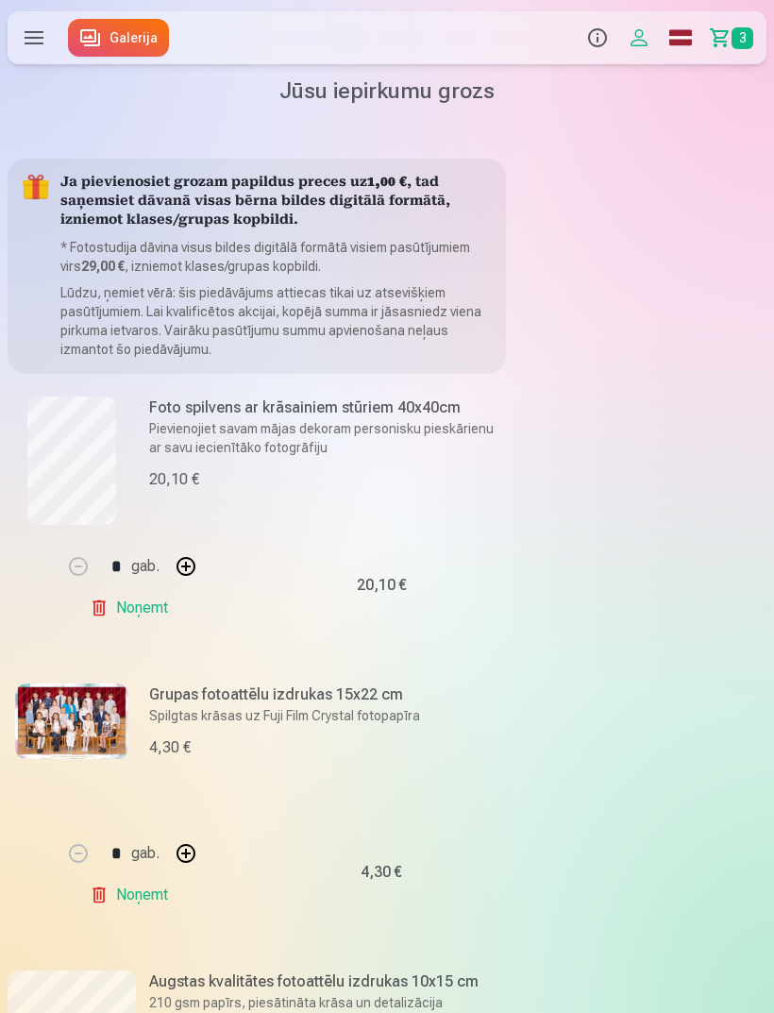
click at [129, 39] on link "Galerija" at bounding box center [118, 38] width 101 height 38
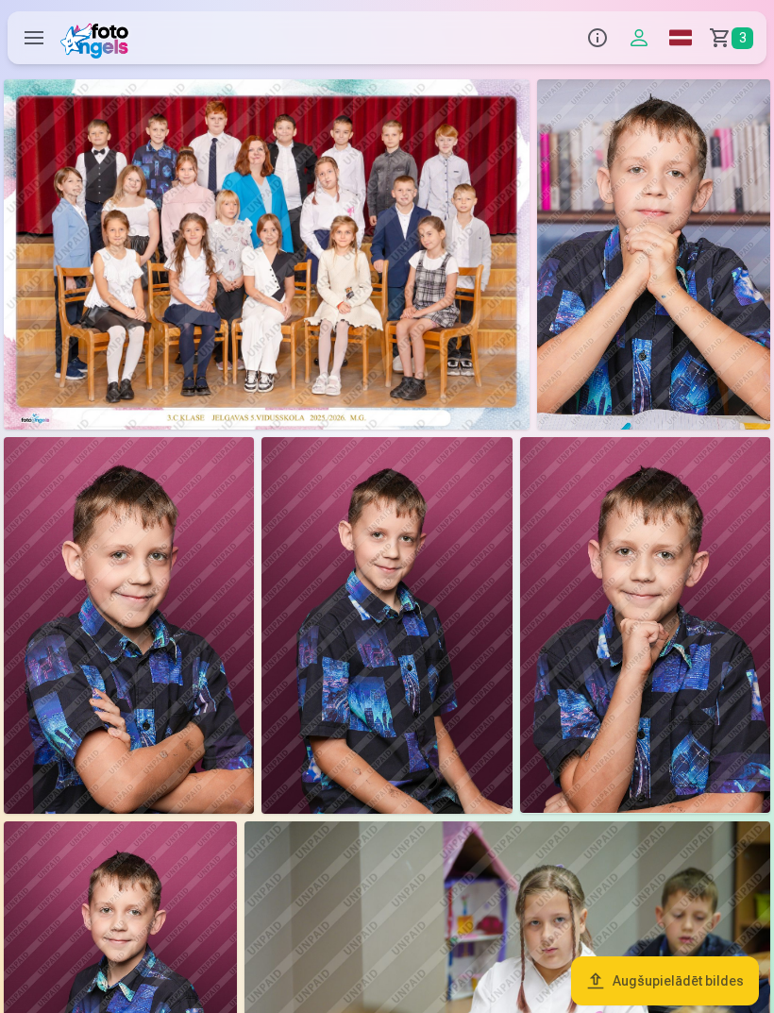
click at [646, 595] on img at bounding box center [645, 625] width 250 height 376
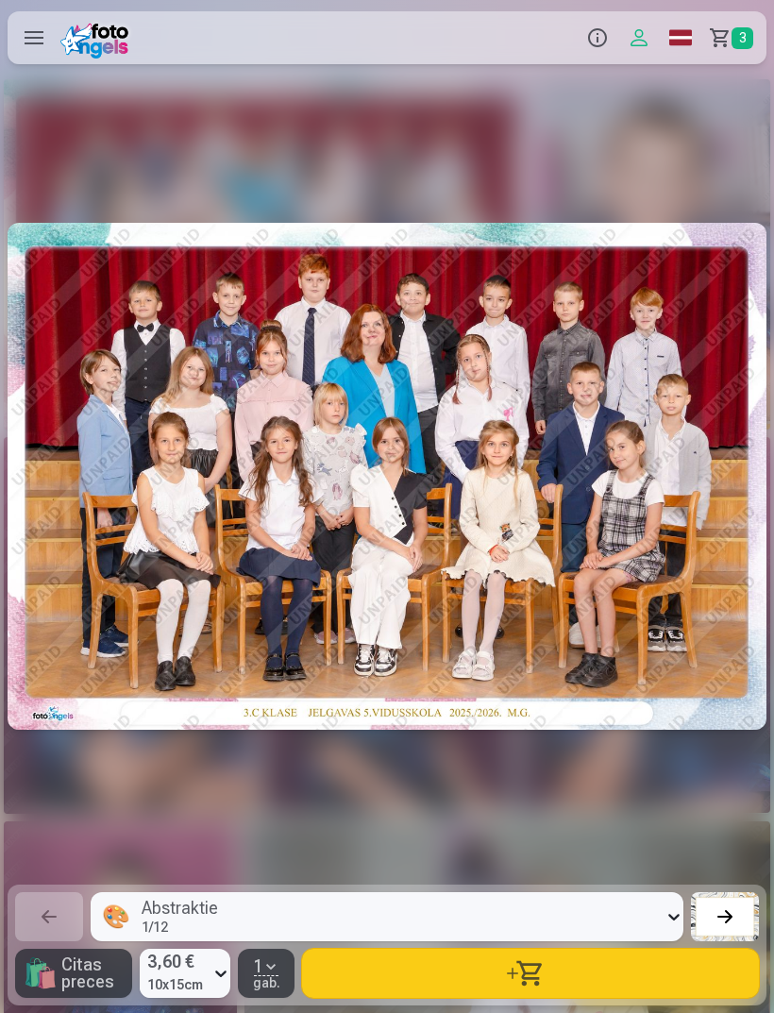
scroll to position [0, 3097]
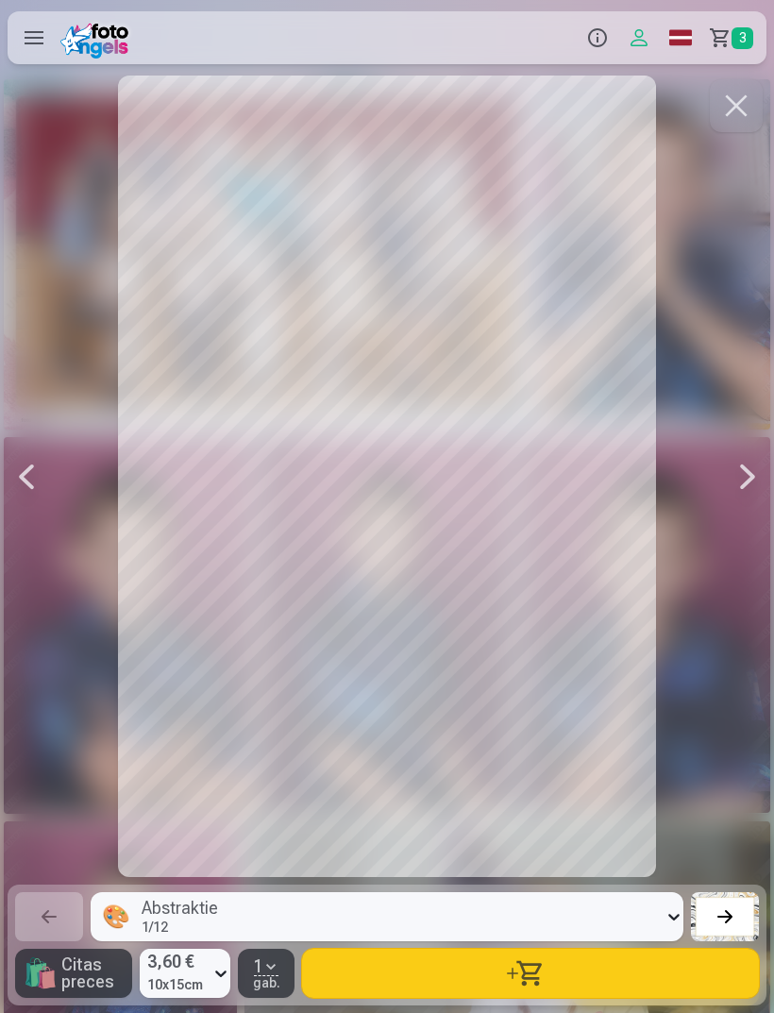
click at [729, 99] on button "button" at bounding box center [736, 105] width 53 height 53
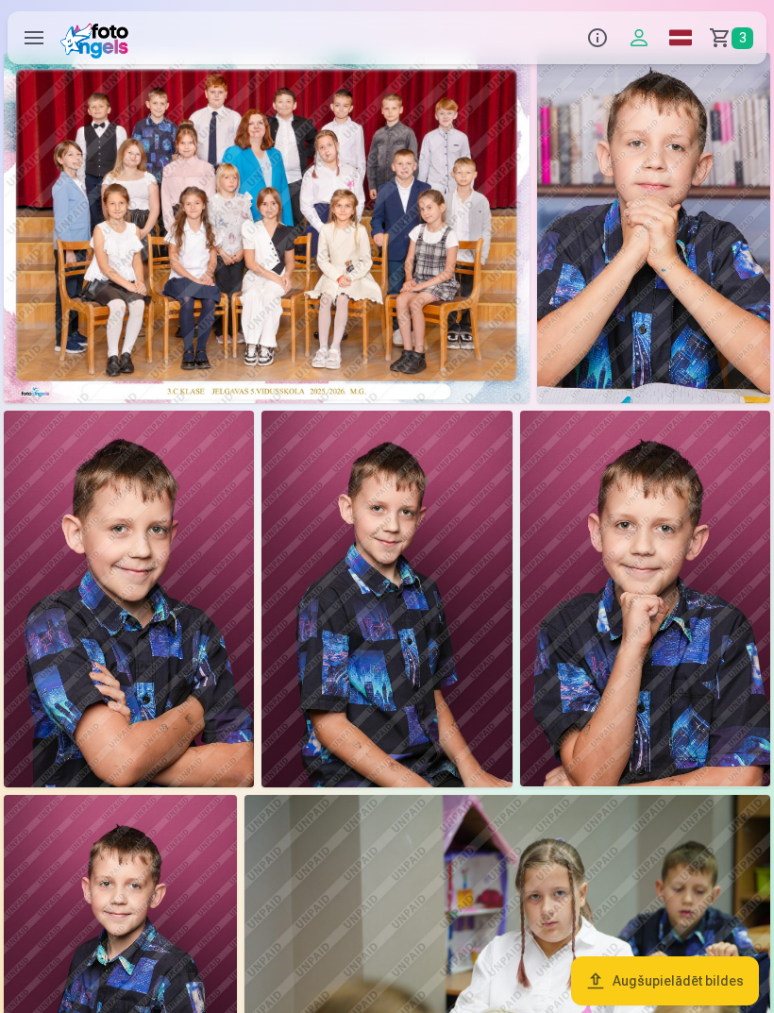
scroll to position [54, 0]
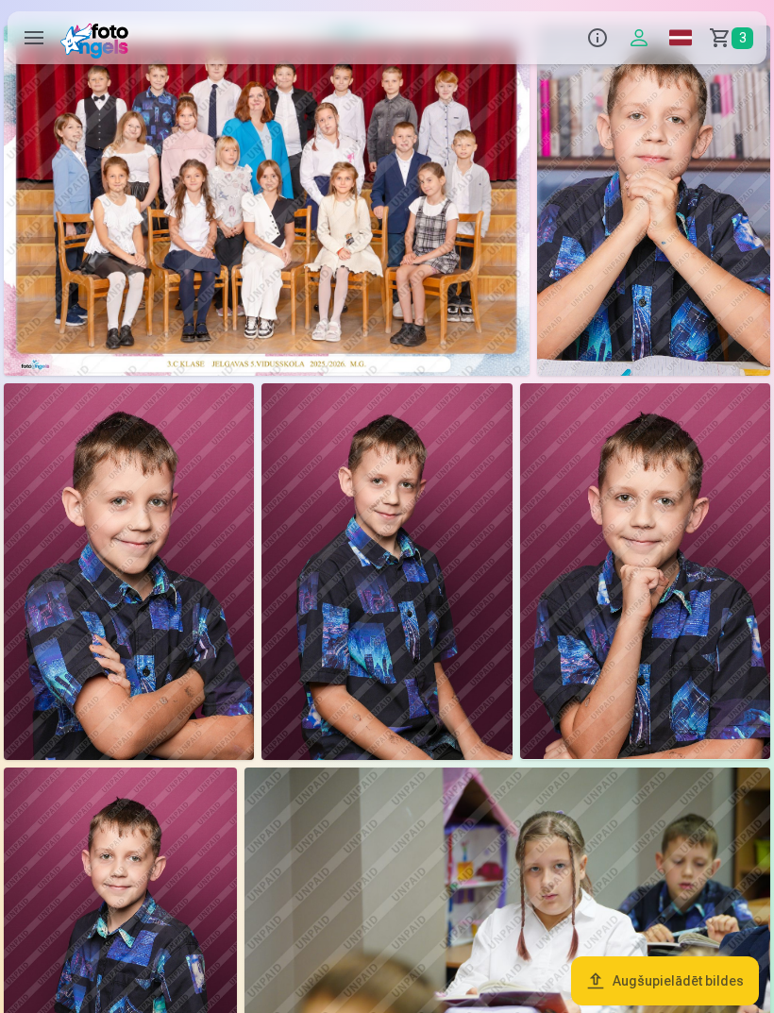
click at [684, 589] on img at bounding box center [645, 571] width 250 height 376
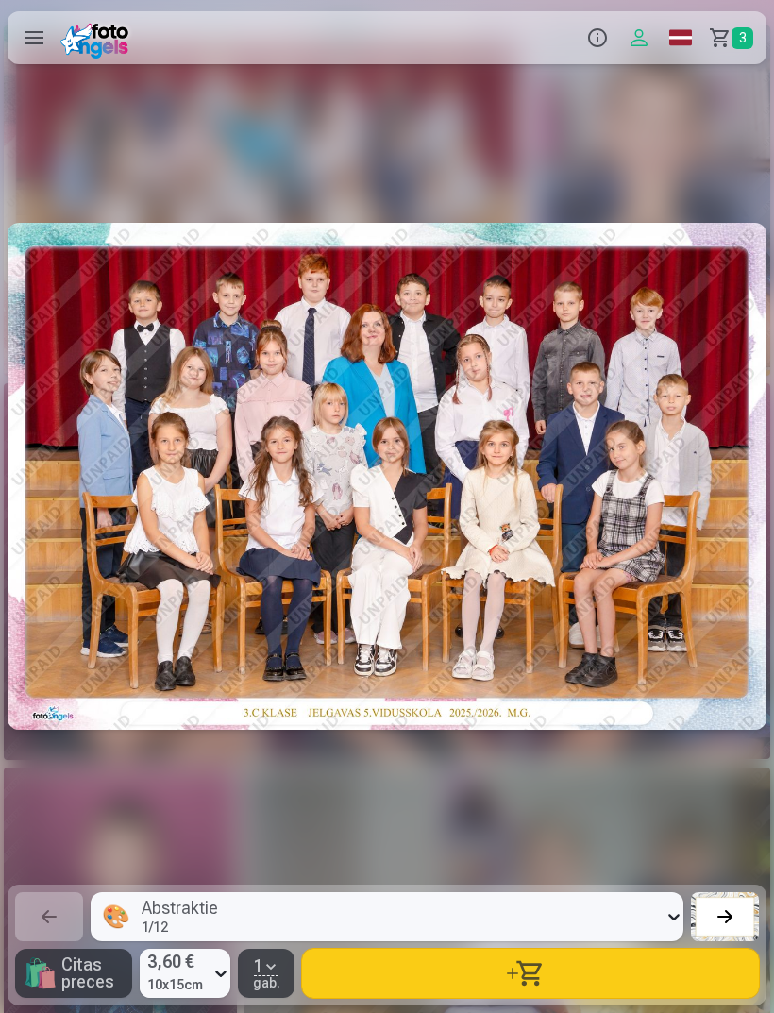
scroll to position [0, 3097]
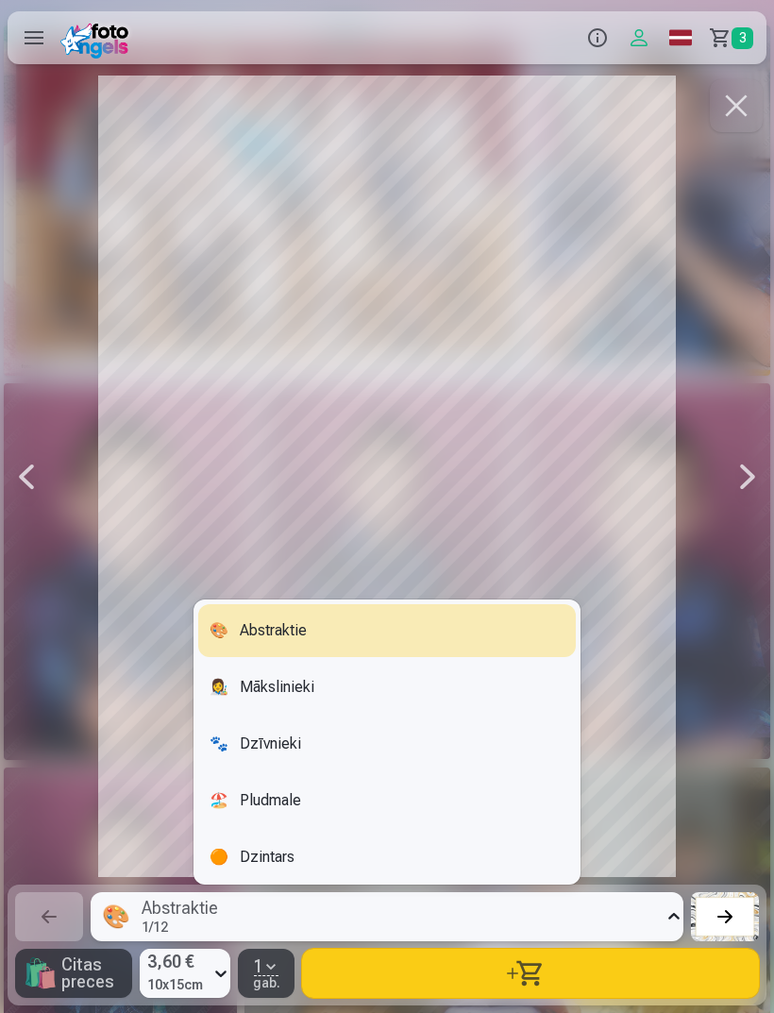
click at [353, 714] on div "👩‍🎨 Mākslinieki" at bounding box center [387, 687] width 378 height 53
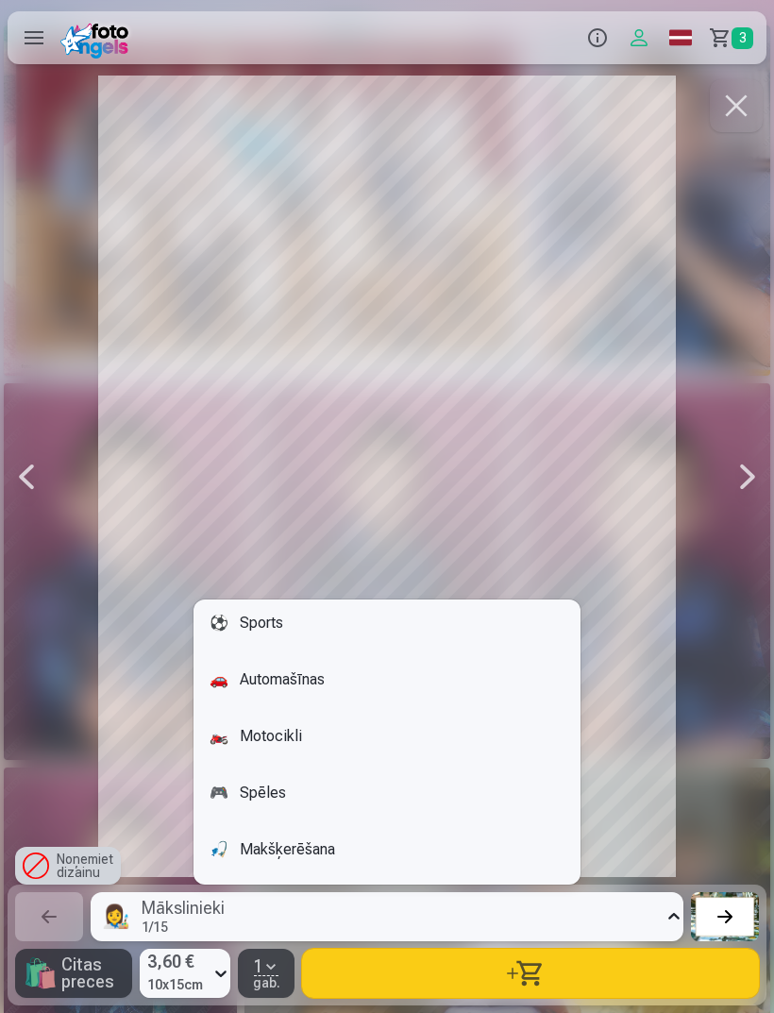
scroll to position [574, 0]
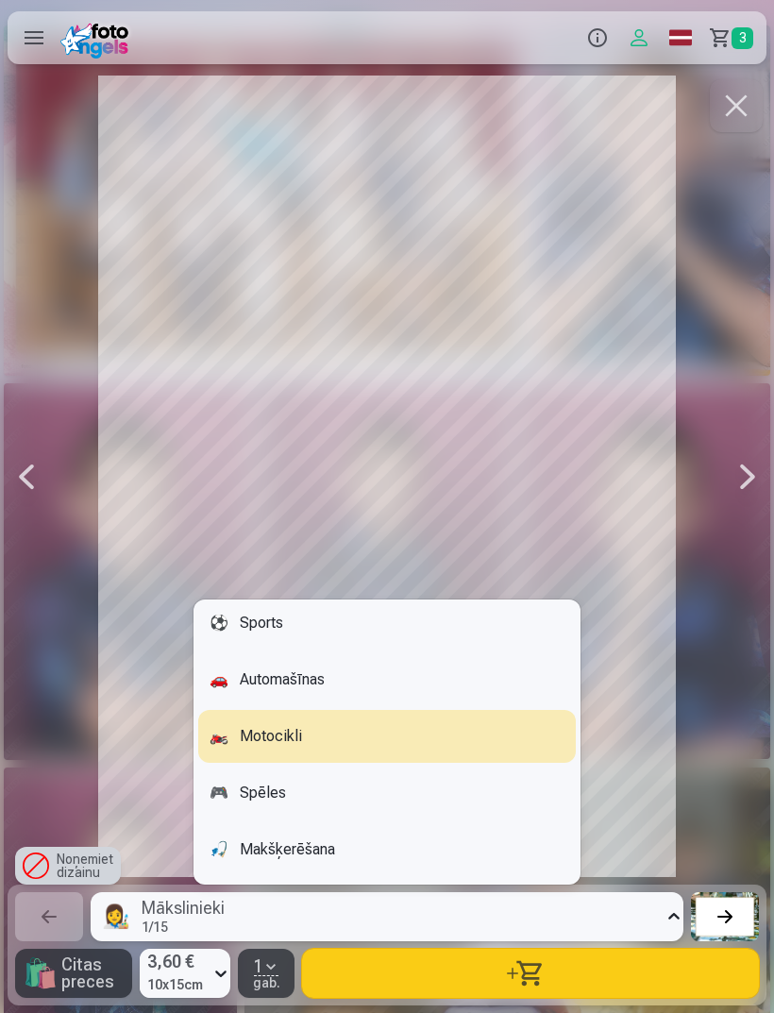
click at [336, 763] on div "🏍️ Motocikli" at bounding box center [387, 736] width 378 height 53
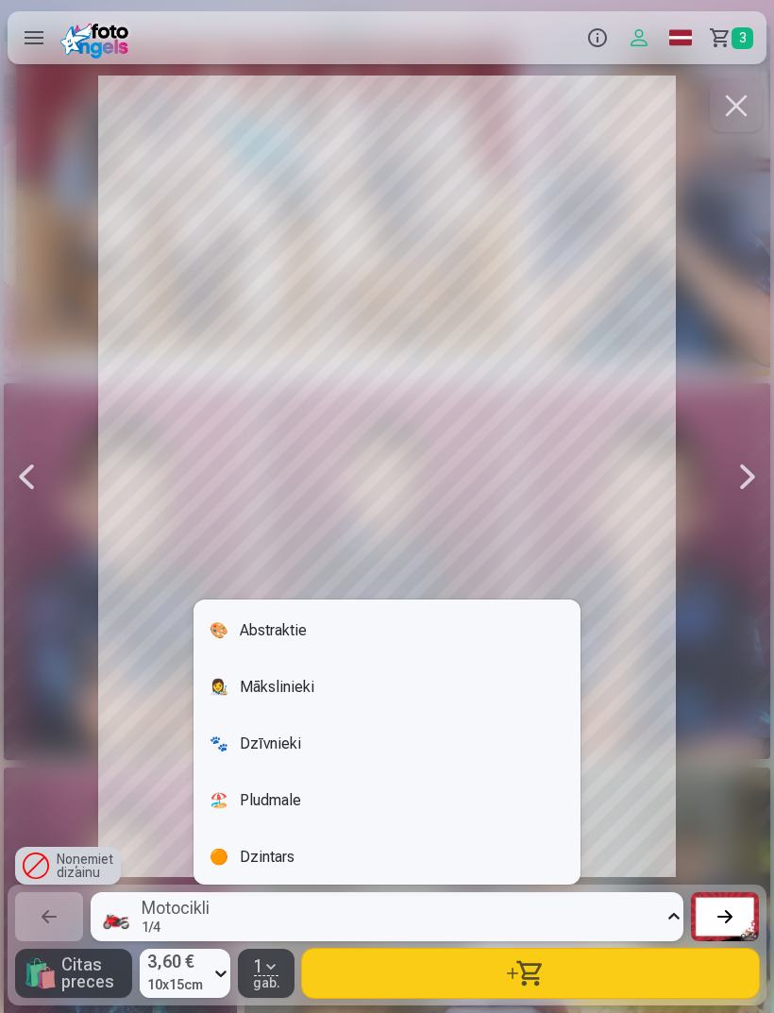
scroll to position [470, 0]
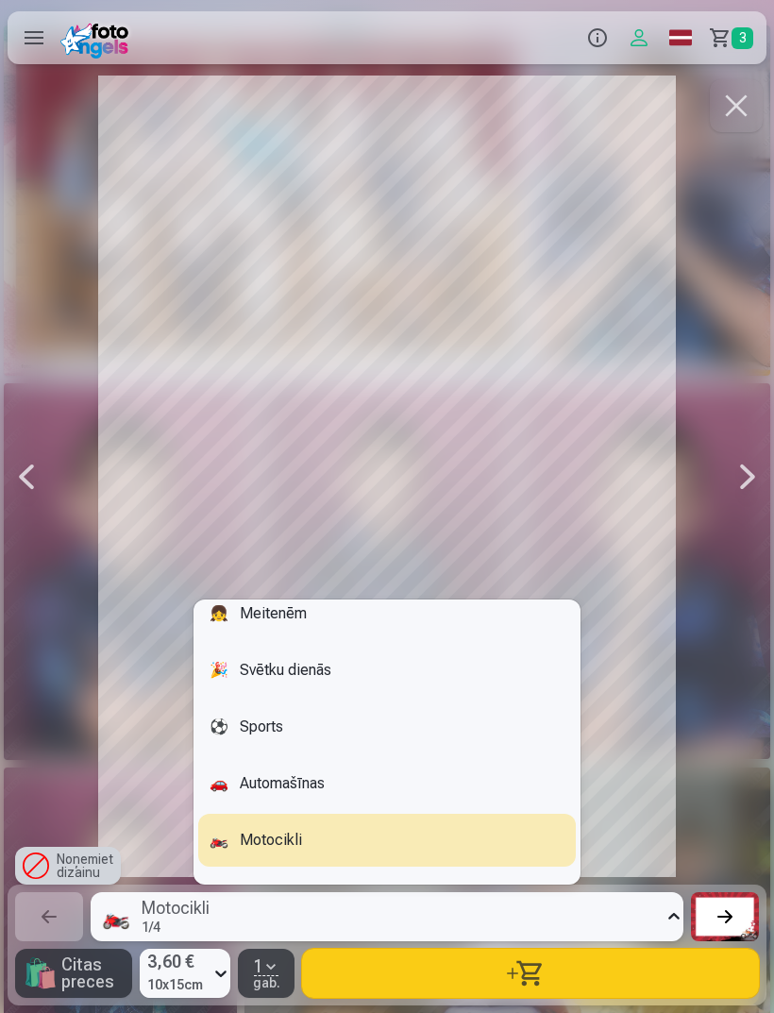
click at [414, 810] on div "🚗 Automašīnas" at bounding box center [387, 783] width 378 height 53
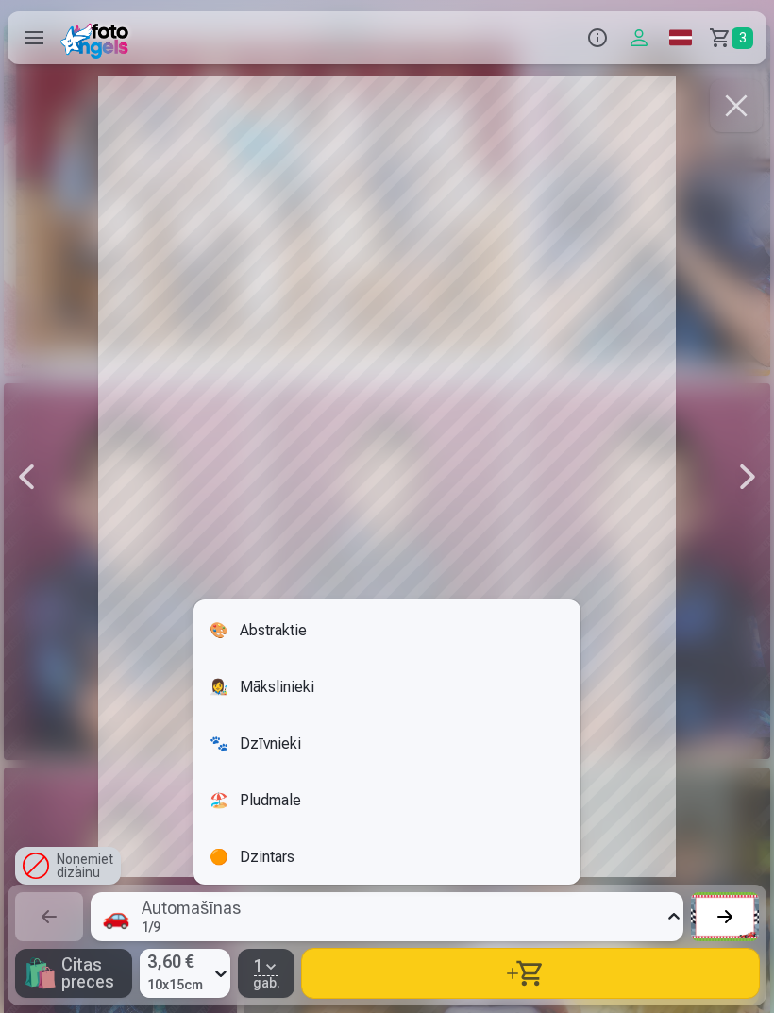
scroll to position [0, 0]
click at [94, 885] on div "Noņemiet dizainu" at bounding box center [68, 866] width 106 height 38
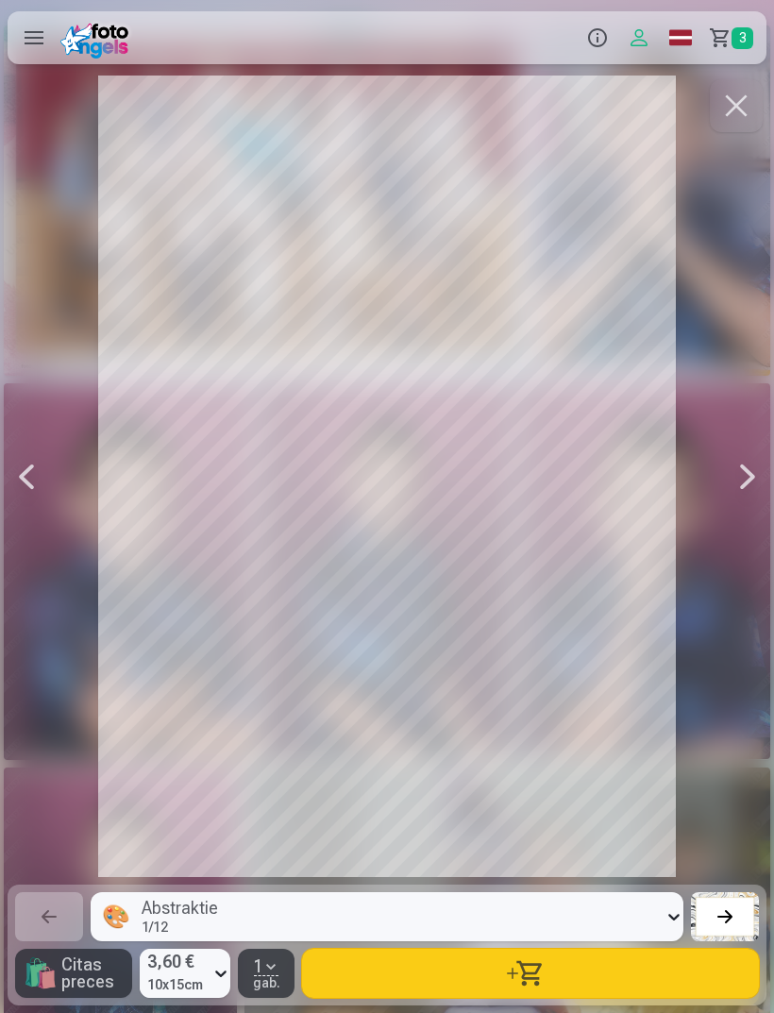
click at [519, 998] on button "button" at bounding box center [530, 973] width 457 height 49
click at [740, 39] on span "4" at bounding box center [743, 38] width 22 height 22
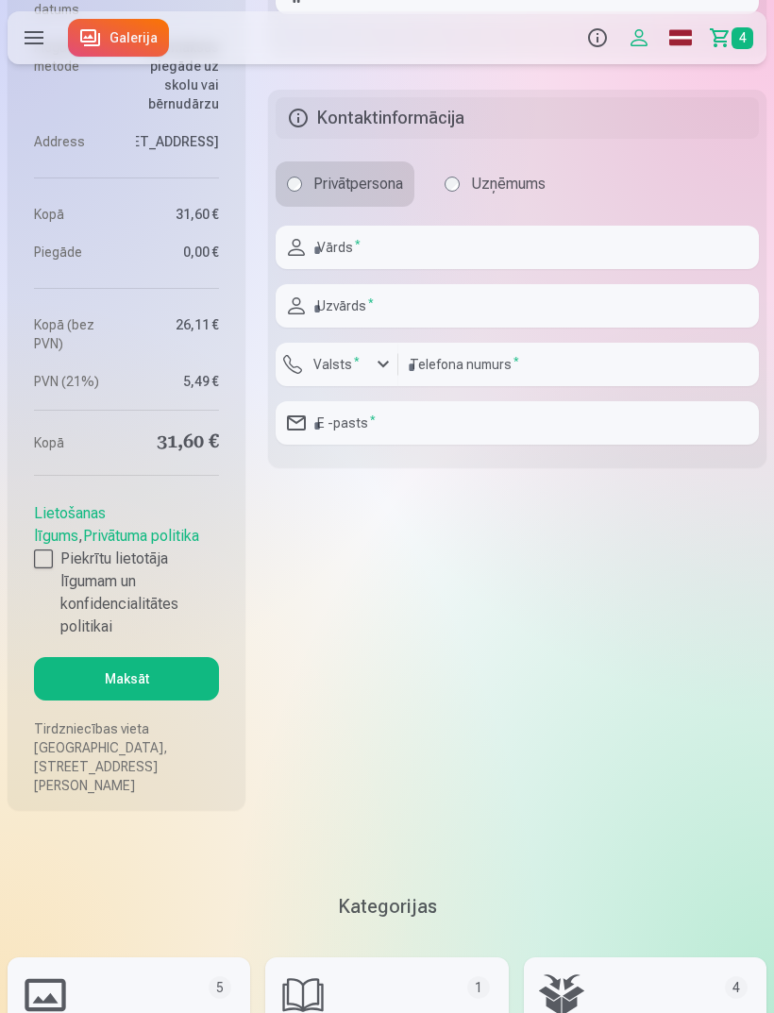
scroll to position [1780, 0]
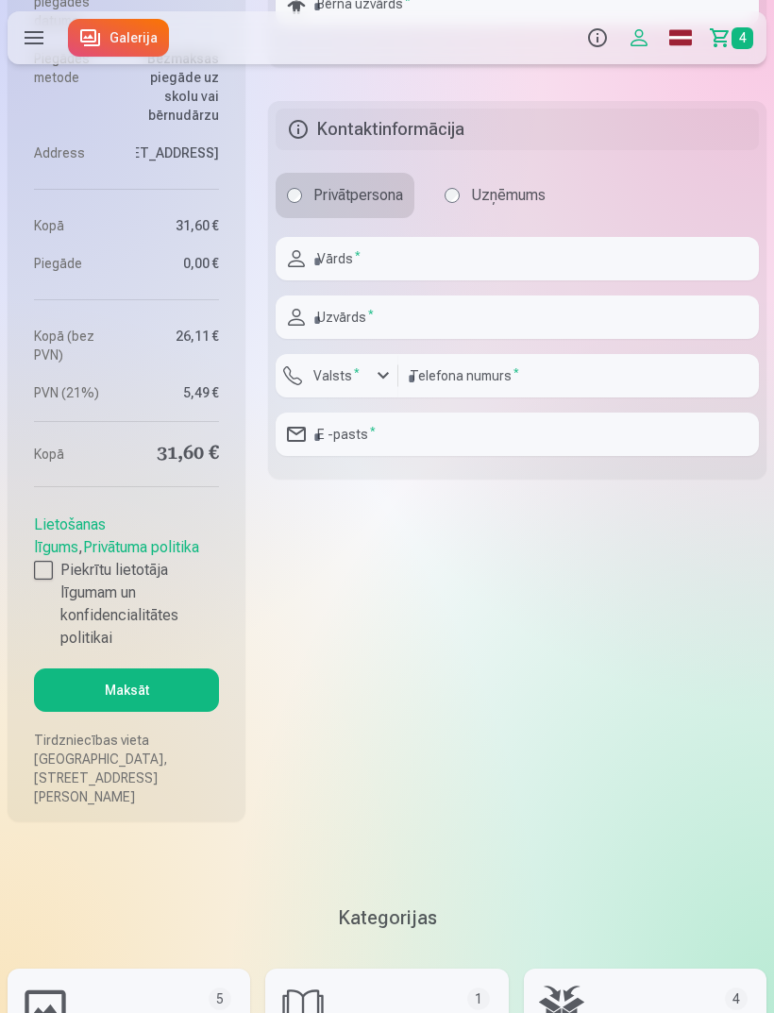
click at [40, 580] on div at bounding box center [43, 570] width 19 height 19
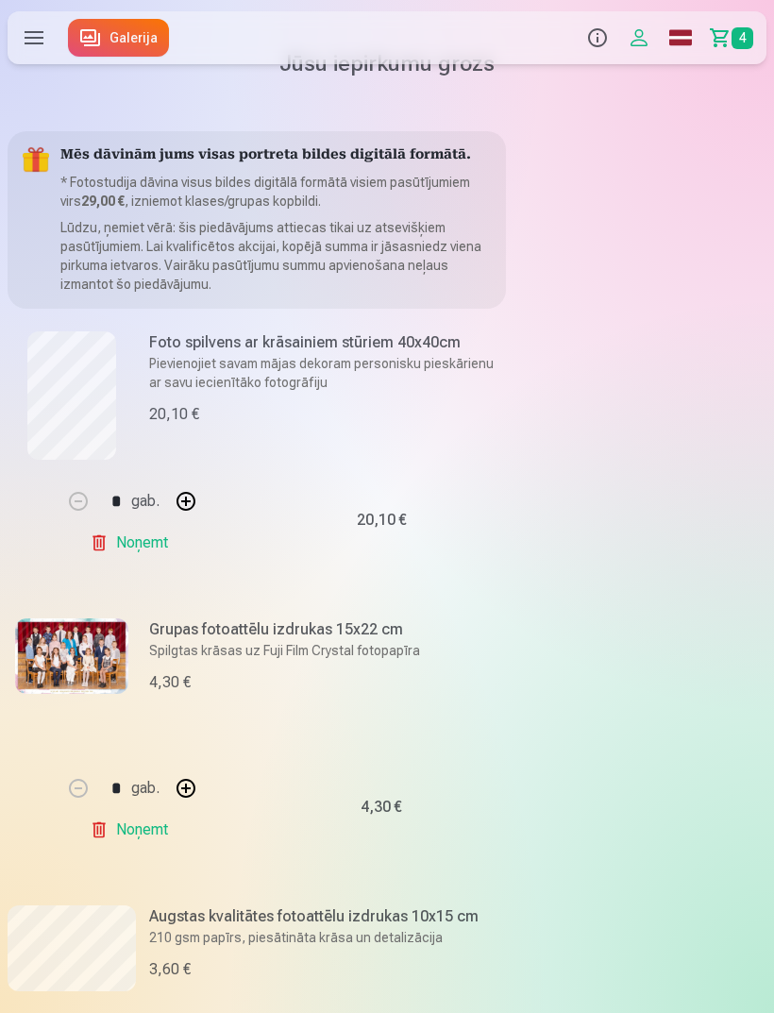
scroll to position [28, 0]
click at [366, 365] on p "Pievienojiet savam mājas dekoram personisku pieskārienu ar savu iecienītāko fot…" at bounding box center [322, 372] width 346 height 38
click at [26, 56] on label at bounding box center [34, 37] width 53 height 53
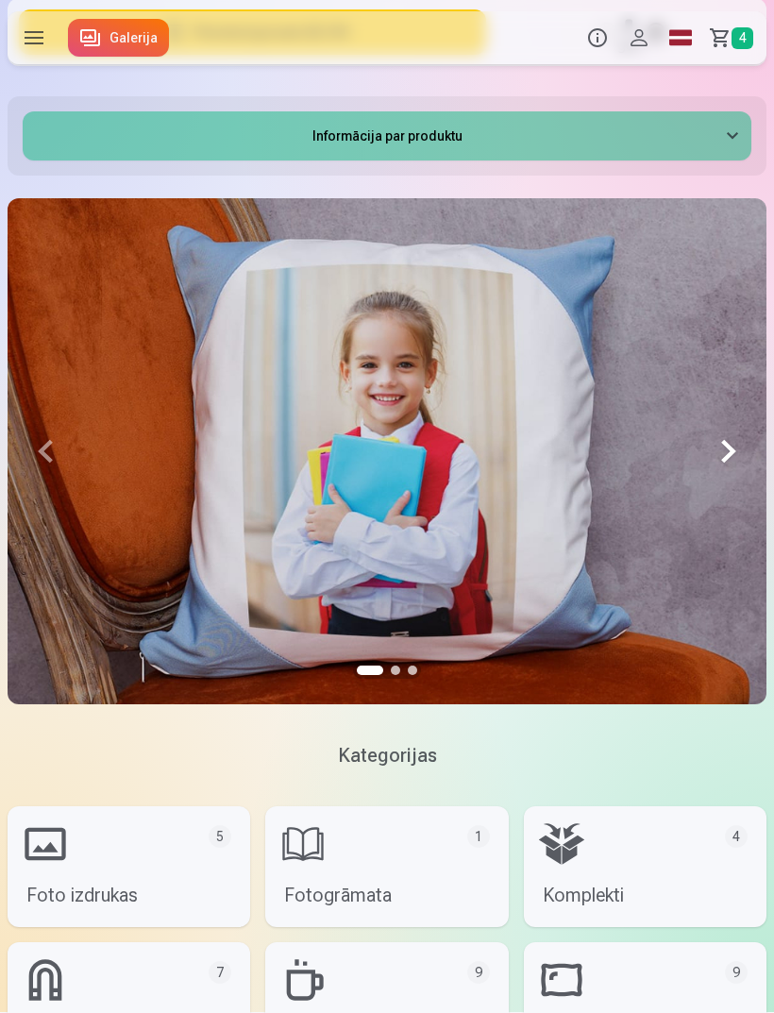
scroll to position [1090, 0]
click at [739, 450] on button at bounding box center [729, 451] width 76 height 506
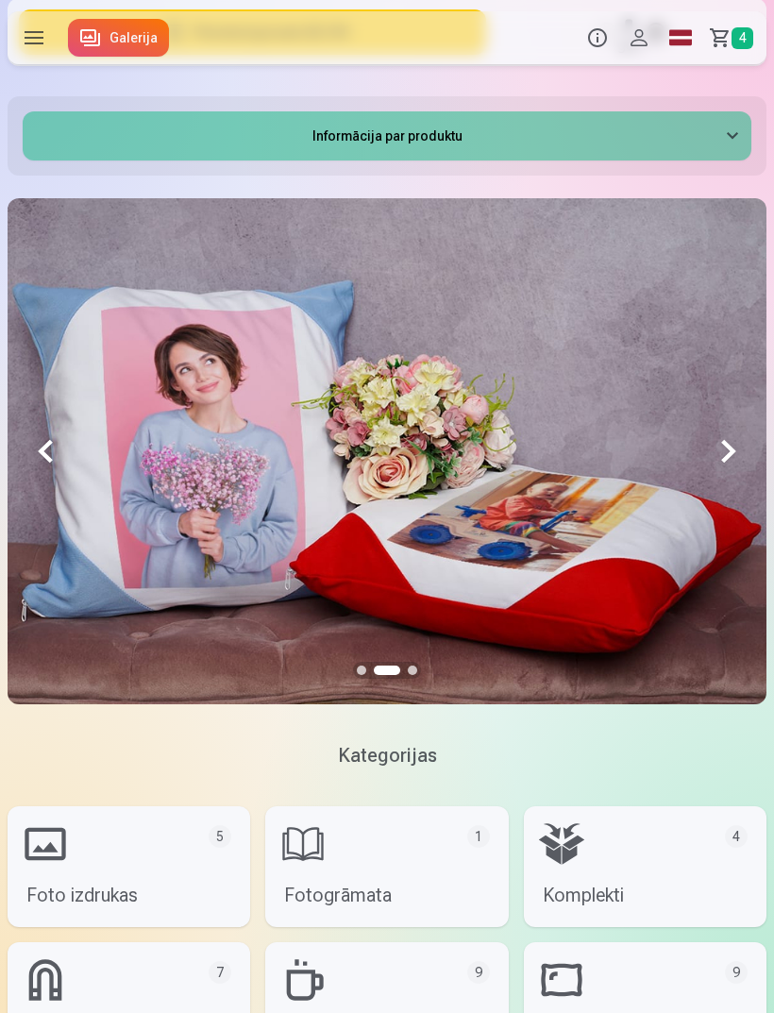
click at [730, 461] on button at bounding box center [729, 451] width 76 height 506
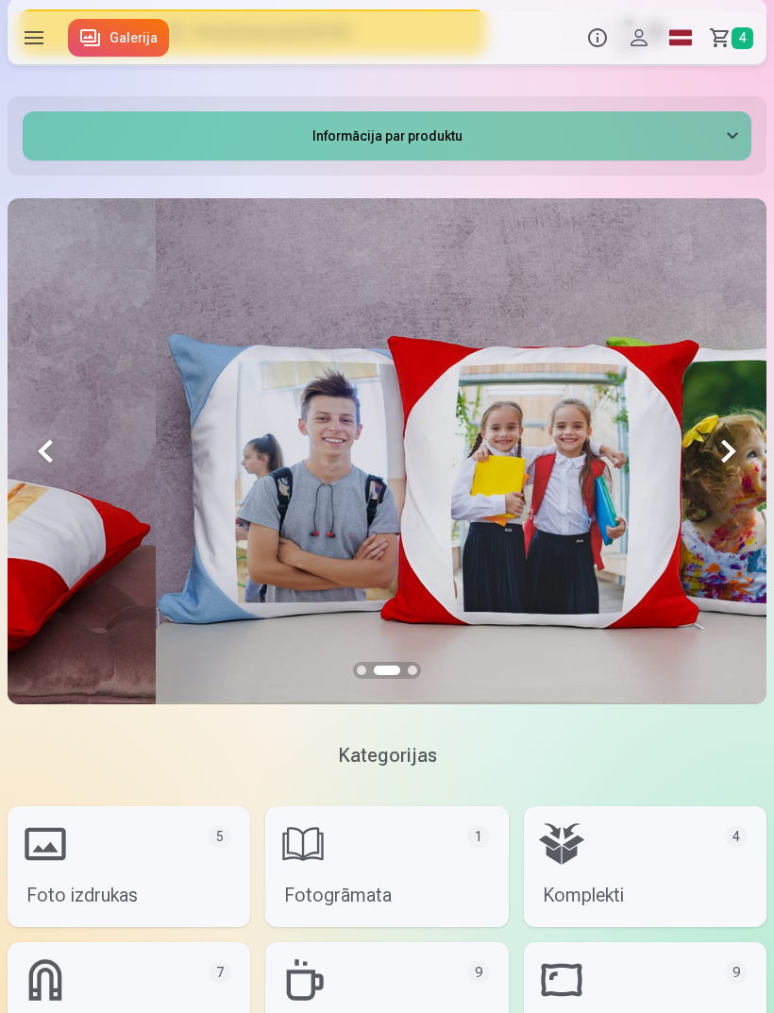
scroll to position [0, 1518]
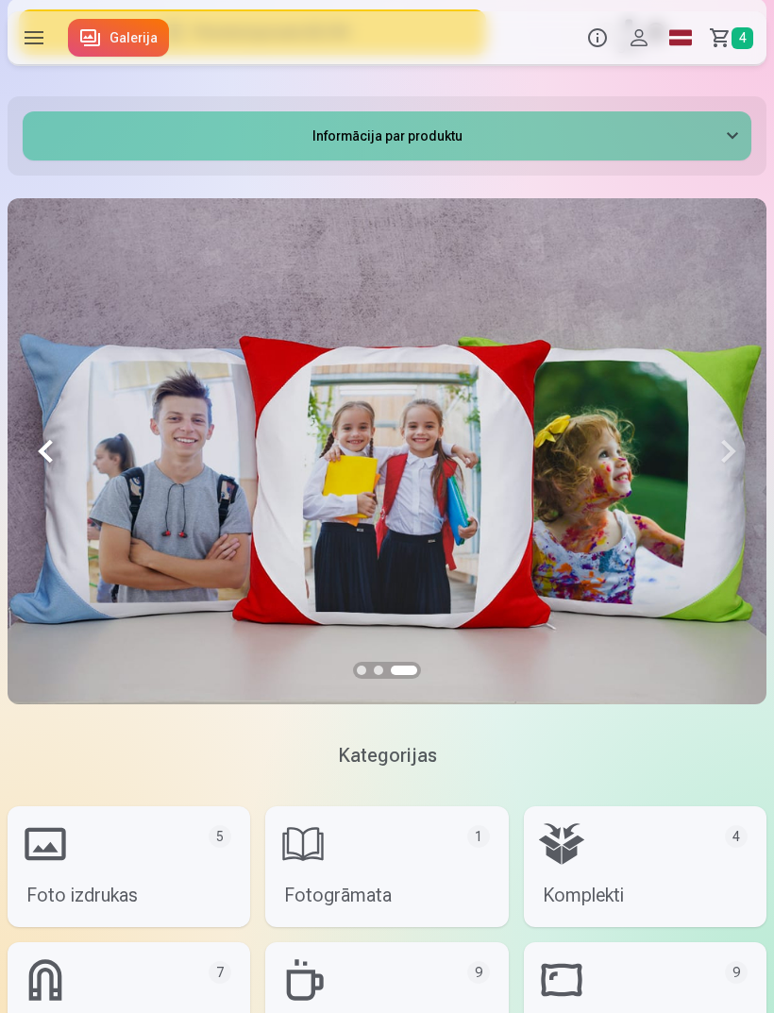
click at [44, 458] on button at bounding box center [46, 451] width 76 height 506
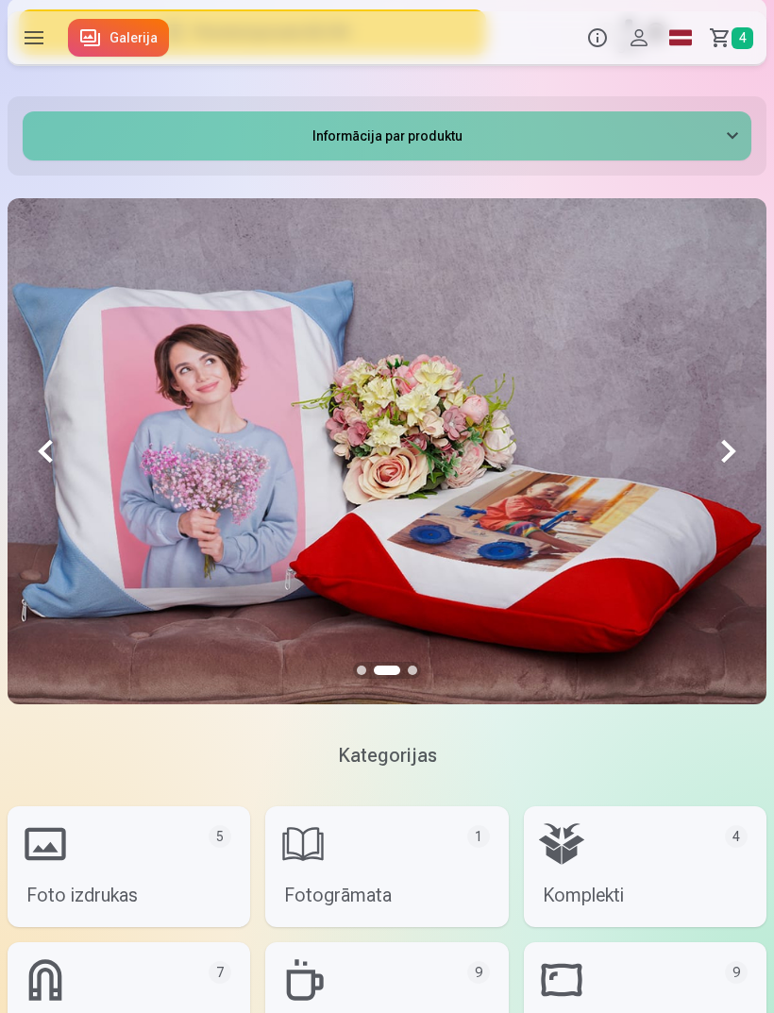
click at [42, 461] on button at bounding box center [46, 451] width 76 height 506
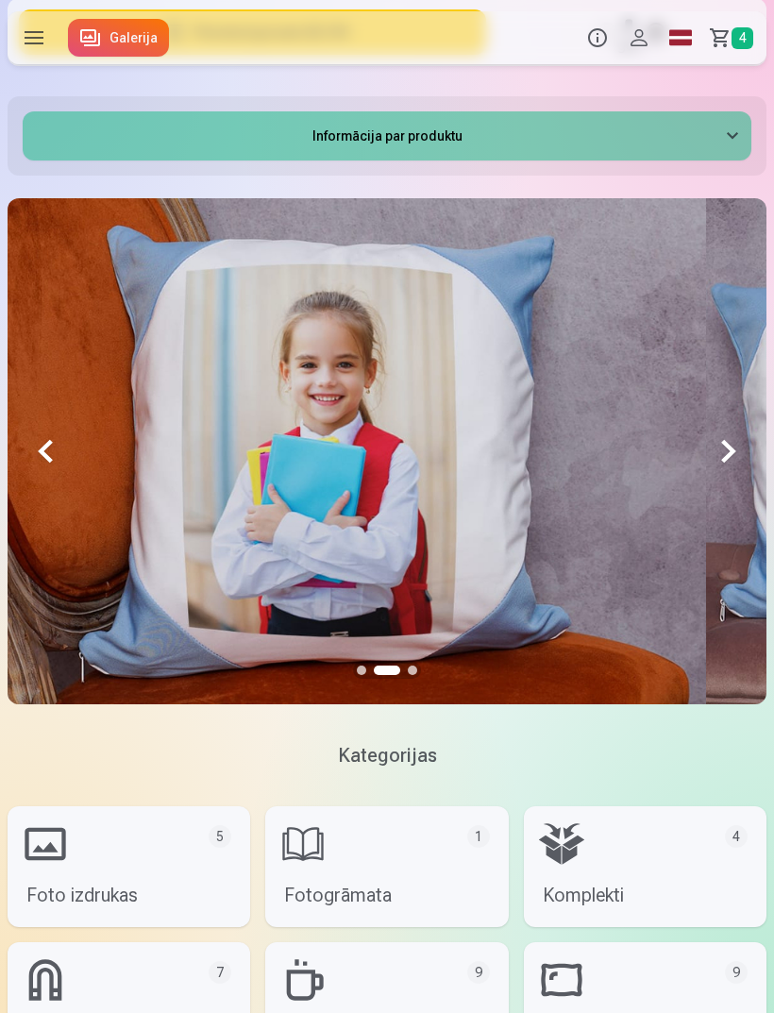
scroll to position [0, 0]
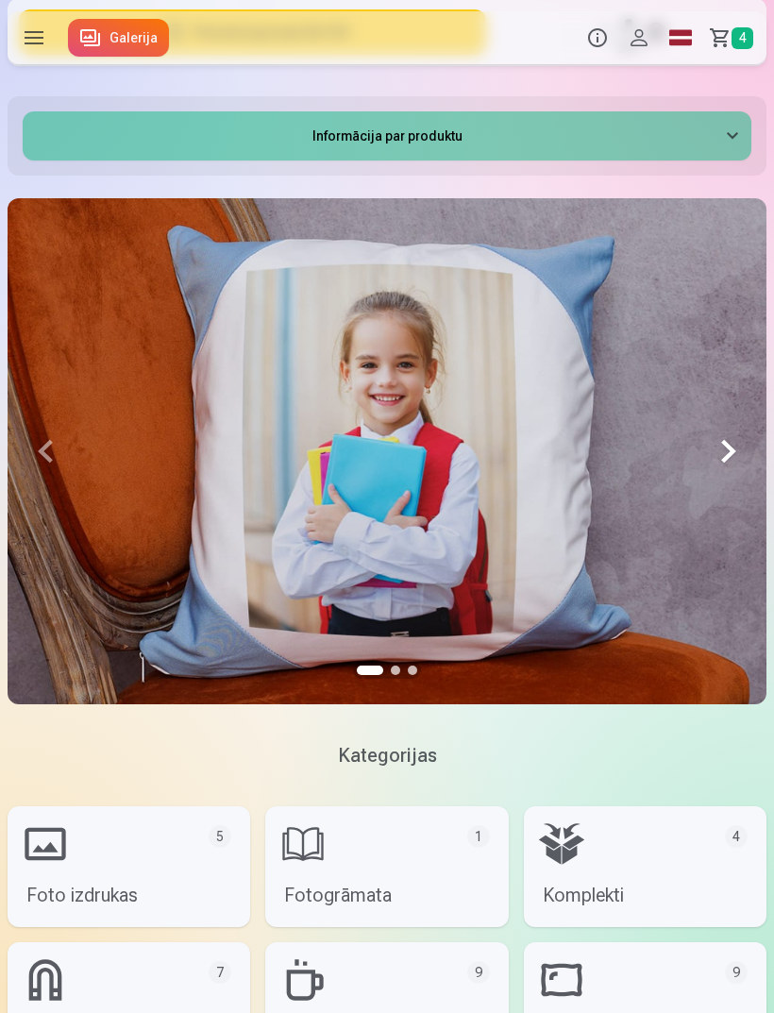
click at [751, 35] on span "4" at bounding box center [743, 38] width 22 height 22
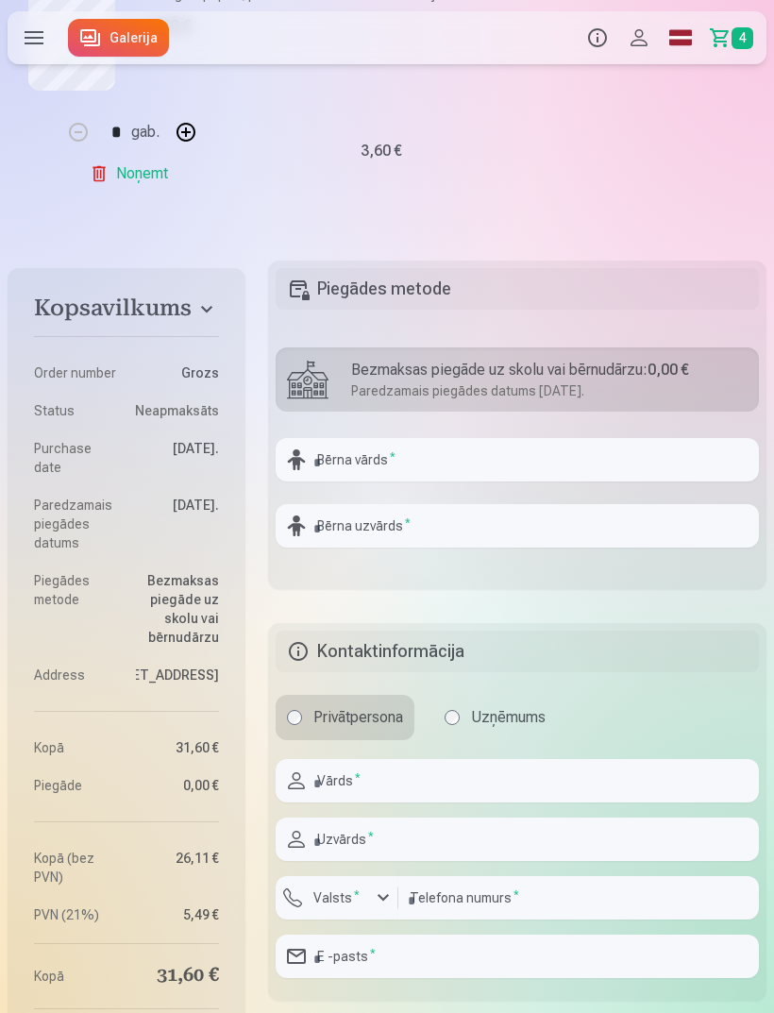
scroll to position [1275, 0]
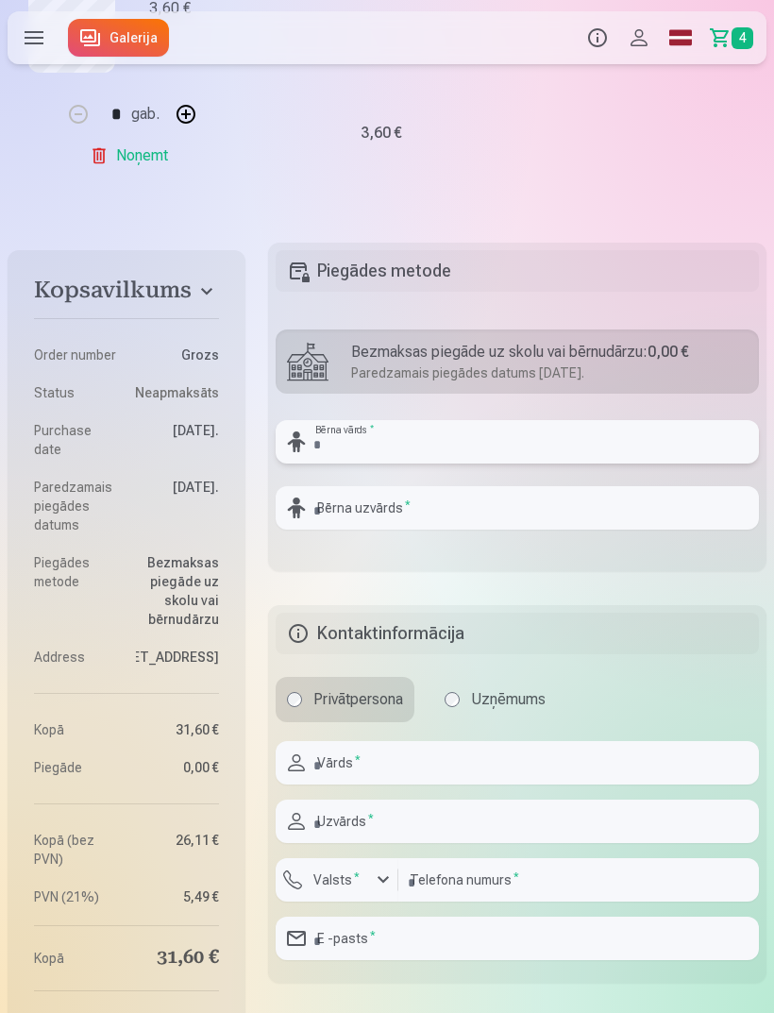
click at [370, 441] on input "text" at bounding box center [517, 441] width 483 height 43
type input "******"
click at [397, 498] on input "text" at bounding box center [517, 507] width 483 height 43
type input "*"
click at [465, 511] on input "*********" at bounding box center [517, 507] width 483 height 43
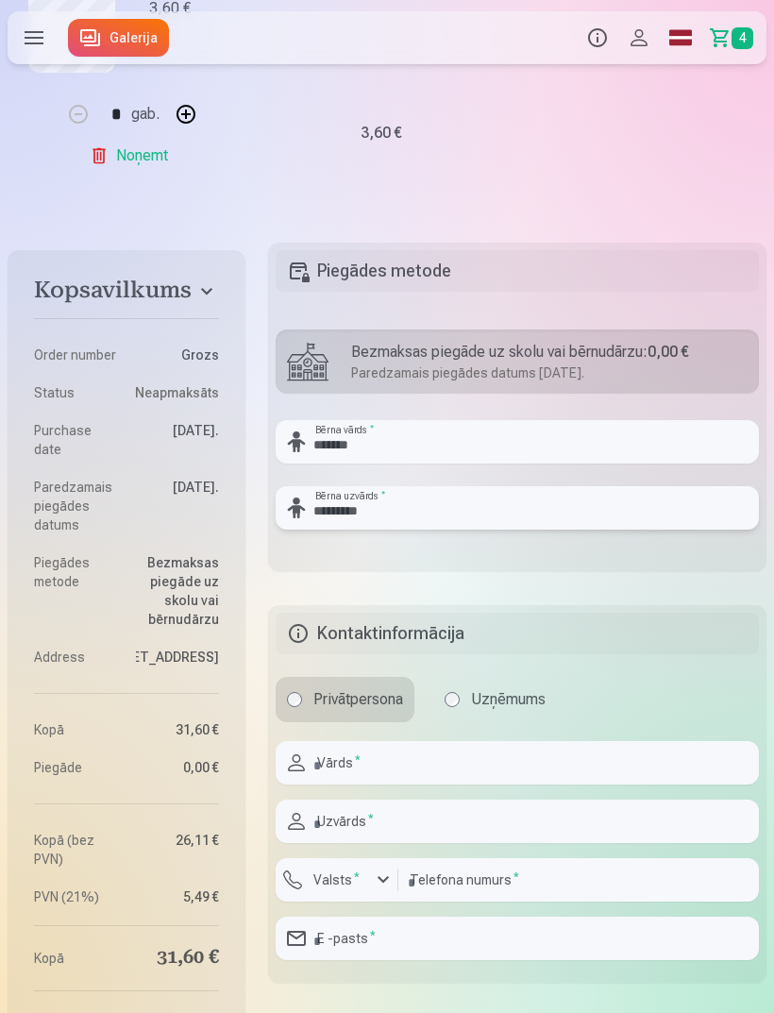
type input "*********"
click at [461, 567] on fieldset "Piegādes metode Bezmaksas piegāde uz skolu vai bērnudārzu : 0,00 € Paredzamais …" at bounding box center [517, 407] width 498 height 329
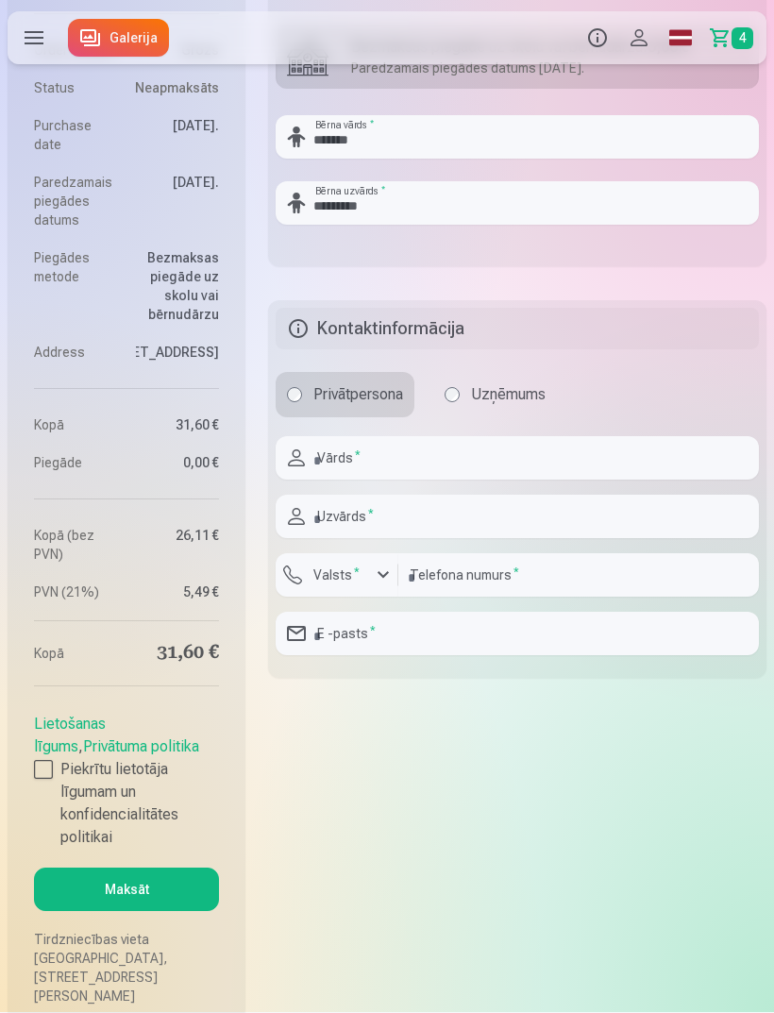
scroll to position [1581, 0]
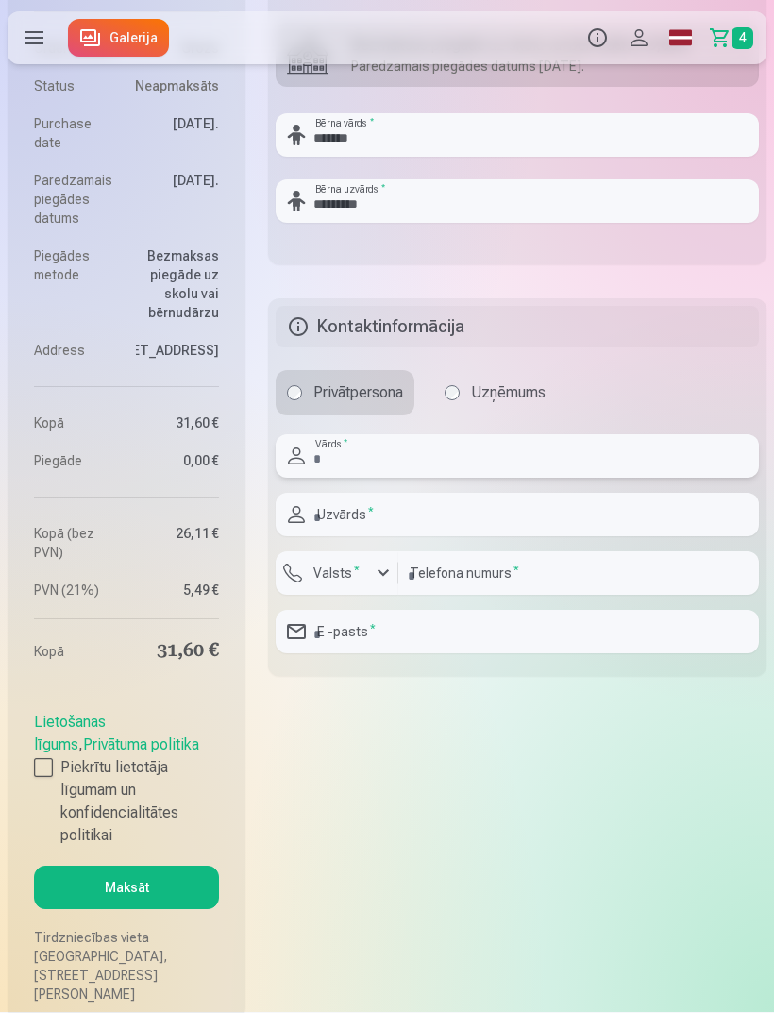
click at [456, 454] on input "text" at bounding box center [517, 456] width 483 height 43
type input "********"
click at [461, 519] on input "text" at bounding box center [517, 515] width 483 height 43
type input "*********"
click at [378, 573] on div "button" at bounding box center [383, 574] width 23 height 23
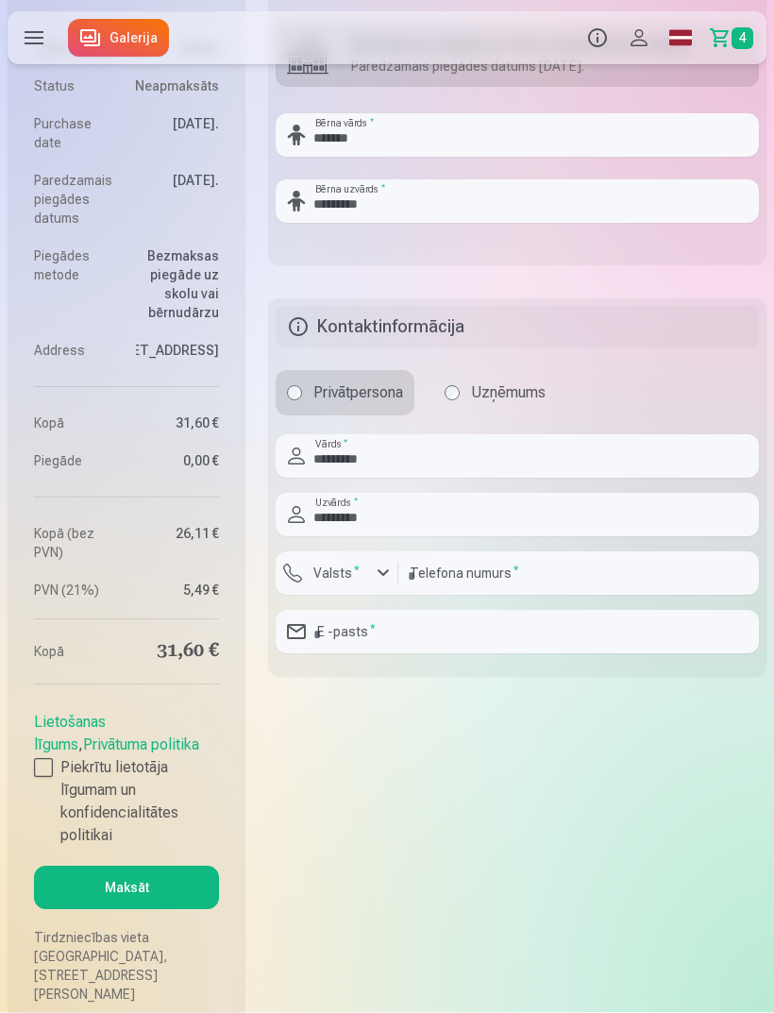
scroll to position [1582, 0]
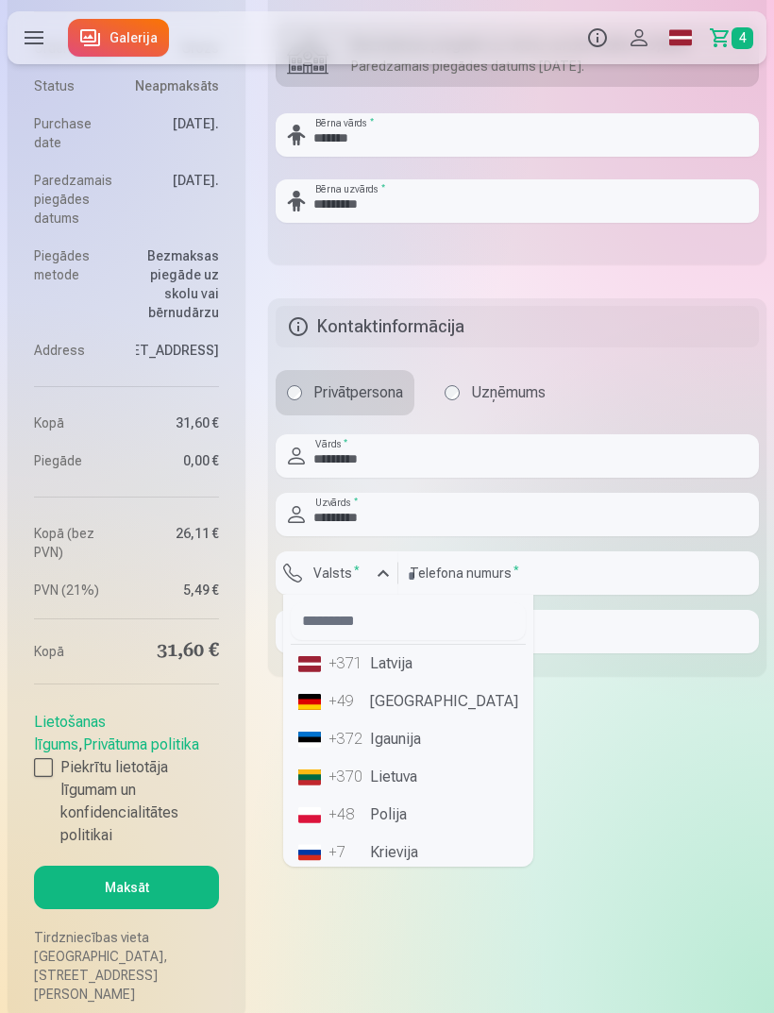
click at [412, 673] on li "+371 Latvija" at bounding box center [408, 664] width 235 height 38
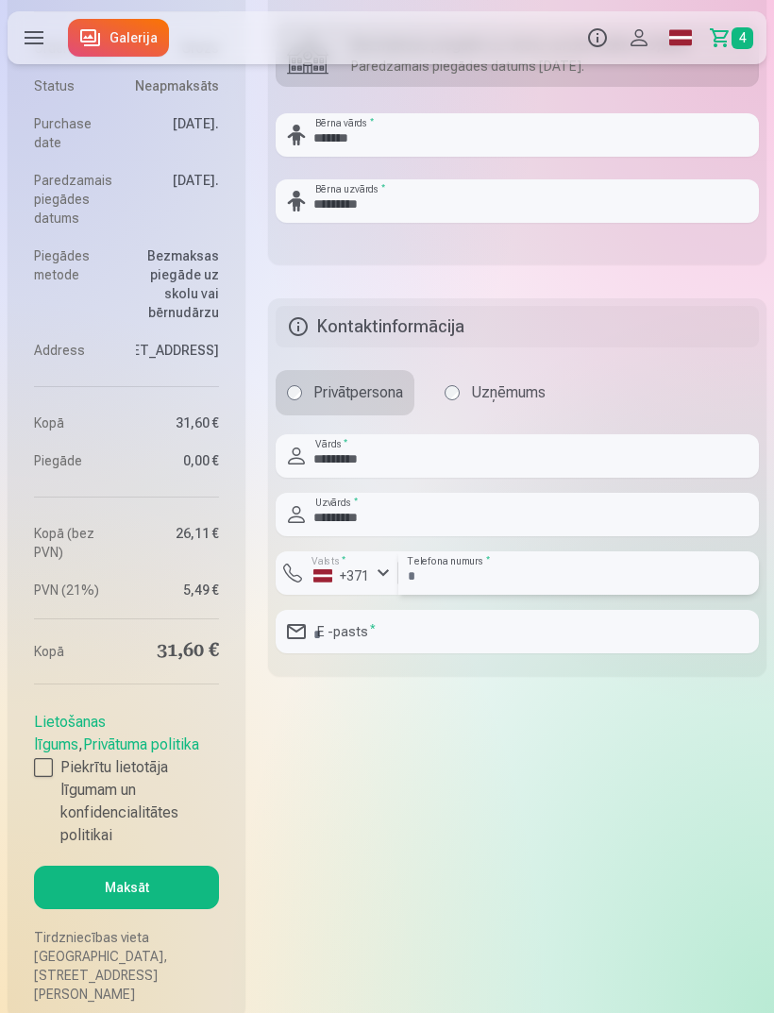
click at [480, 583] on input "number" at bounding box center [578, 572] width 361 height 43
type input "********"
click at [424, 647] on input "email" at bounding box center [517, 632] width 483 height 43
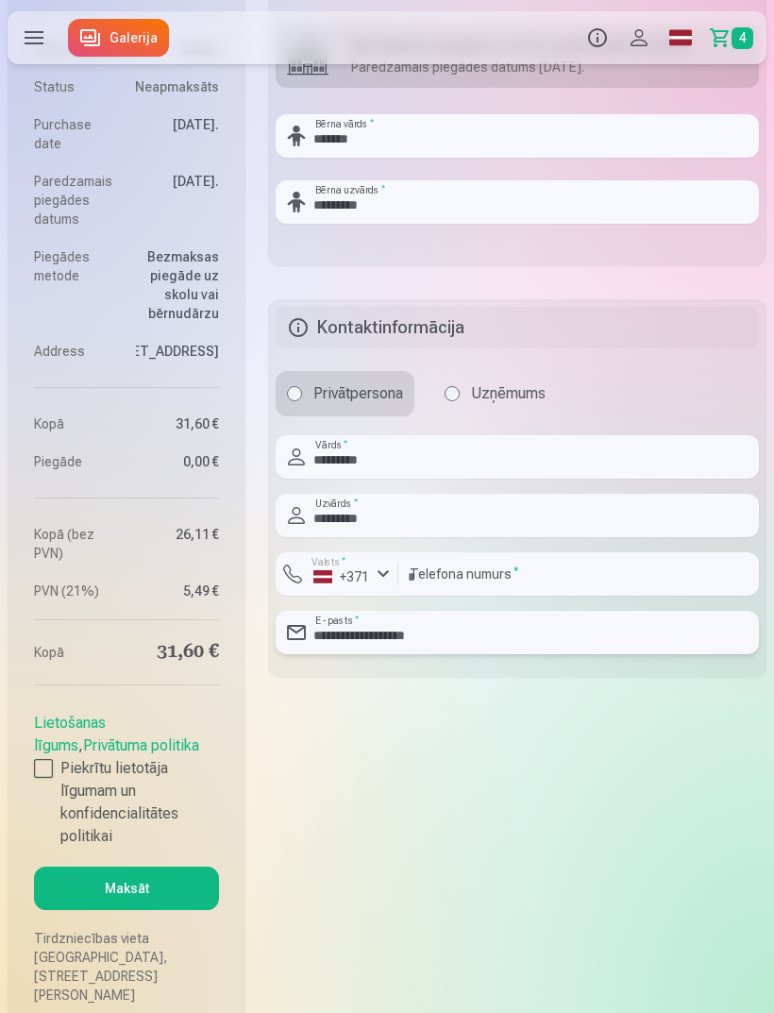
type input "**********"
click at [40, 815] on label "Piekrītu lietotāja līgumam un konfidencialitātes politikai" at bounding box center [126, 801] width 185 height 91
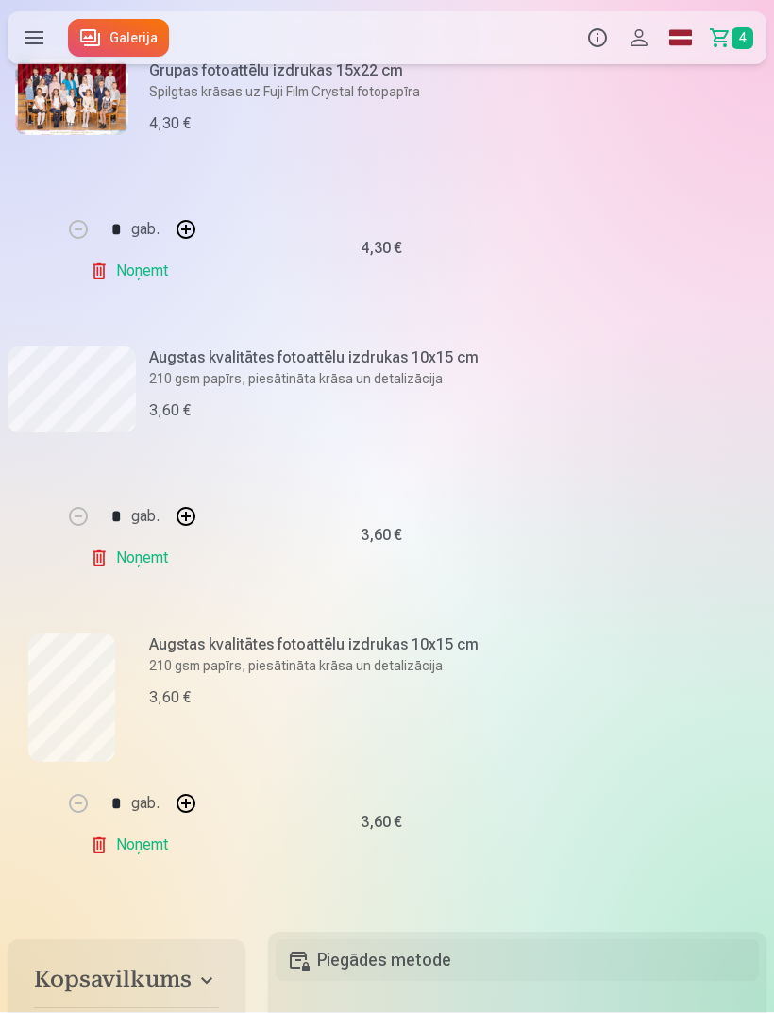
scroll to position [587, 0]
click at [31, 52] on label at bounding box center [34, 37] width 53 height 53
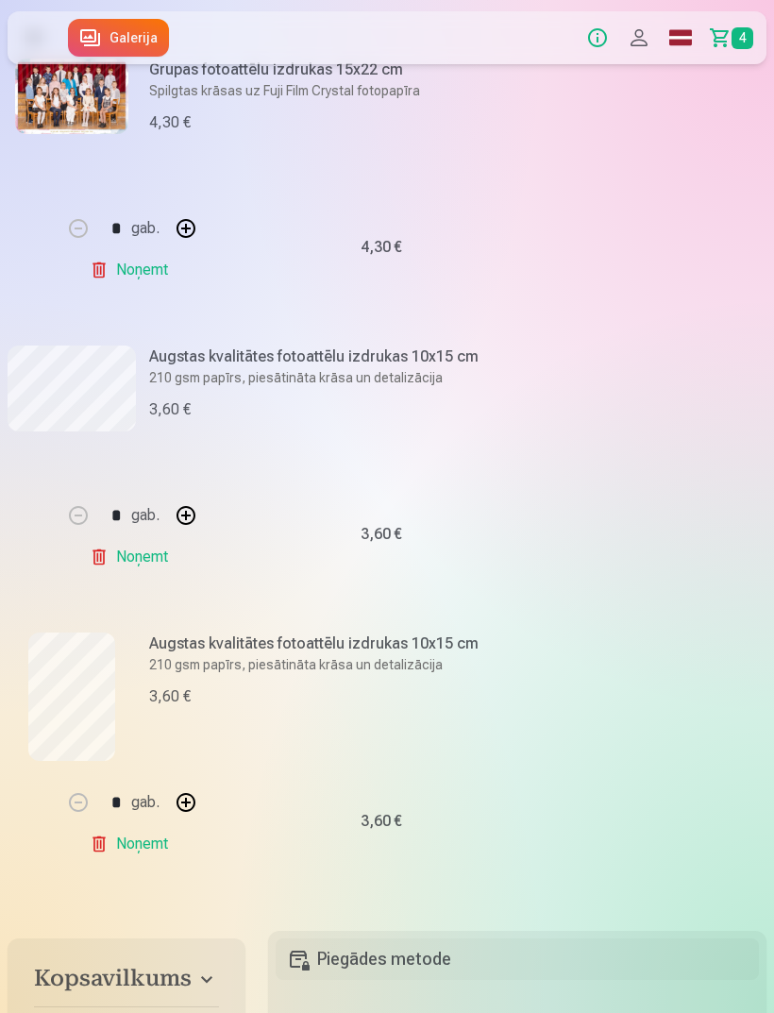
click at [126, 56] on link "Galerija" at bounding box center [118, 38] width 101 height 38
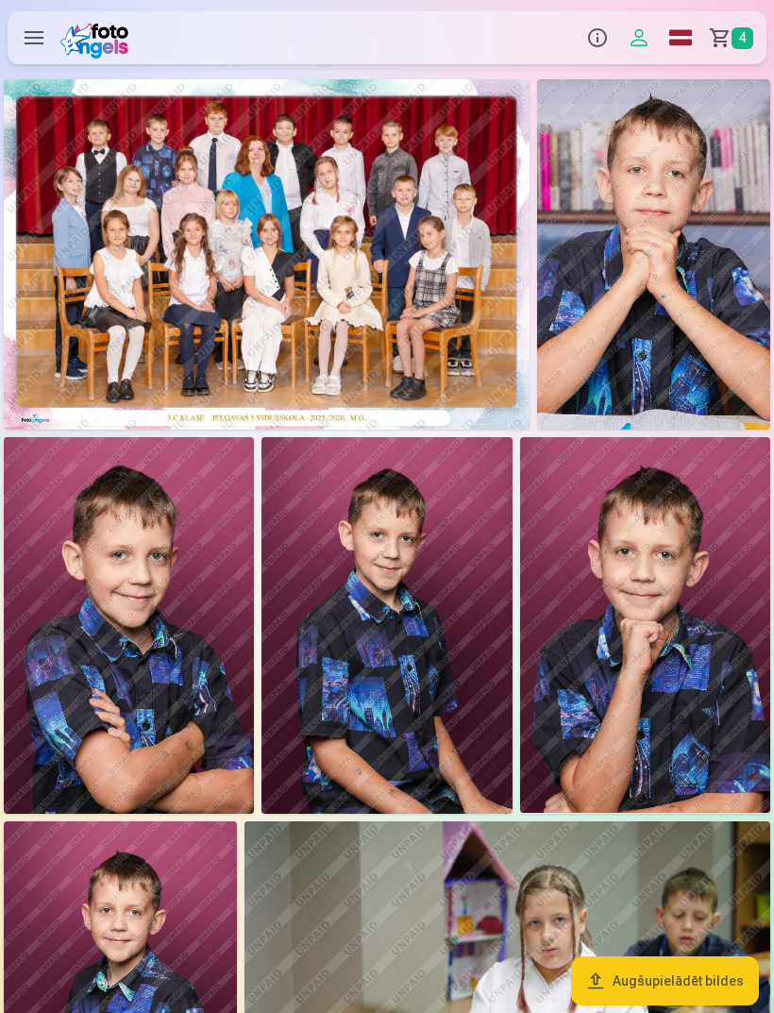
click at [746, 50] on link "Grozs 4" at bounding box center [733, 37] width 65 height 53
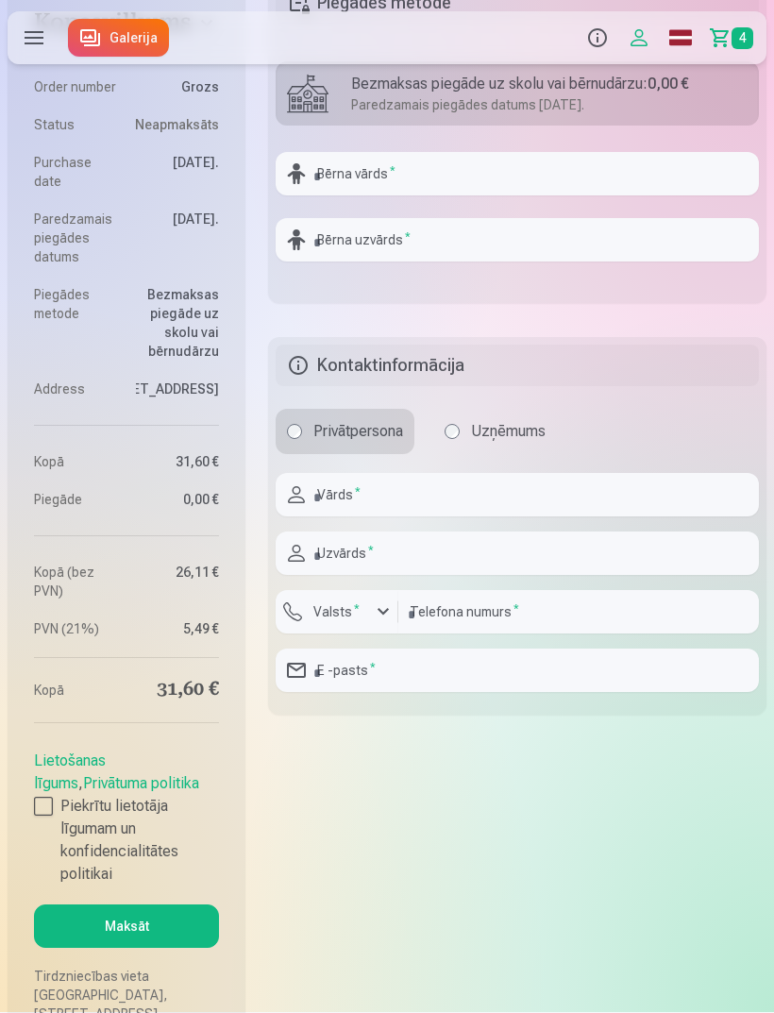
scroll to position [1550, 0]
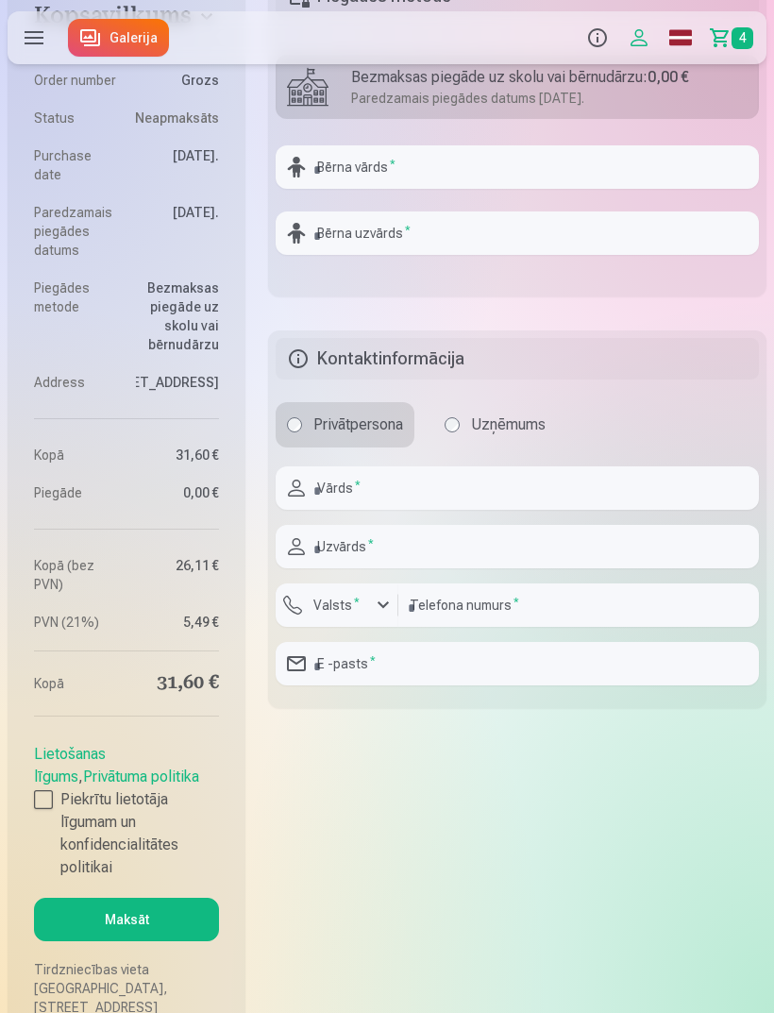
click at [49, 809] on div at bounding box center [43, 799] width 19 height 19
click at [431, 495] on input "text" at bounding box center [517, 487] width 483 height 43
click at [440, 163] on input "text" at bounding box center [517, 166] width 483 height 43
type input "******"
click at [317, 234] on input "text" at bounding box center [517, 232] width 483 height 43
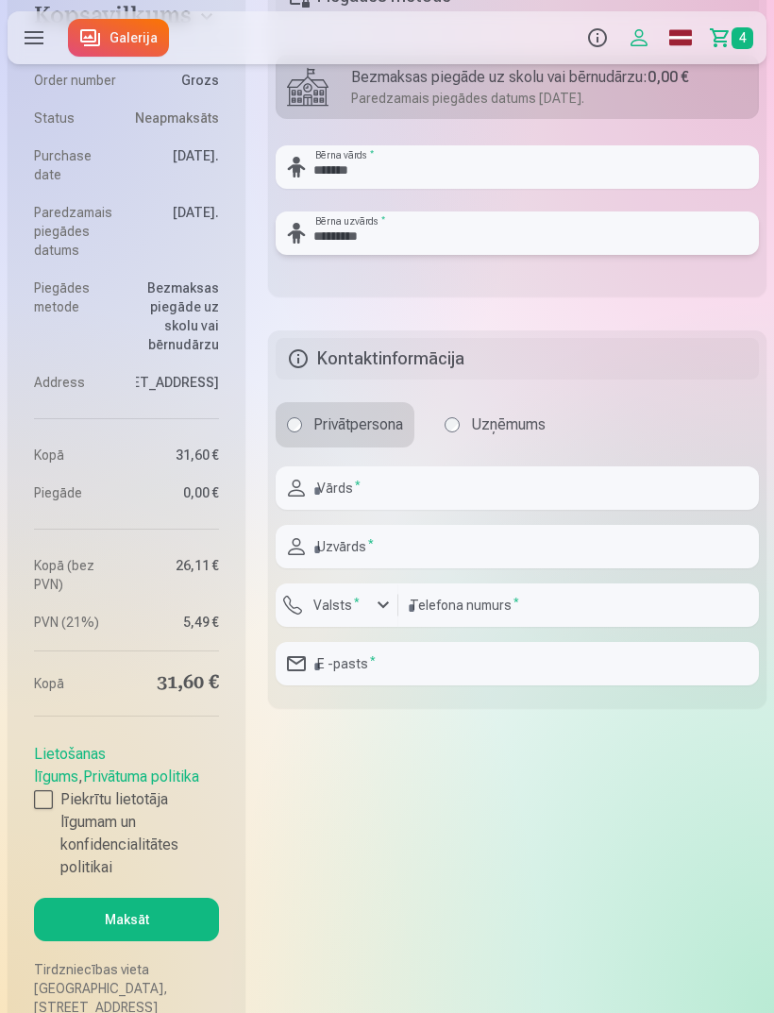
click at [395, 248] on input "*********" at bounding box center [517, 232] width 483 height 43
type input "*********"
click at [338, 489] on input "text" at bounding box center [517, 487] width 483 height 43
type input "********"
type input "*********"
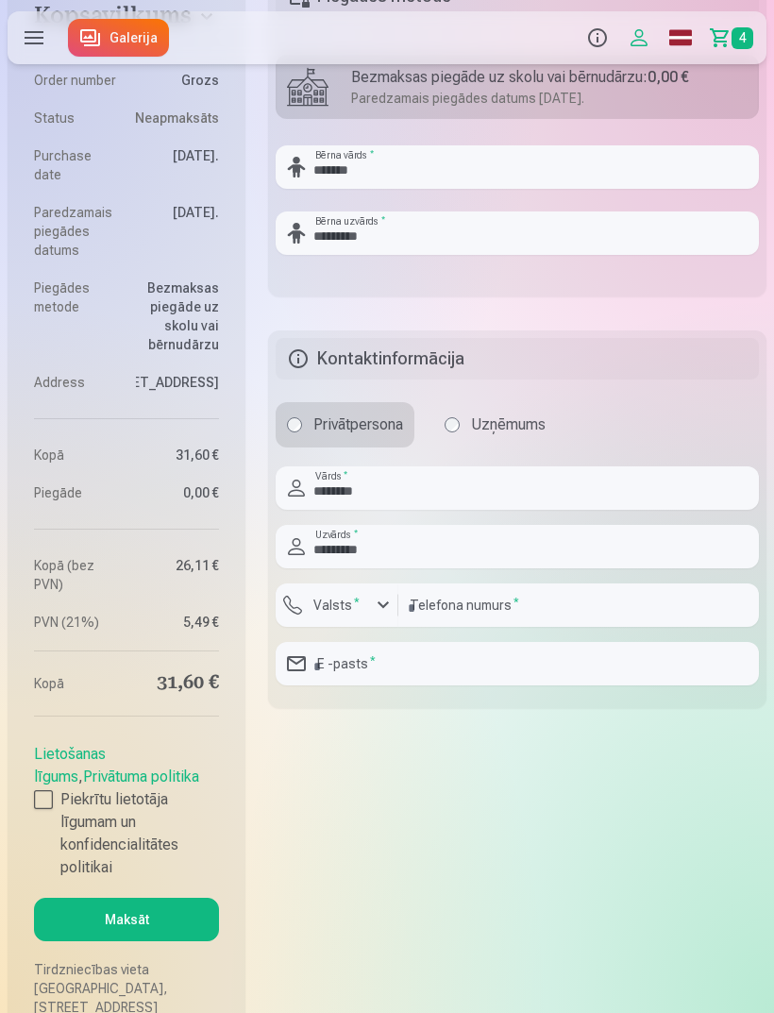
click at [362, 603] on label "Valsts *" at bounding box center [336, 605] width 61 height 19
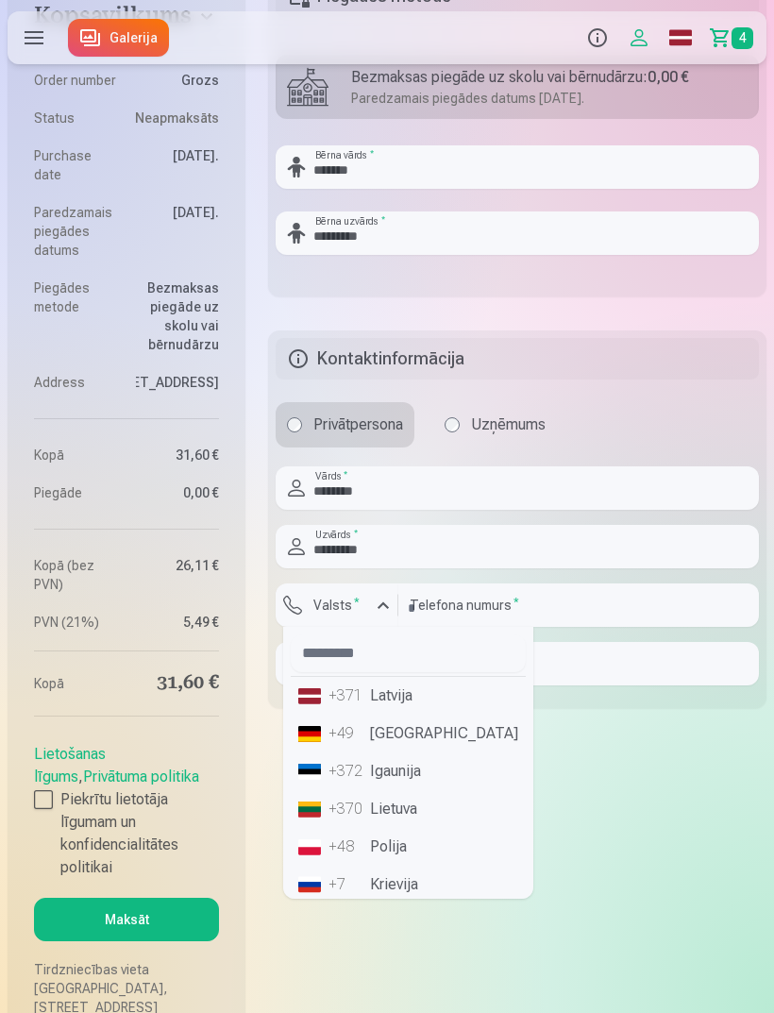
click at [336, 698] on div "+371" at bounding box center [348, 695] width 38 height 23
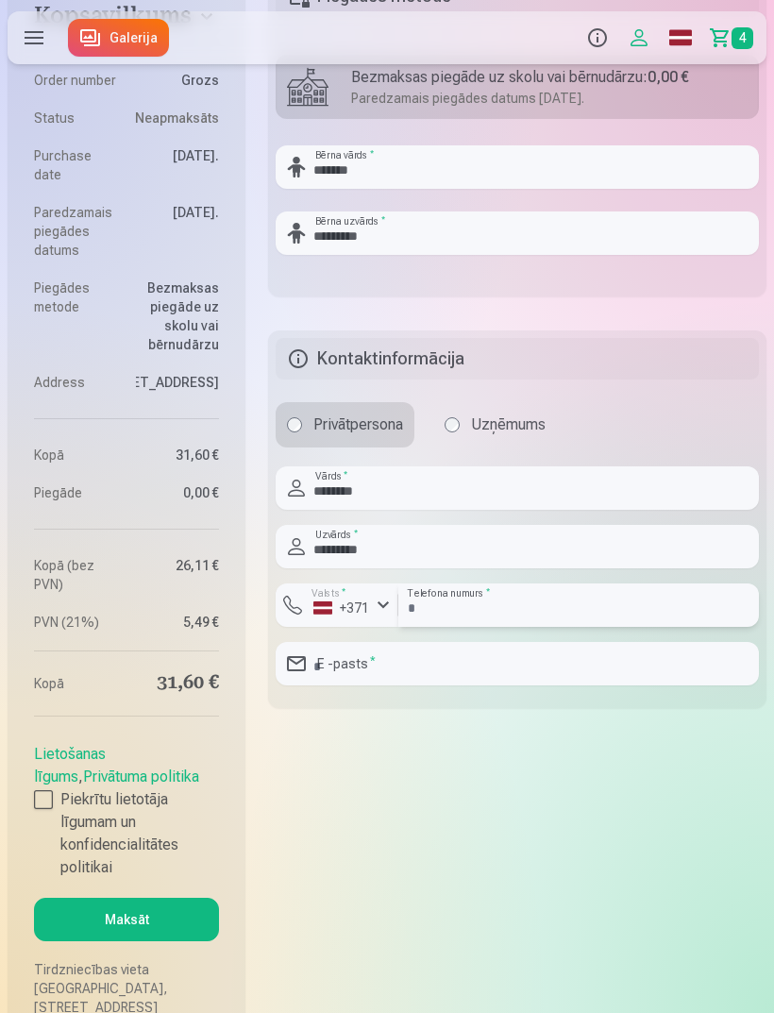
click at [489, 609] on input "number" at bounding box center [578, 604] width 361 height 43
type input "********"
click at [386, 673] on input "email" at bounding box center [517, 663] width 483 height 43
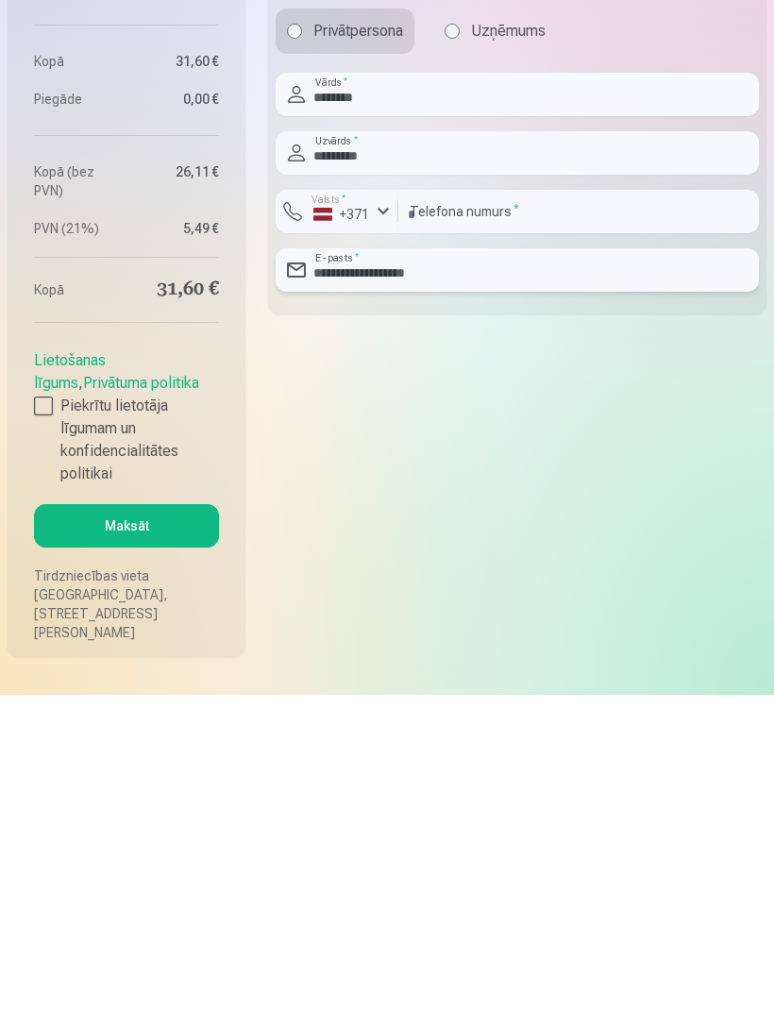
scroll to position [1655, 0]
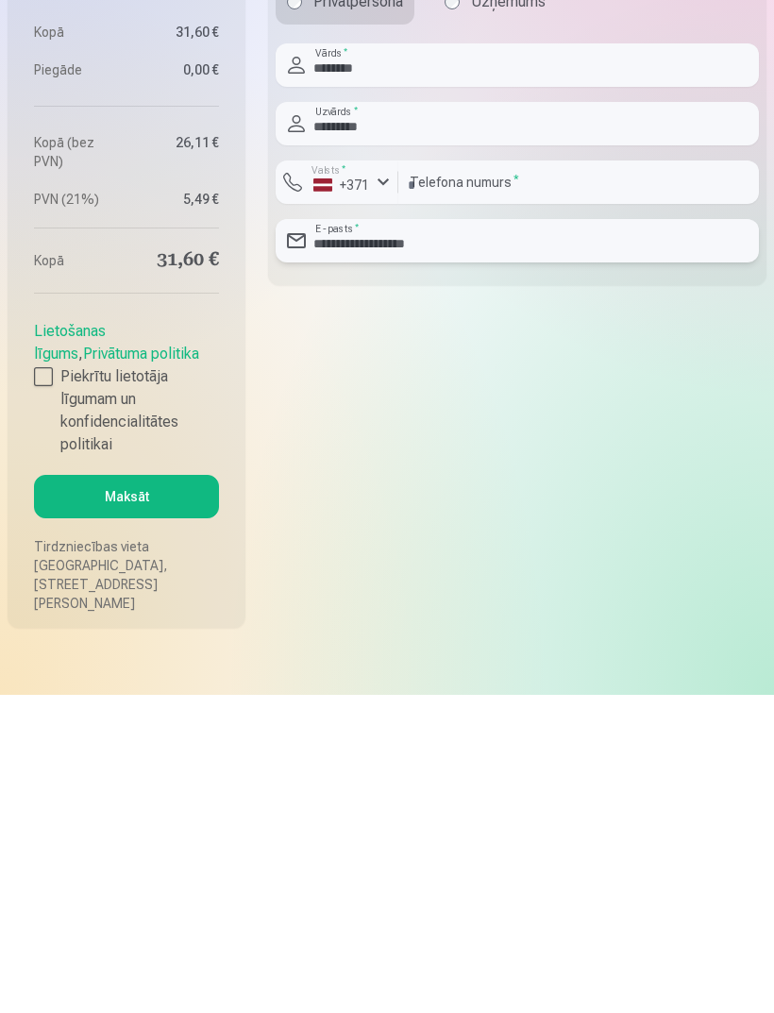
type input "**********"
click at [137, 793] on button "Maksāt" at bounding box center [126, 814] width 185 height 43
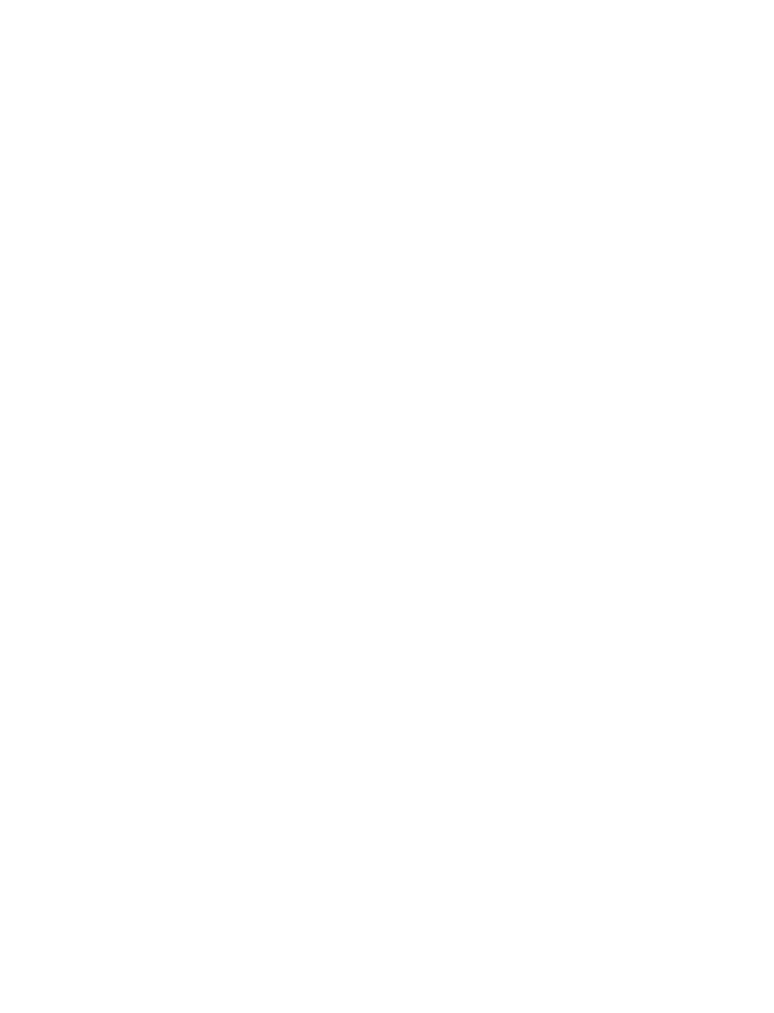
scroll to position [0, 0]
